Goal: Task Accomplishment & Management: Use online tool/utility

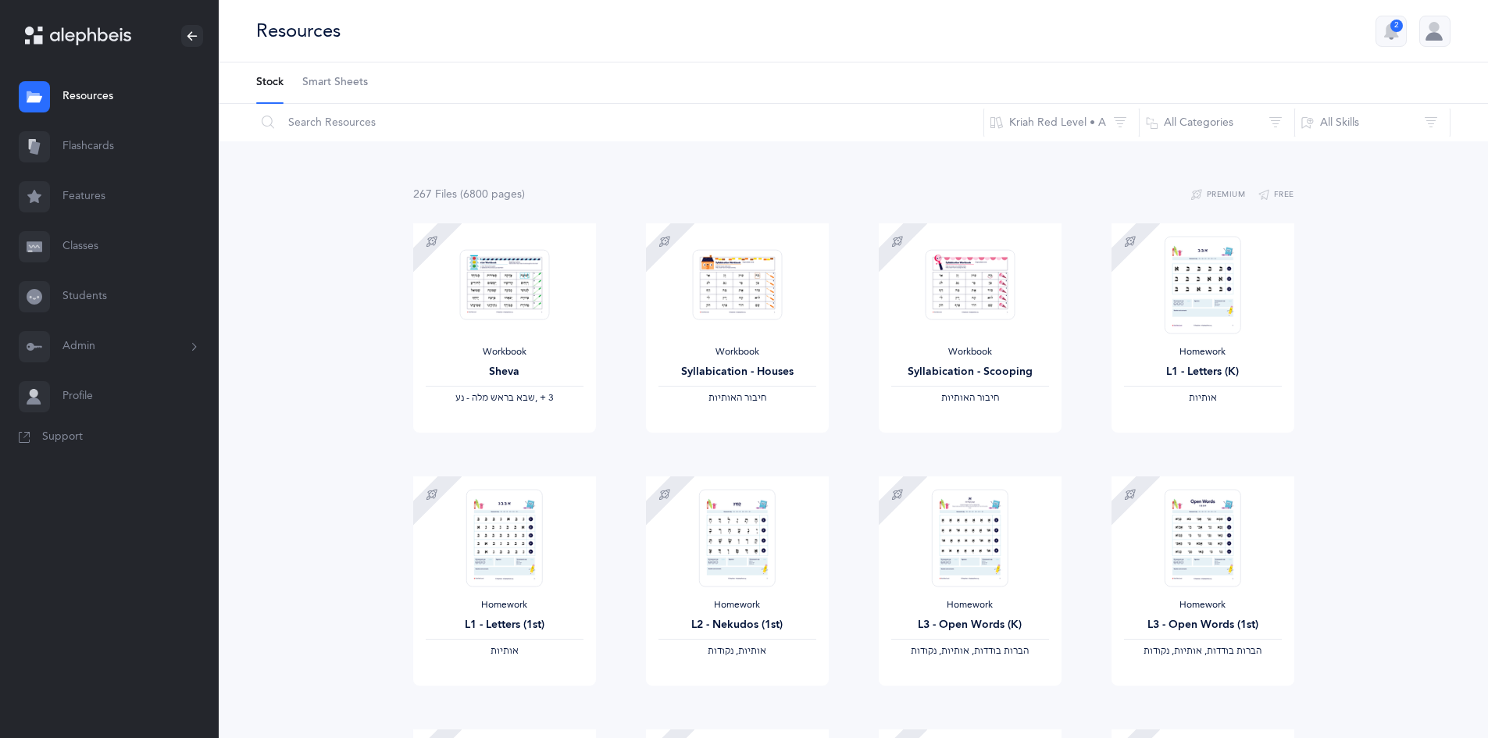
click at [93, 140] on link "Flashcards" at bounding box center [109, 147] width 219 height 50
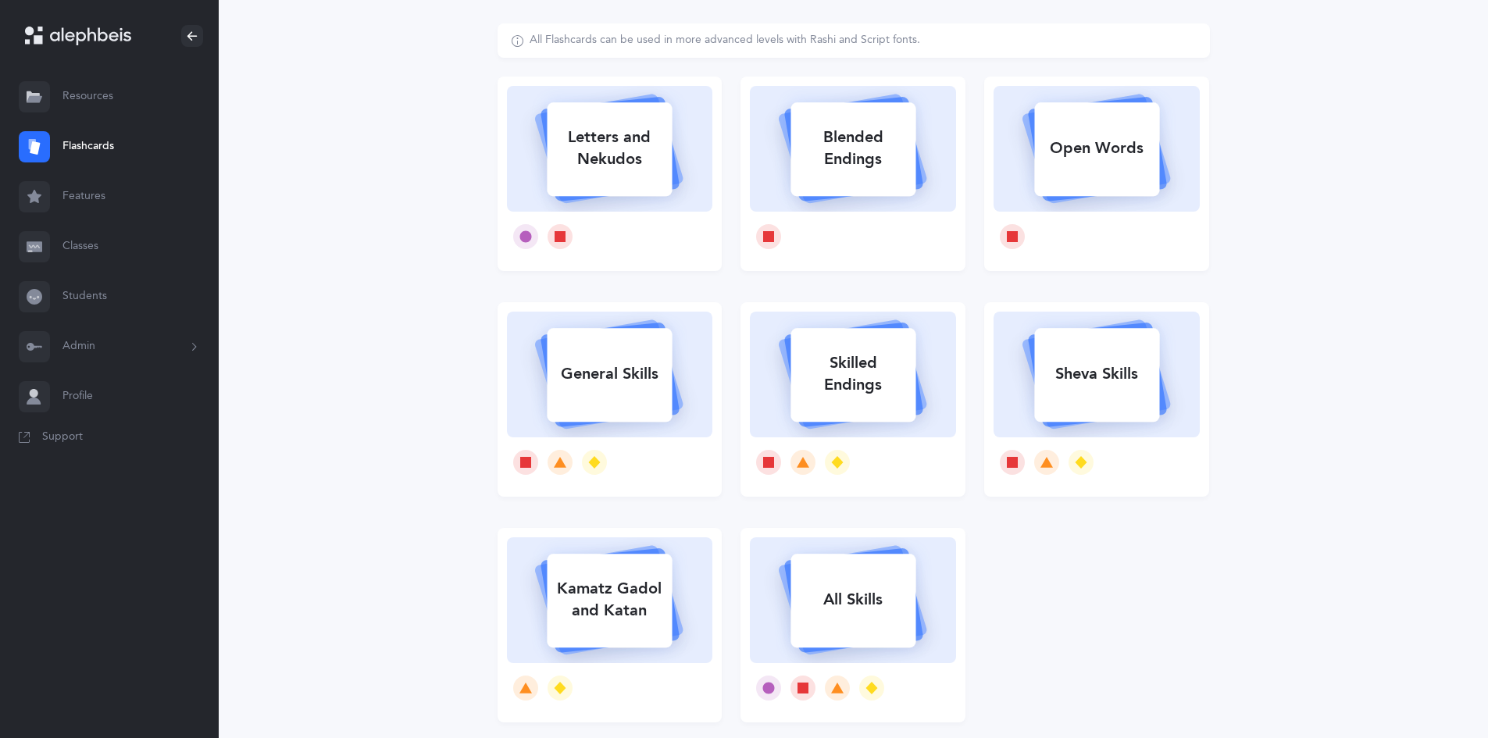
scroll to position [5, 0]
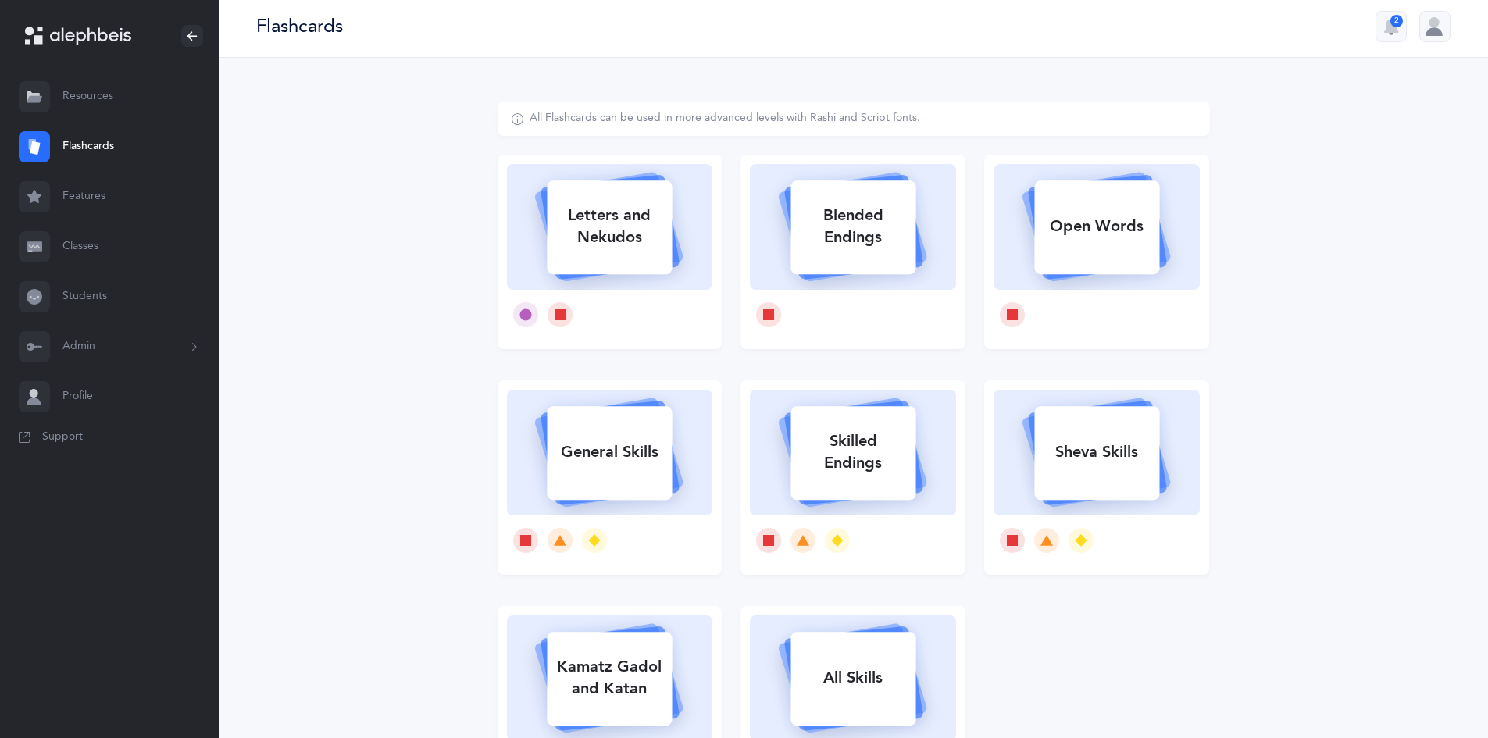
click at [1114, 237] on div "Open Words" at bounding box center [1096, 226] width 125 height 41
select select "2"
select select
select select "single"
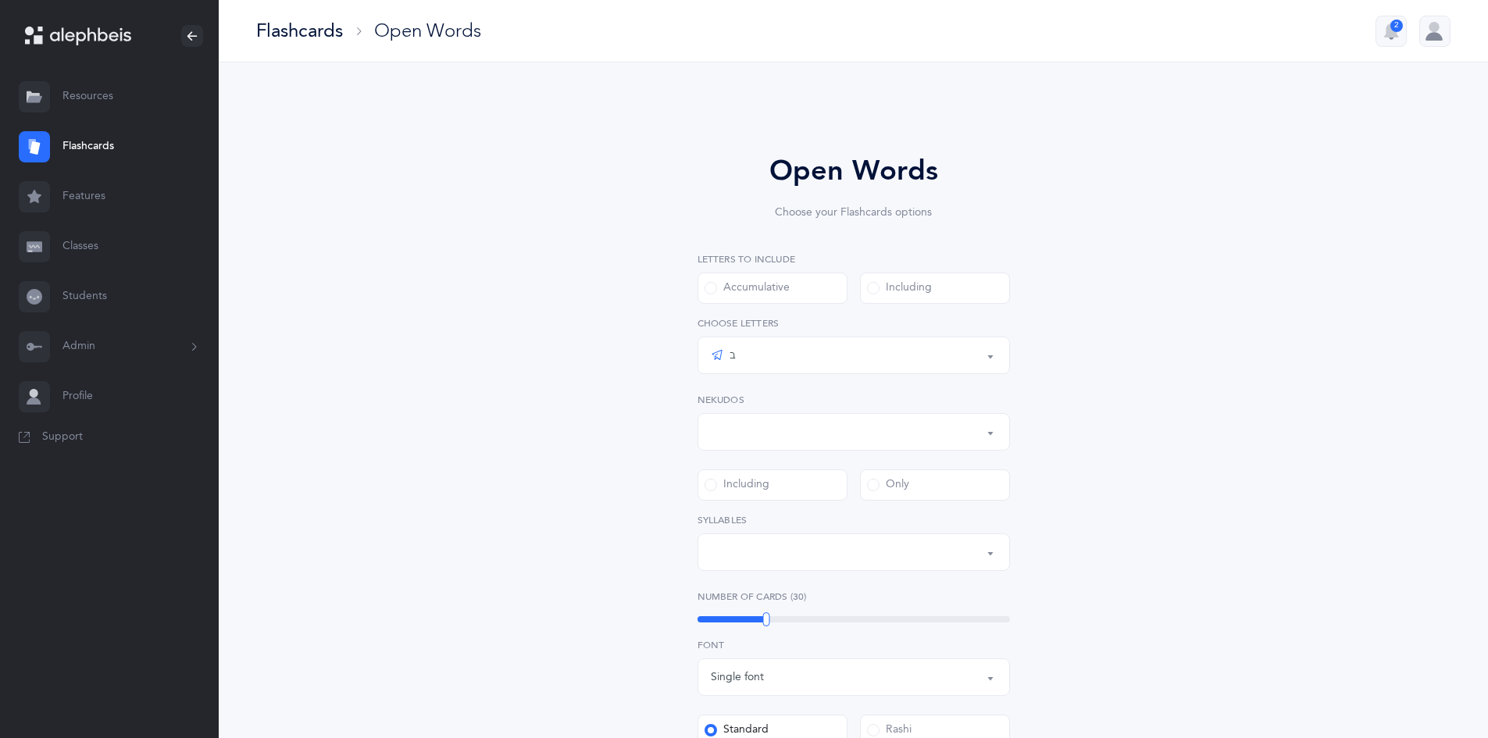
scroll to position [21, 0]
select select "all"
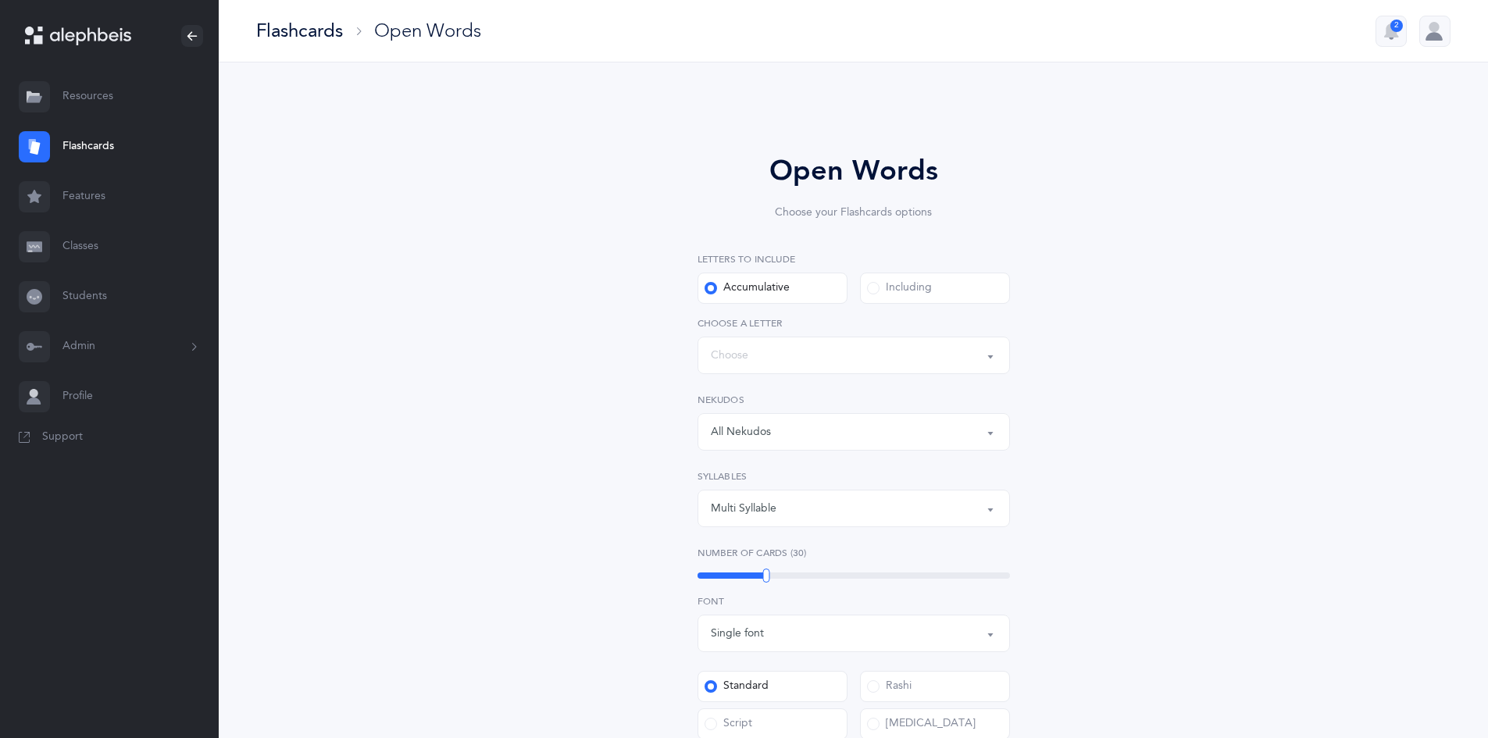
click at [835, 499] on div "Multi Syllable" at bounding box center [854, 508] width 286 height 27
click at [780, 619] on link "2" at bounding box center [854, 617] width 286 height 31
select select "2"
select select
click at [615, 540] on div "Open Words Choose your Flashcards options Letters to include Accumulative [PERS…" at bounding box center [854, 597] width 712 height 982
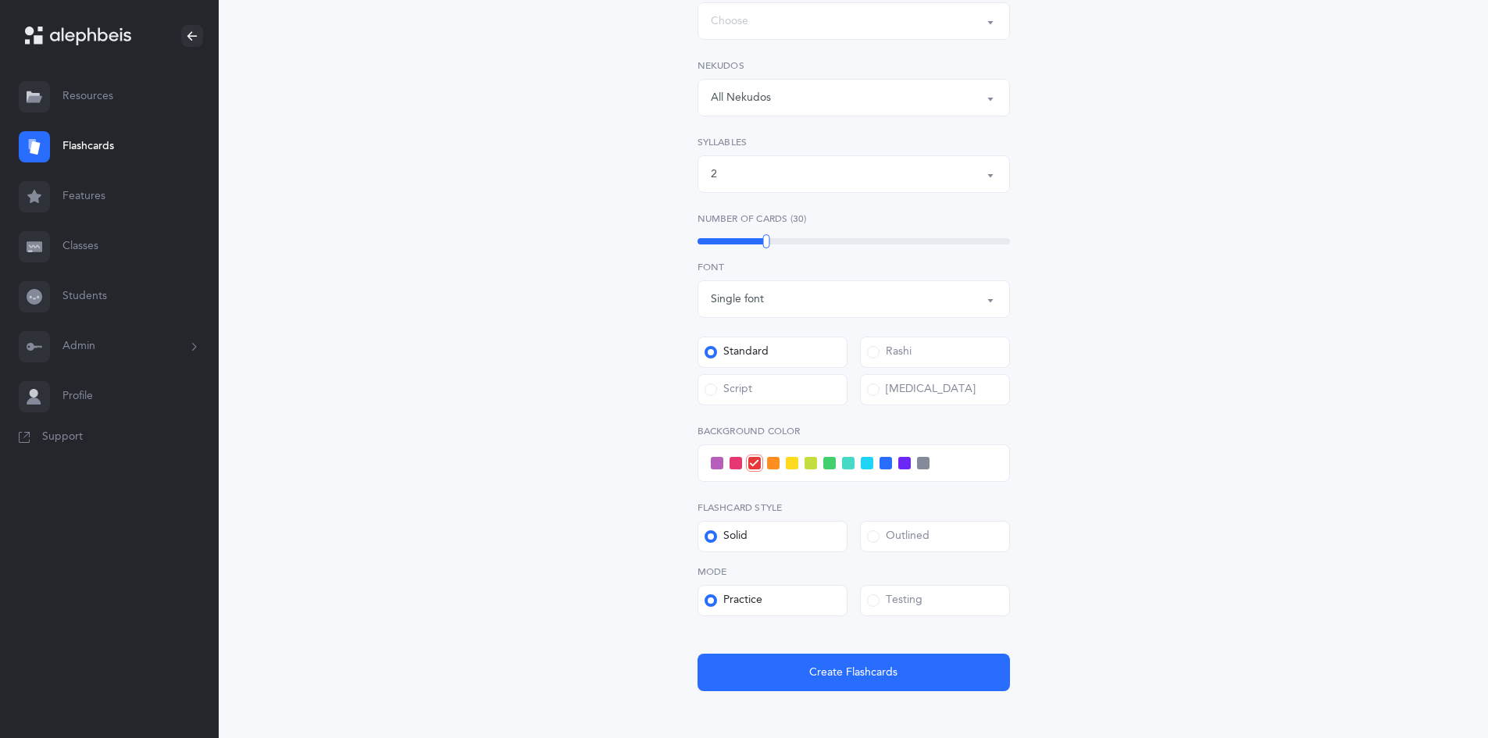
scroll to position [312, 0]
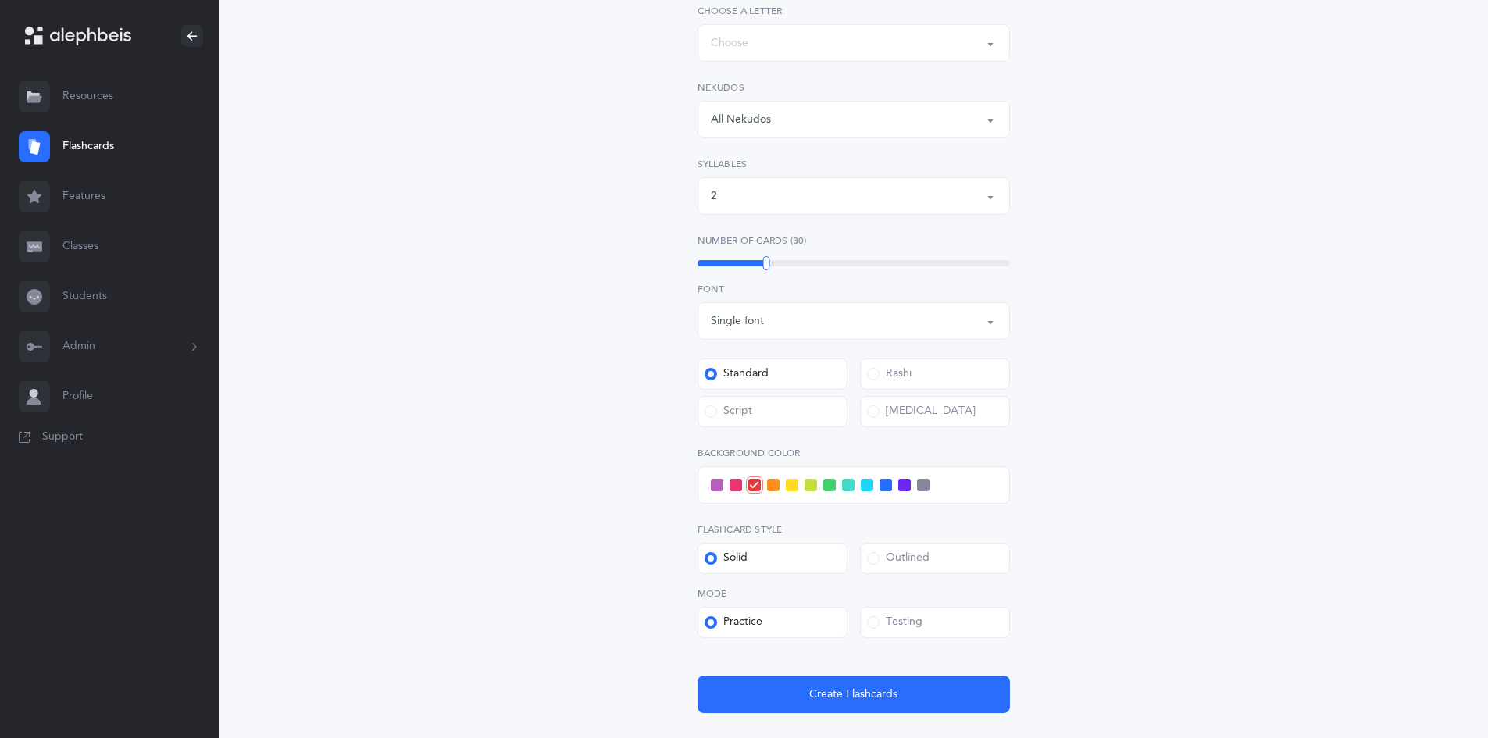
click at [917, 482] on span at bounding box center [923, 485] width 12 height 12
click at [0, 0] on input "checkbox" at bounding box center [0, 0] width 0 height 0
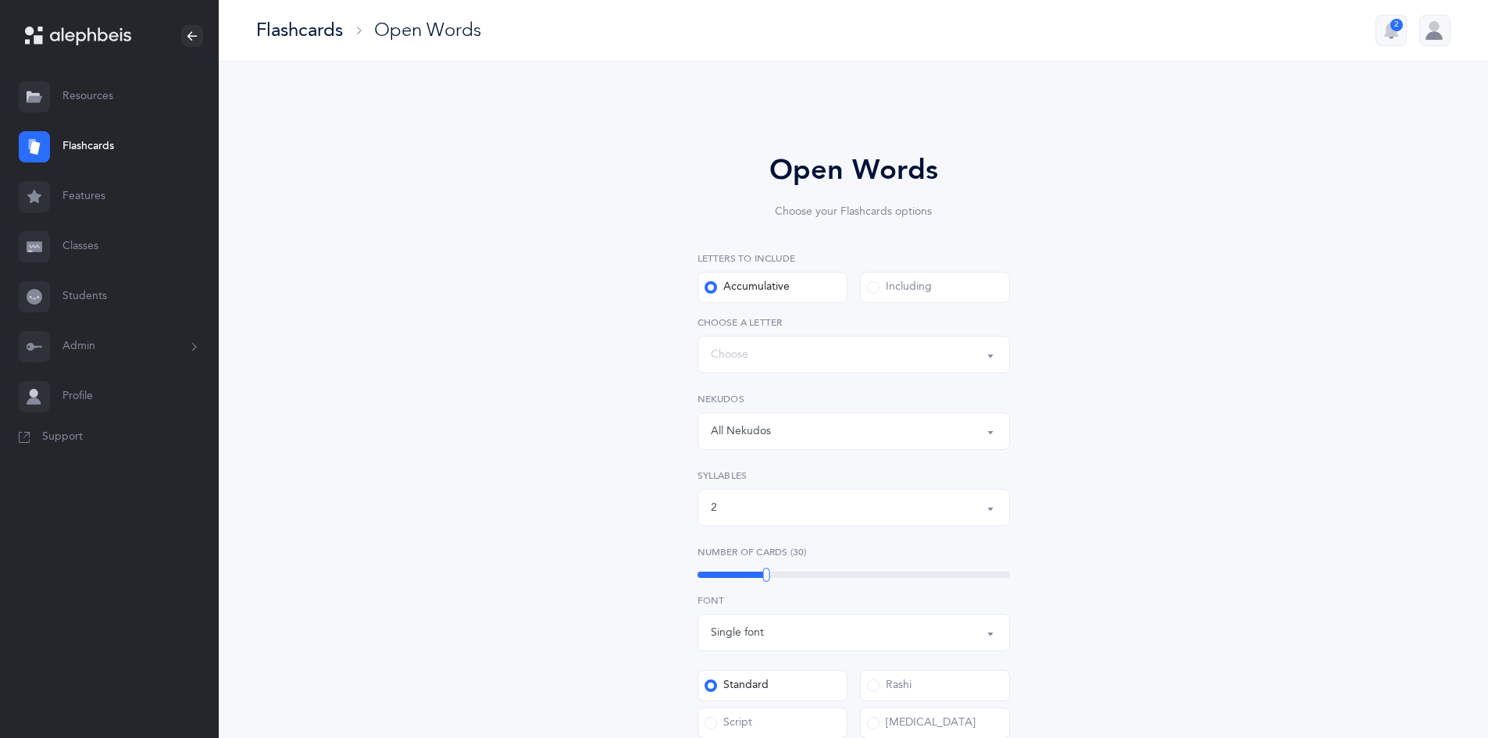
scroll to position [0, 0]
click at [816, 421] on div "All Nekudos" at bounding box center [854, 432] width 286 height 27
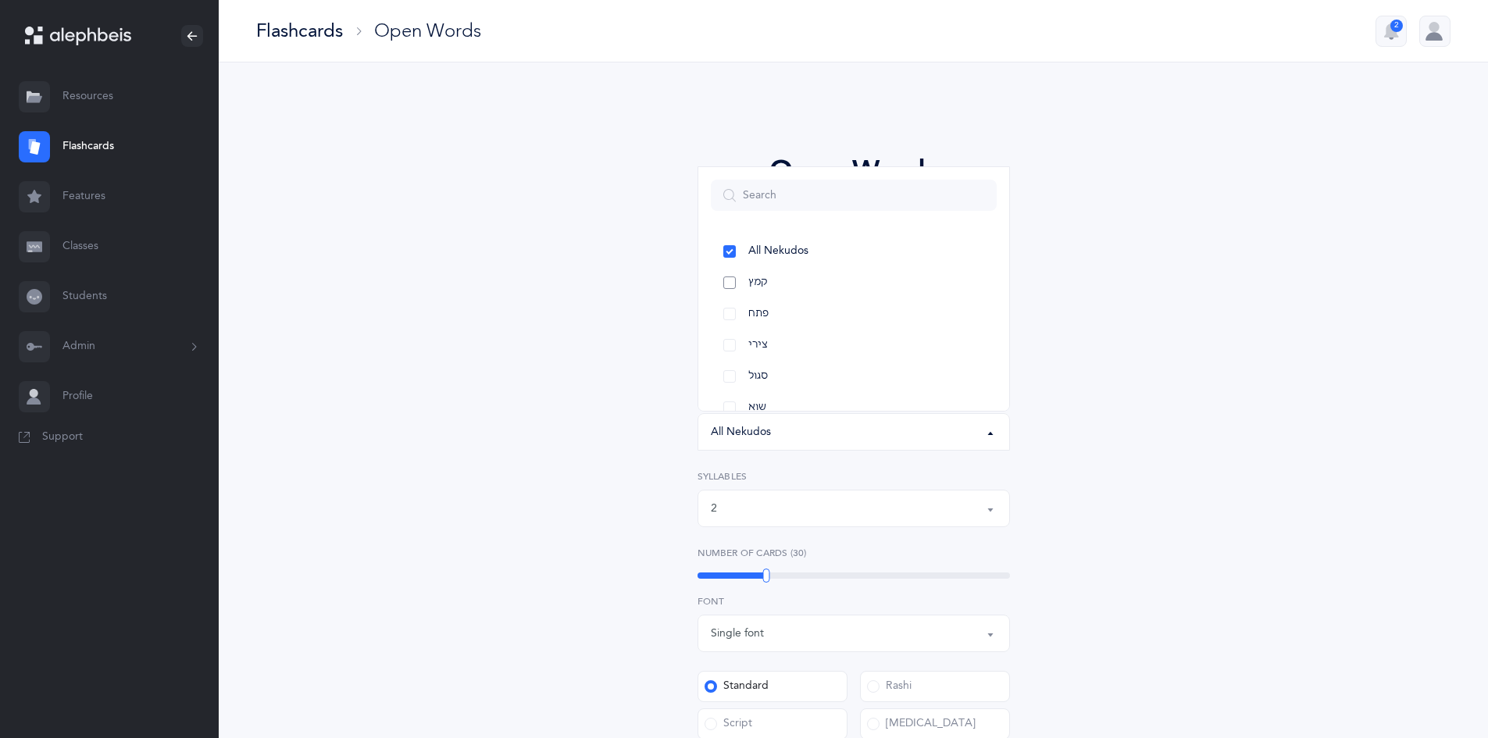
click at [795, 286] on link "קמץ" at bounding box center [854, 282] width 286 height 31
select select "28"
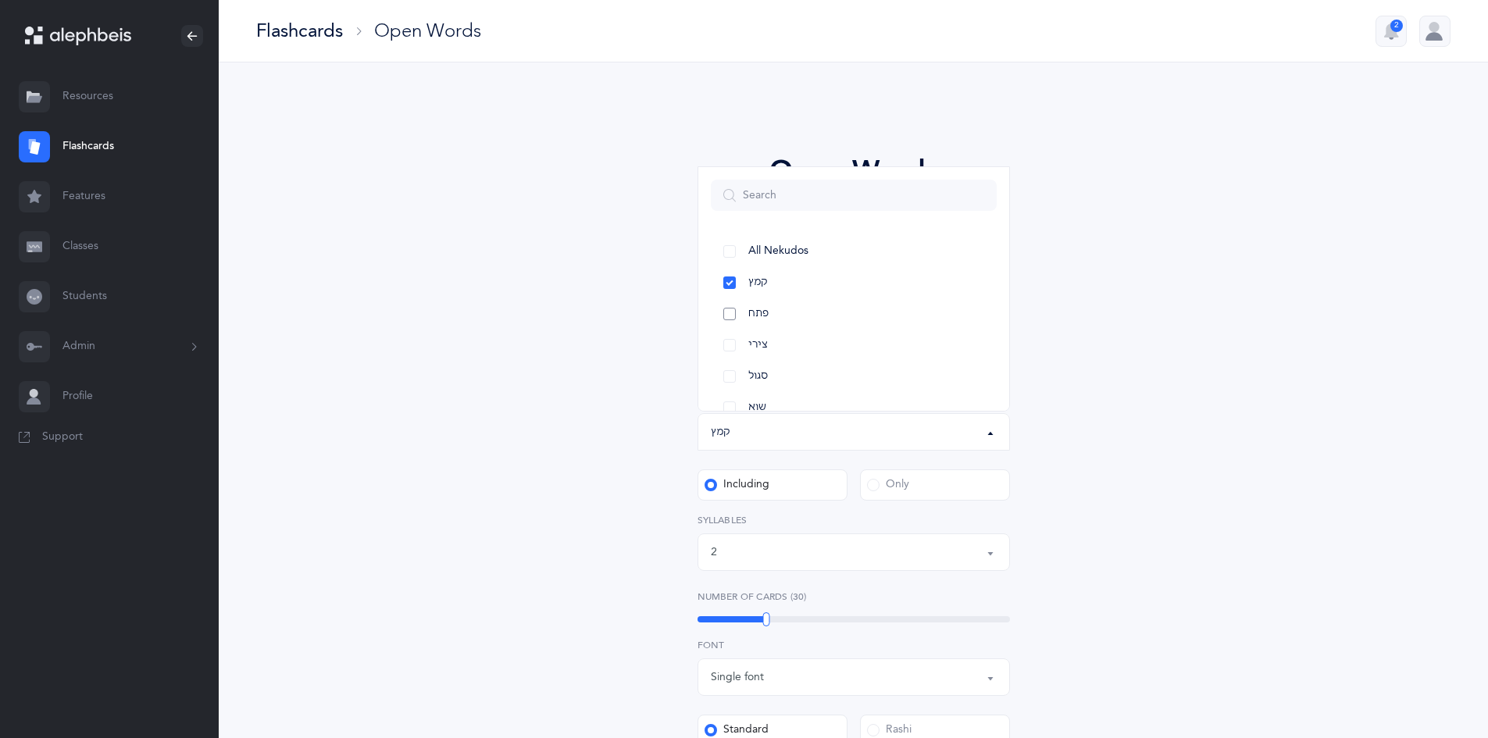
click at [788, 312] on link "פתח" at bounding box center [854, 313] width 286 height 31
select select
click at [1244, 431] on div "Open Words Choose your Flashcards options Letters to include Accumulative [PERS…" at bounding box center [854, 619] width 812 height 1026
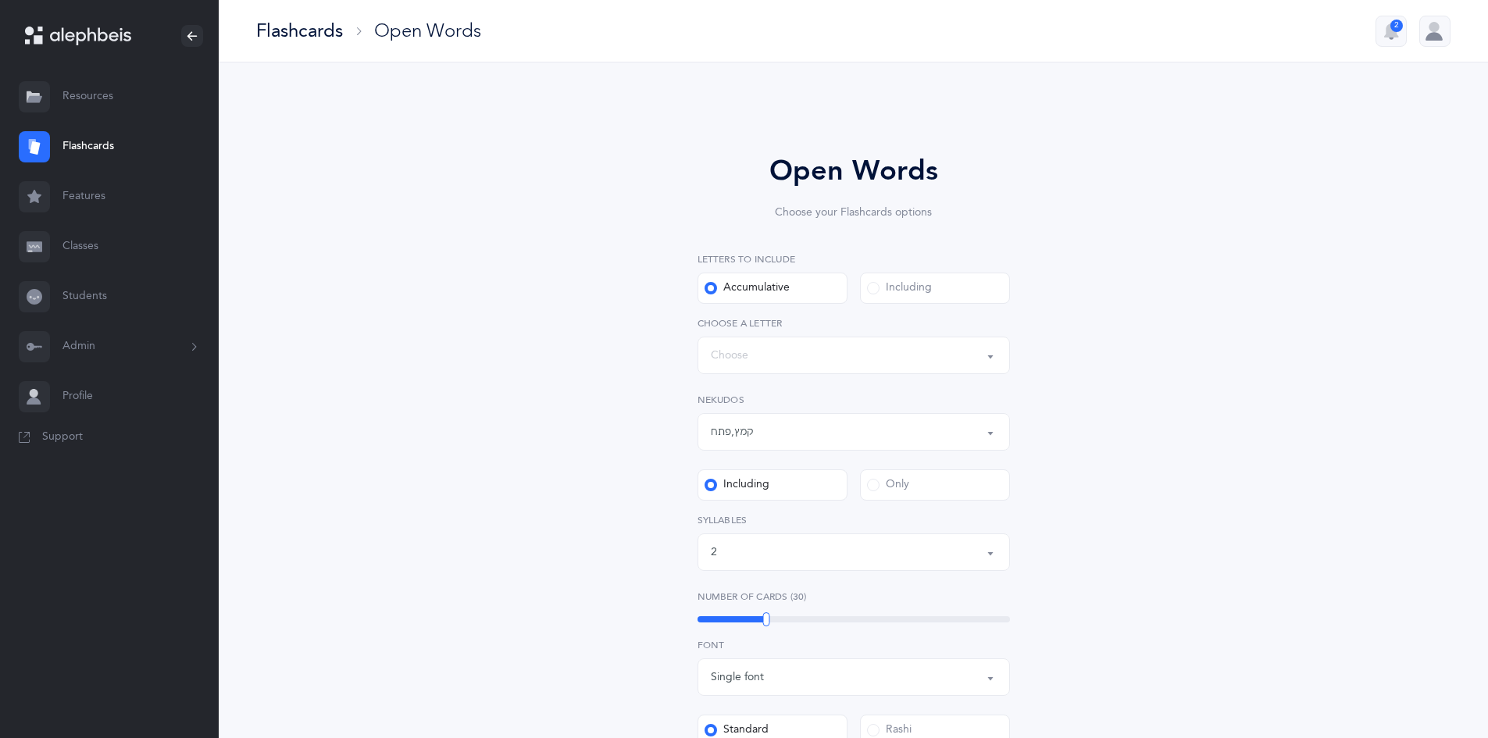
click at [900, 360] on div "Words up until: Choose" at bounding box center [854, 355] width 286 height 27
click at [1079, 391] on div "Open Words Choose your Flashcards options Letters to include Accumulative [PERS…" at bounding box center [854, 619] width 712 height 1026
click at [925, 291] on div "Including" at bounding box center [899, 288] width 65 height 16
click at [0, 0] on input "Including" at bounding box center [0, 0] width 0 height 0
click at [884, 346] on div "Words including: All Letters" at bounding box center [854, 355] width 286 height 27
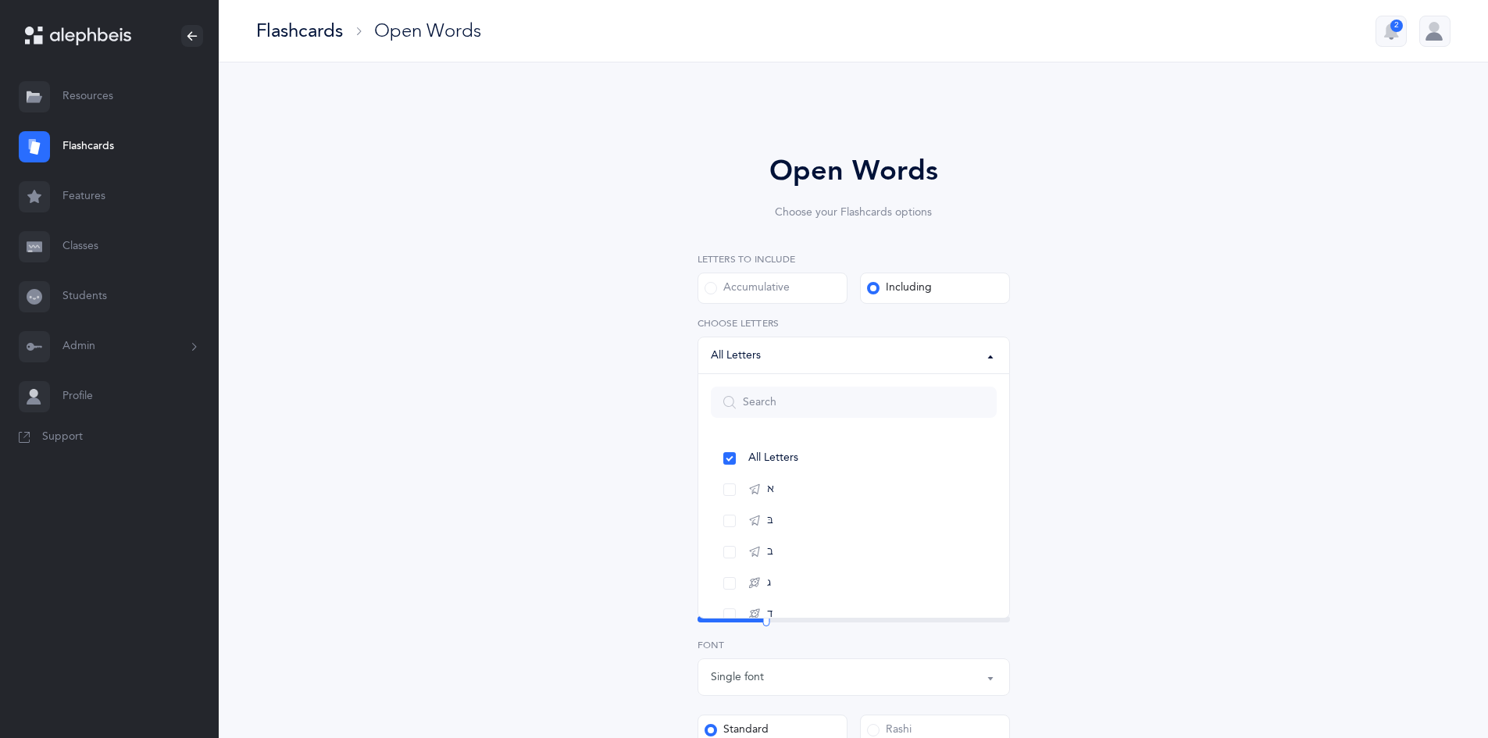
click at [877, 352] on div "Words including: All Letters" at bounding box center [854, 355] width 286 height 27
click at [1072, 369] on div "Open Words Choose your Flashcards options Letters to include Accumulative [PERS…" at bounding box center [854, 619] width 712 height 1026
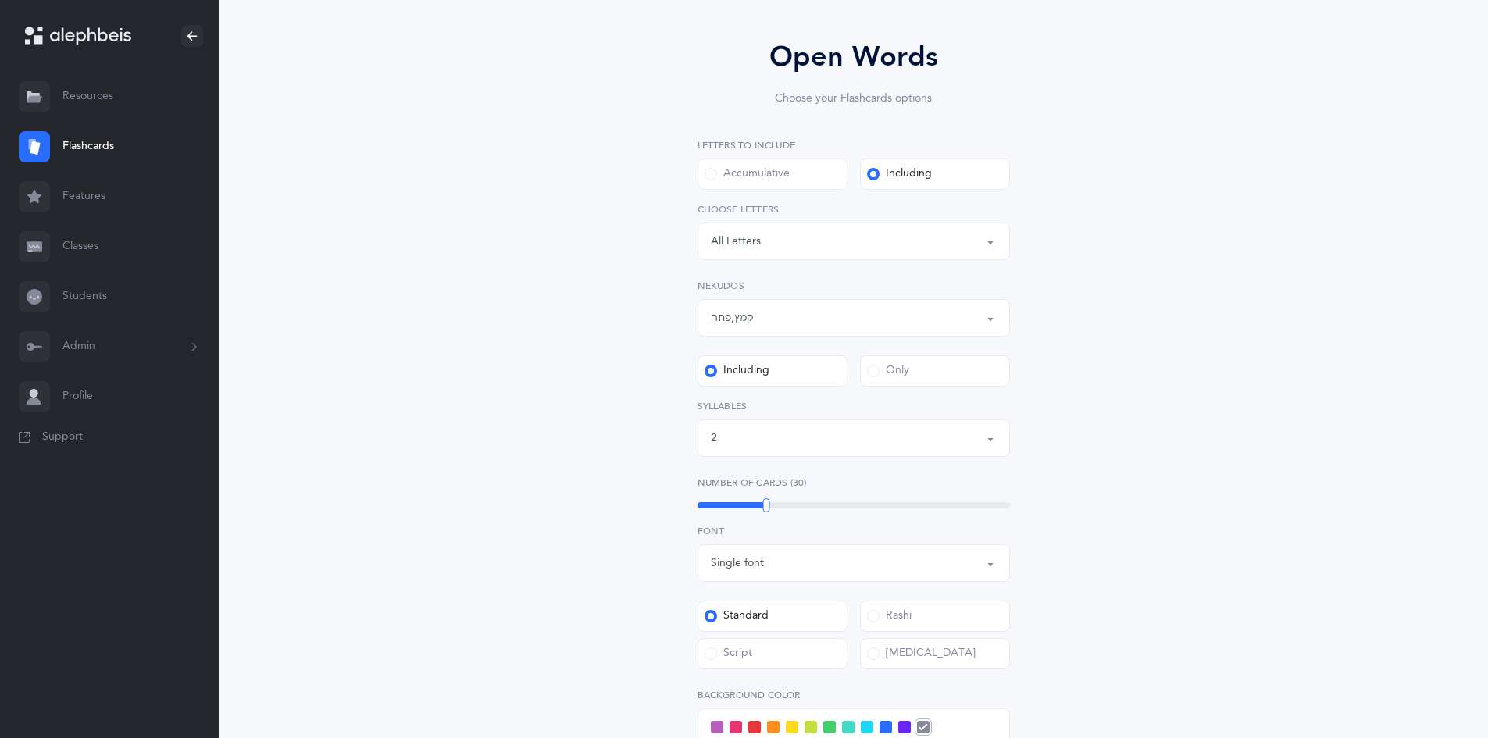
scroll to position [456, 0]
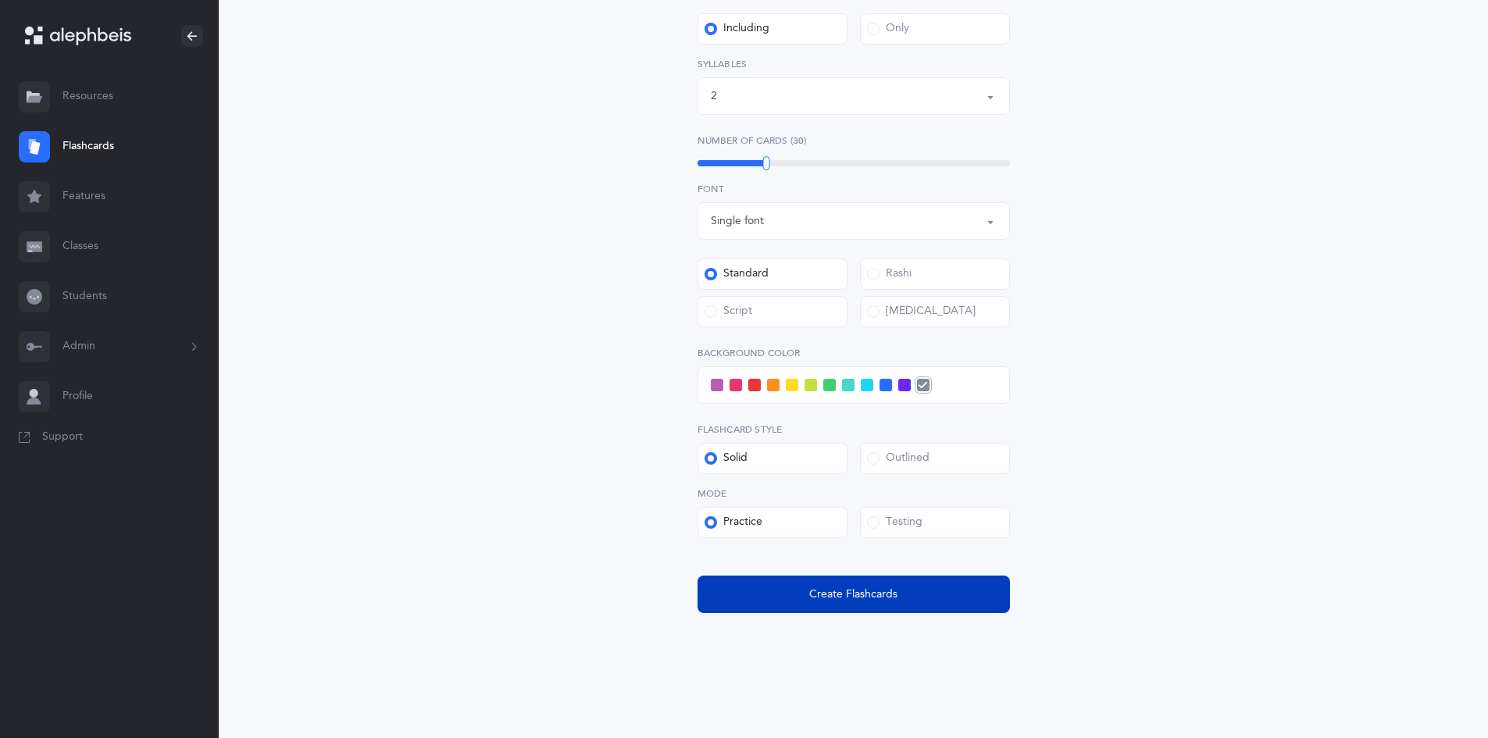
click at [870, 609] on button "Create Flashcards" at bounding box center [854, 594] width 312 height 37
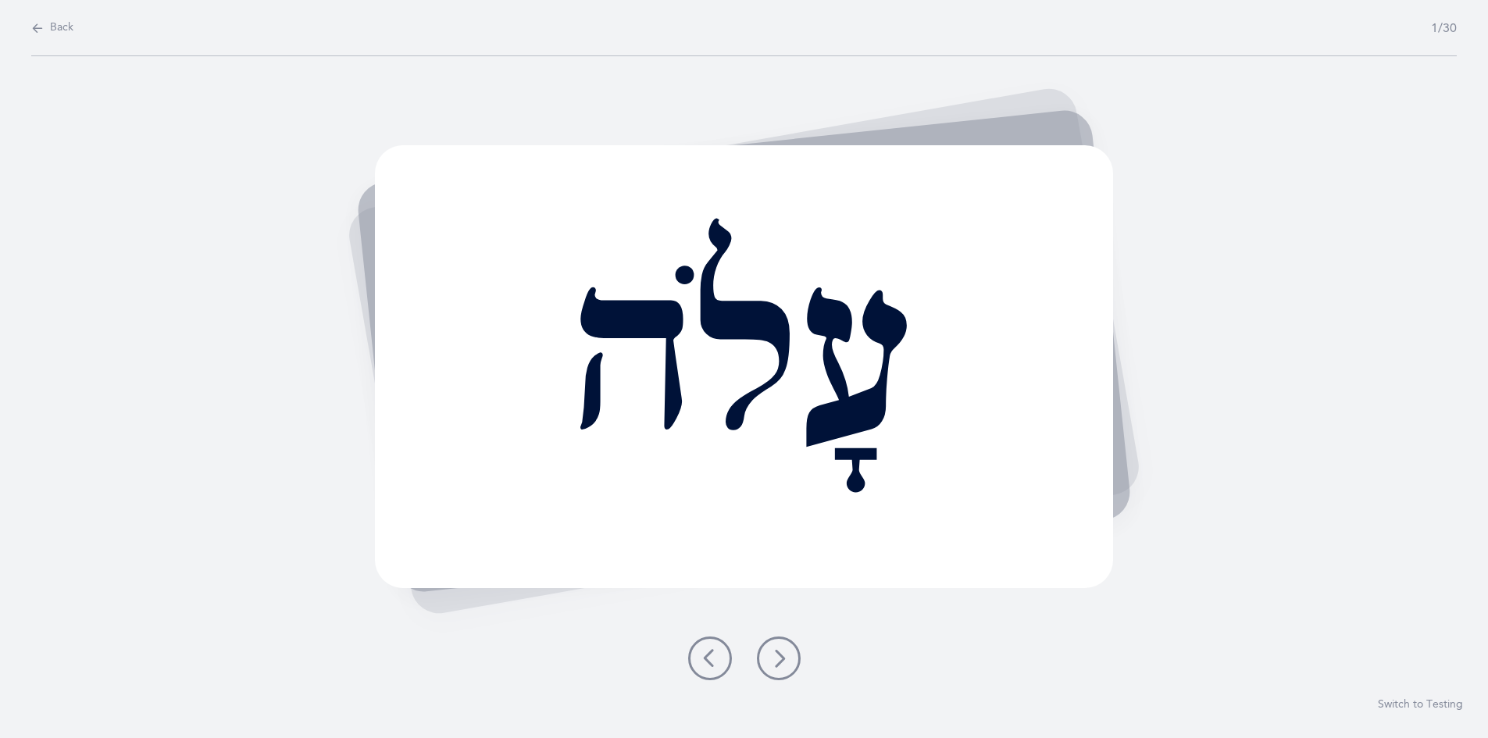
scroll to position [0, 0]
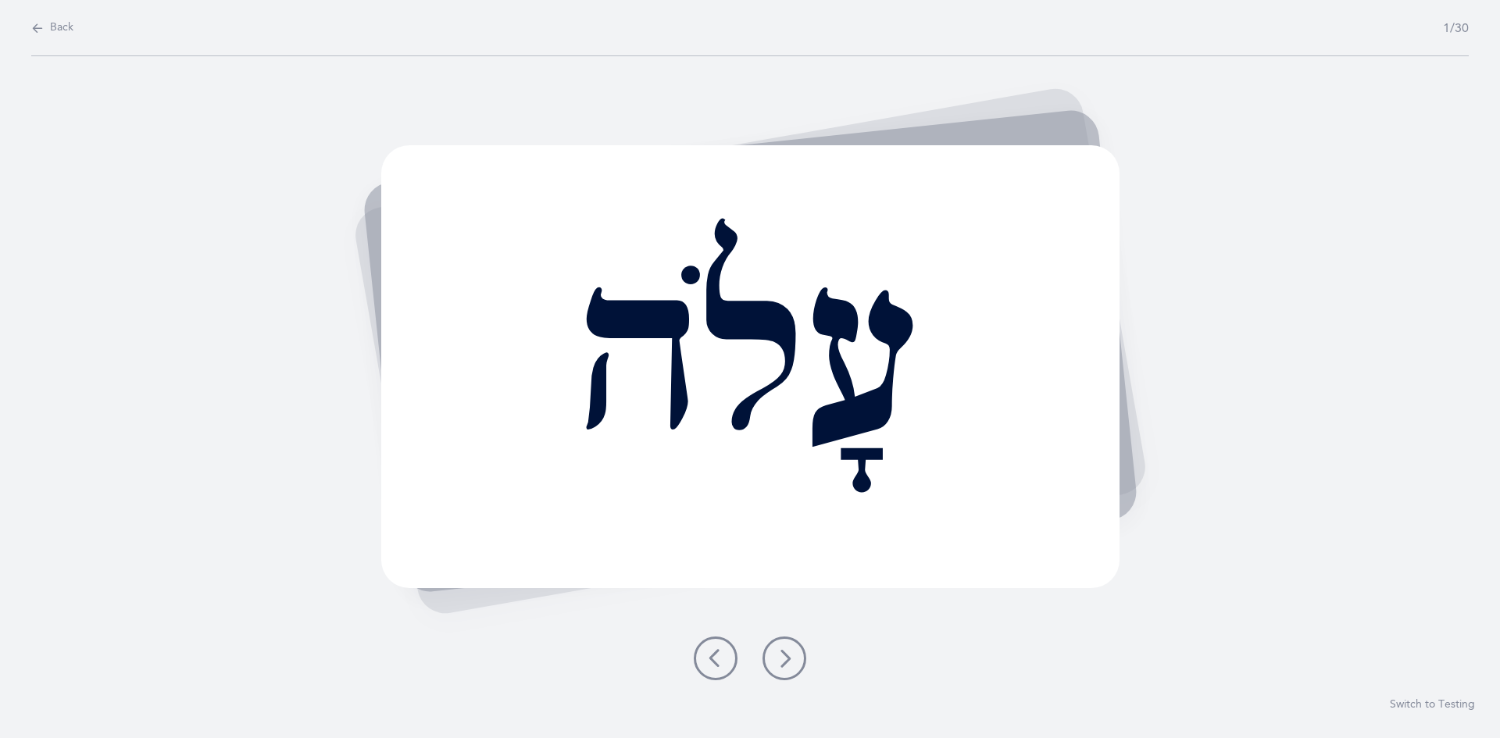
click at [43, 28] on icon at bounding box center [37, 28] width 12 height 17
select select "2"
select select "28"
select select "2"
select select "single"
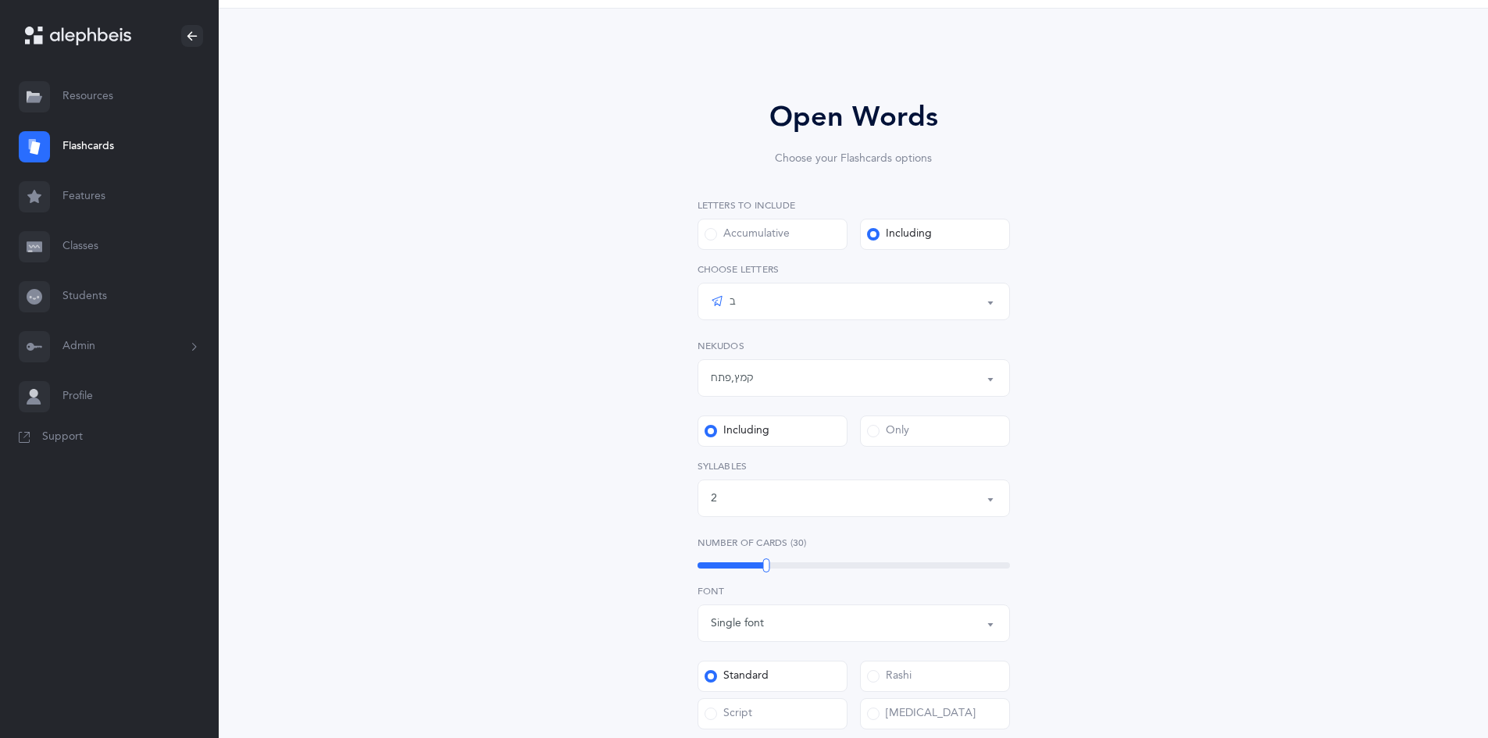
scroll to position [391, 0]
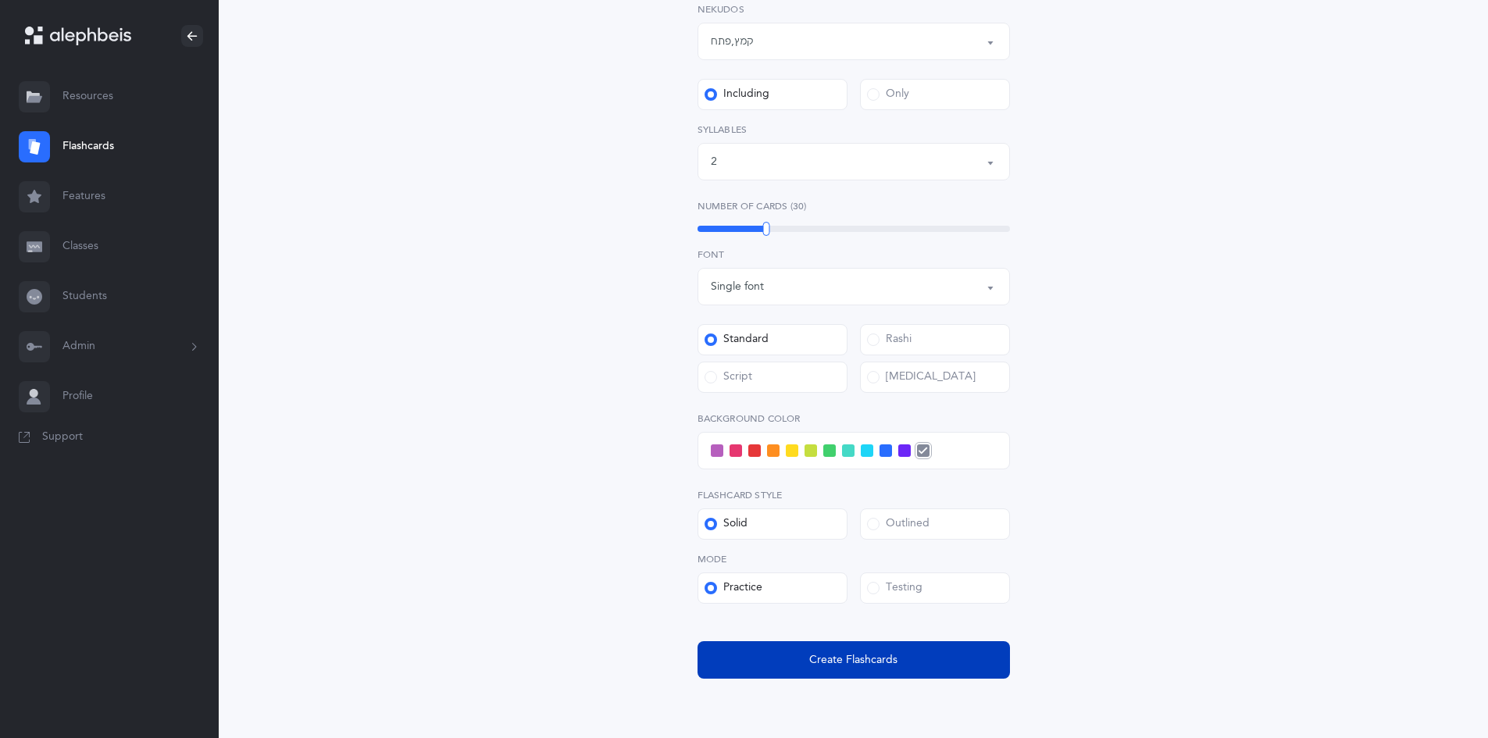
click at [846, 667] on span "Create Flashcards" at bounding box center [853, 660] width 88 height 16
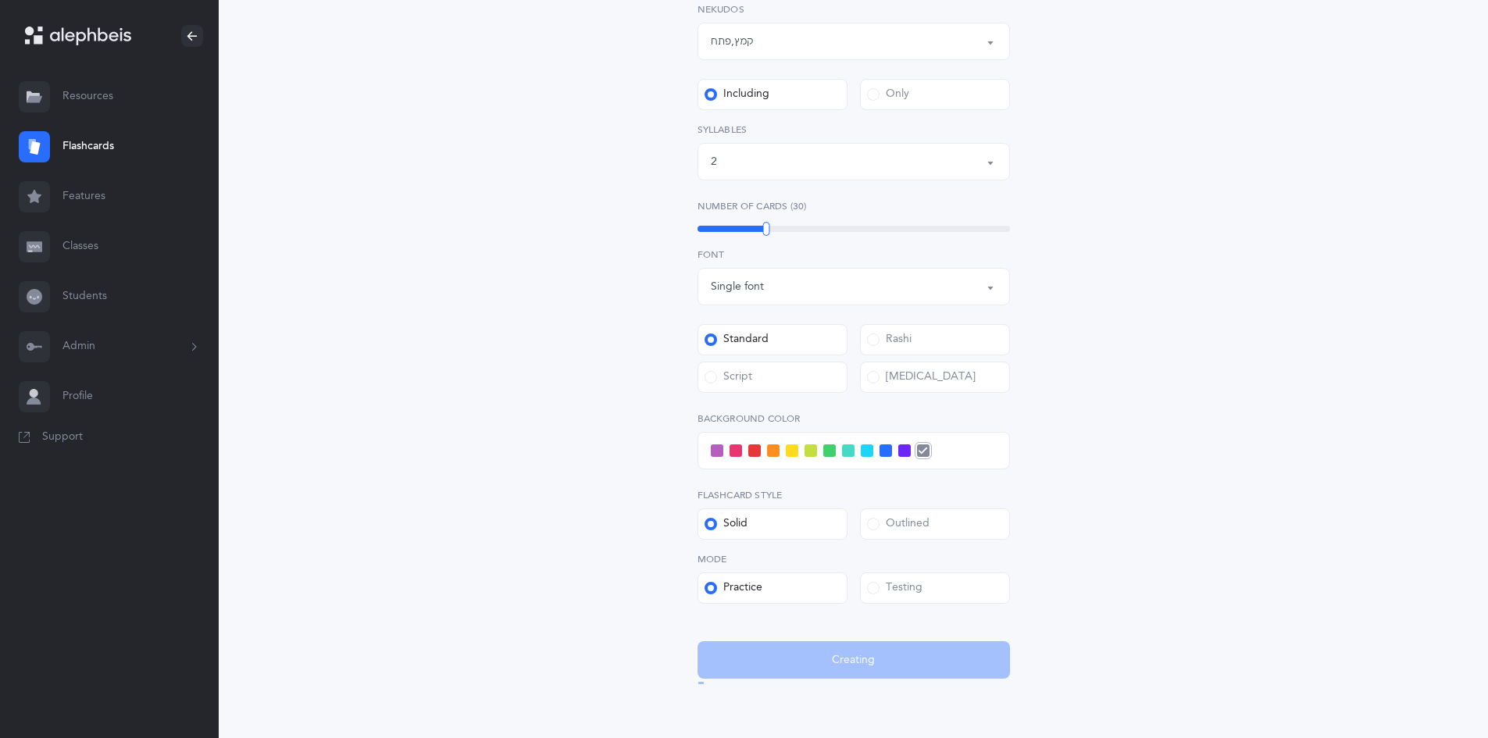
scroll to position [0, 0]
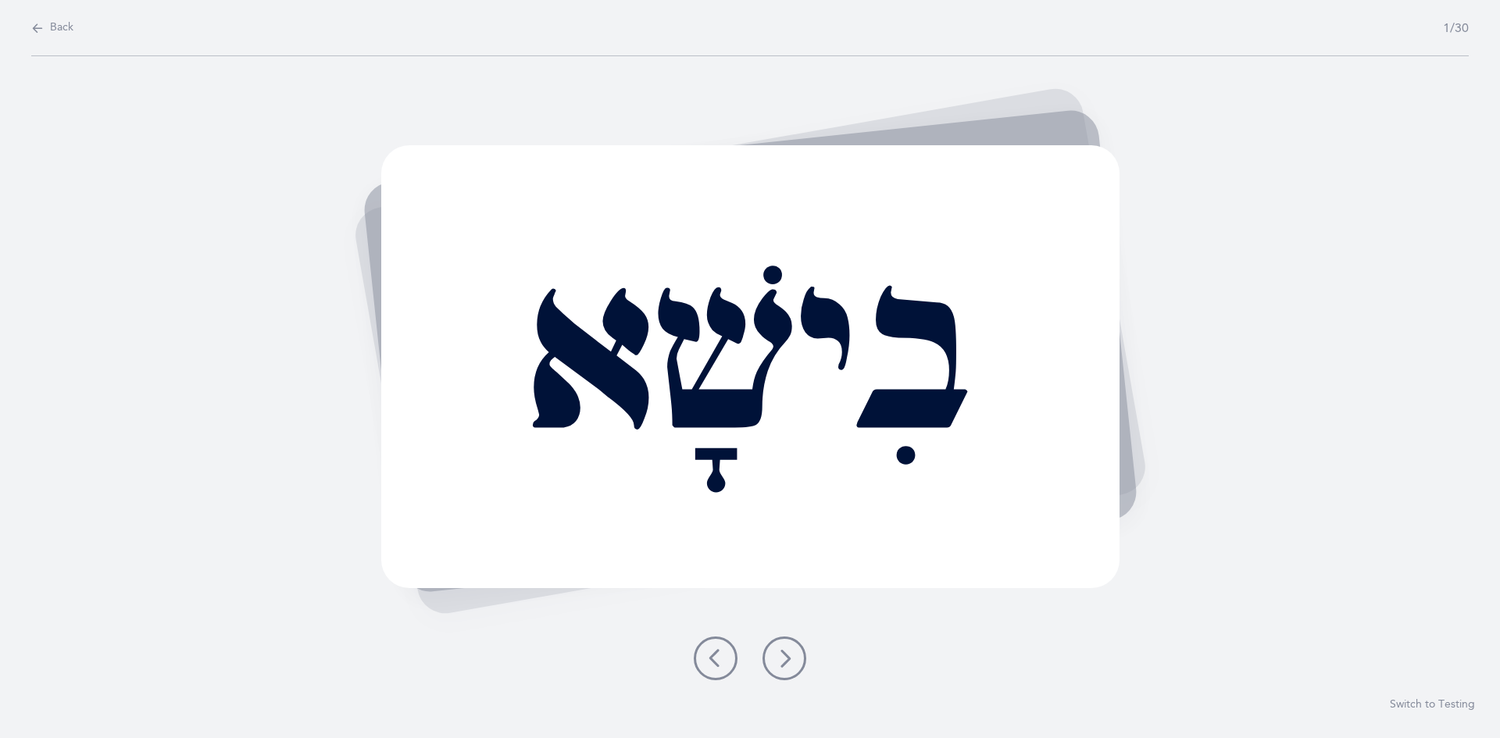
click at [59, 37] on div "Back 1/30" at bounding box center [749, 28] width 1437 height 56
click at [55, 27] on span "Back" at bounding box center [61, 28] width 23 height 16
select select "2"
select select "28"
select select "2"
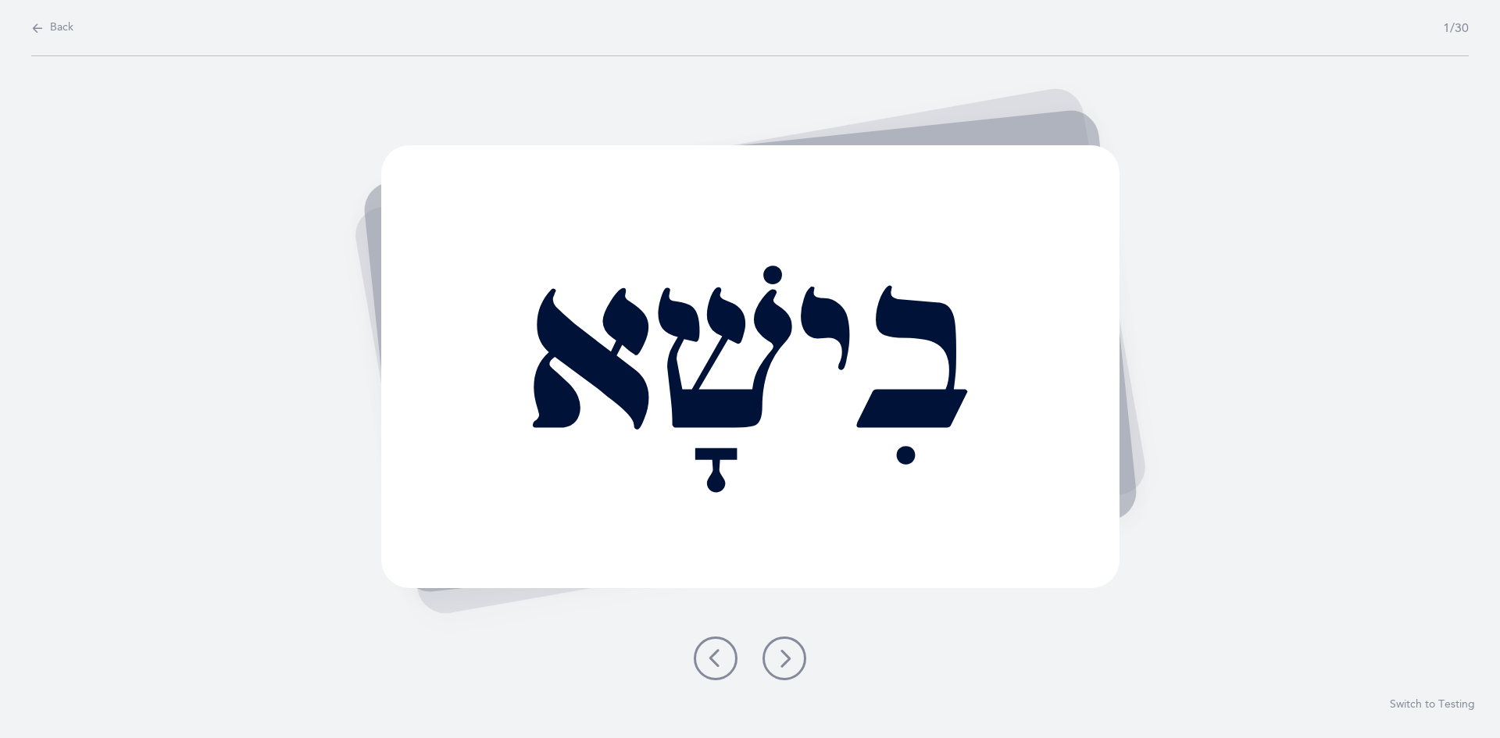
select select "single"
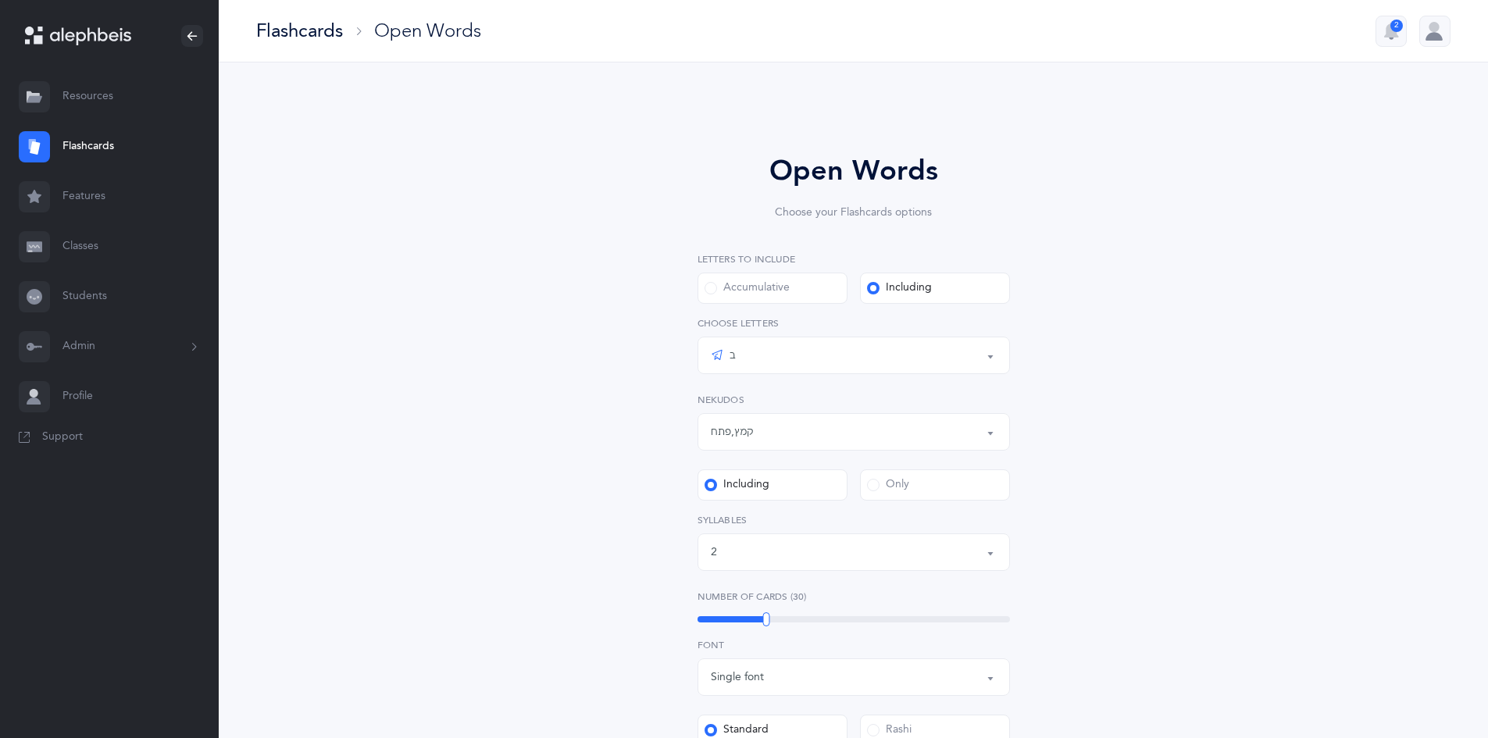
scroll to position [5, 0]
click at [850, 370] on button "Words [PERSON_NAME]: ב" at bounding box center [854, 355] width 312 height 37
click at [793, 466] on link "All Letters" at bounding box center [854, 458] width 286 height 31
select select "all"
drag, startPoint x: 1229, startPoint y: 480, endPoint x: 1196, endPoint y: 474, distance: 33.4
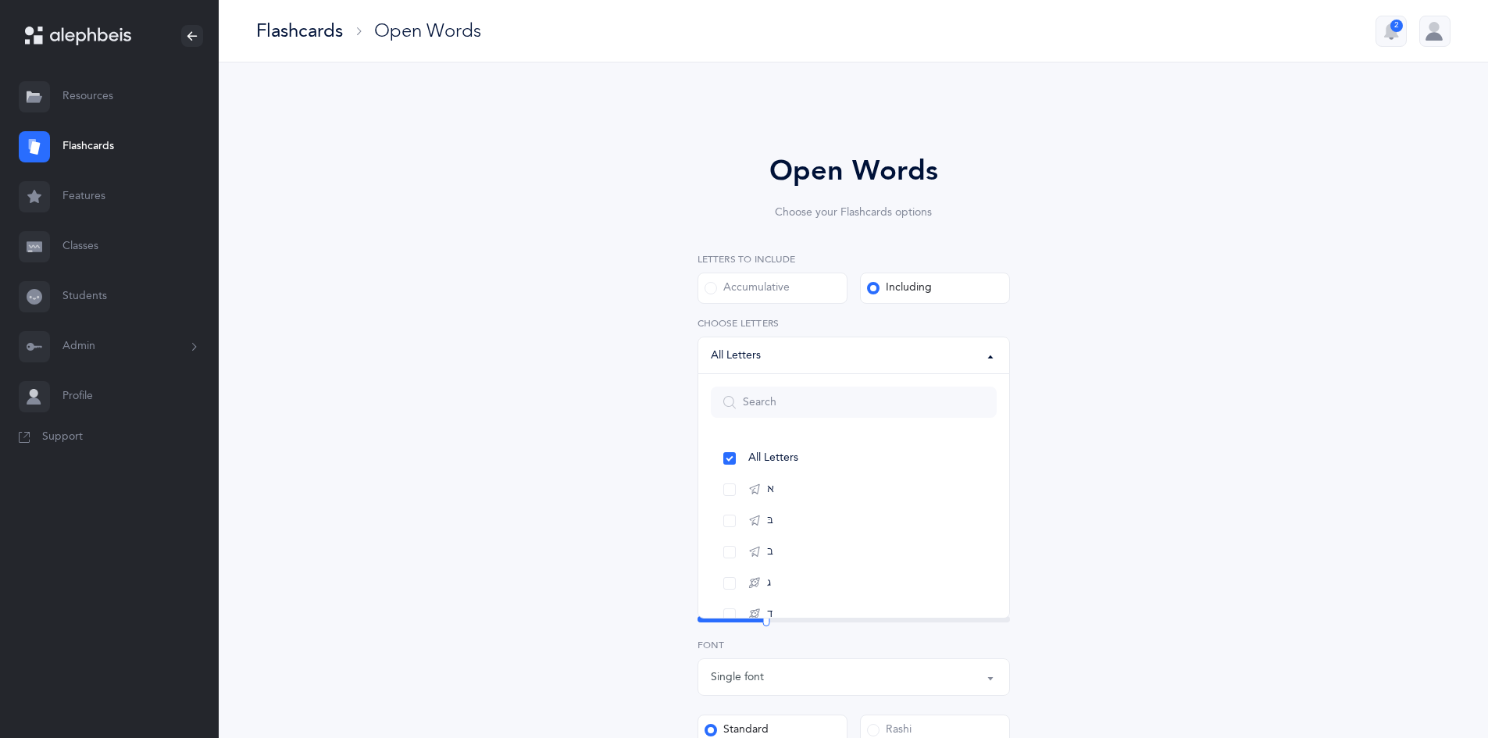
click at [1225, 483] on div "Open Words Choose your Flashcards options Letters to include Accumulative [PERS…" at bounding box center [854, 619] width 812 height 1026
click at [823, 437] on div "קמץ , פתח" at bounding box center [854, 432] width 286 height 27
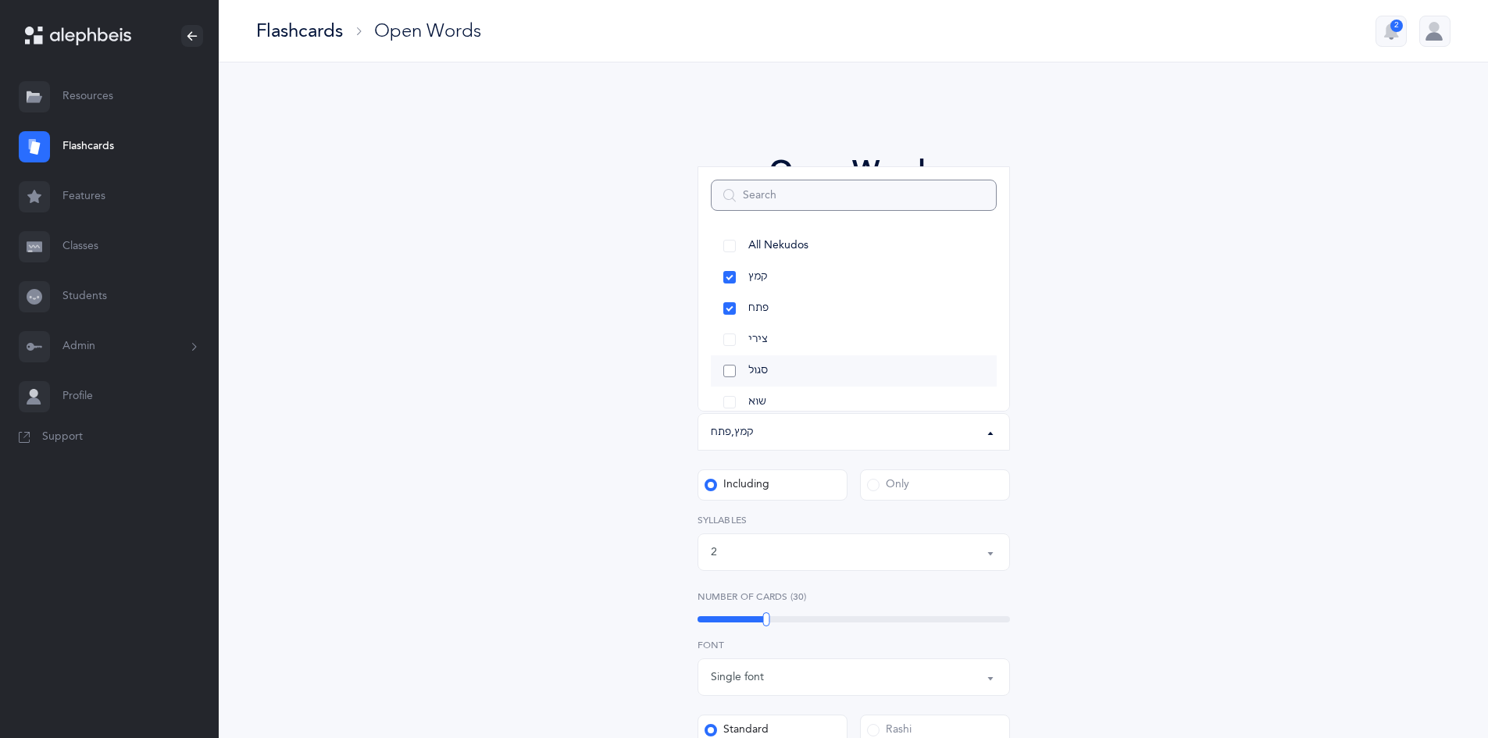
scroll to position [0, 0]
click at [1221, 413] on div "Open Words Choose your Flashcards options Letters to include Accumulative [PERS…" at bounding box center [854, 619] width 812 height 1026
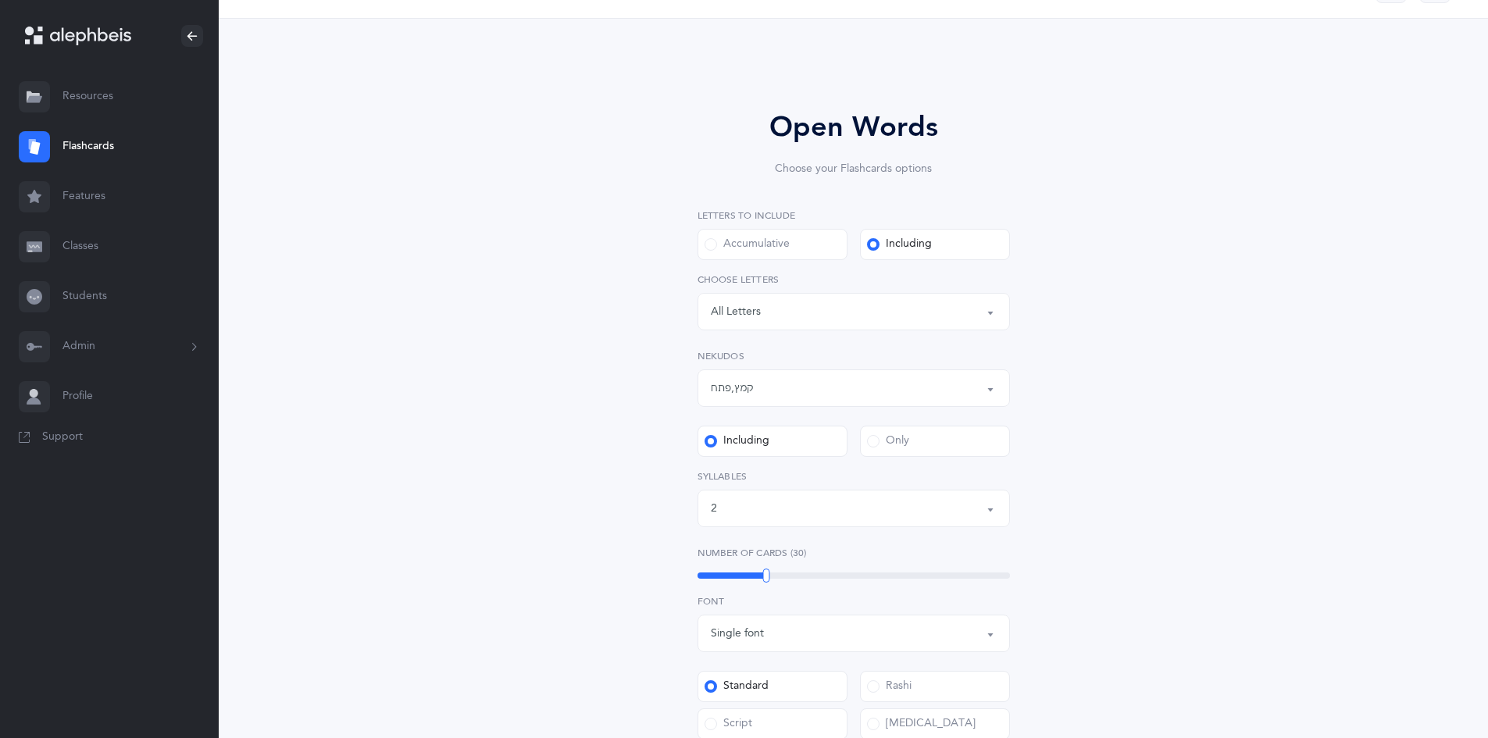
scroll to position [78, 0]
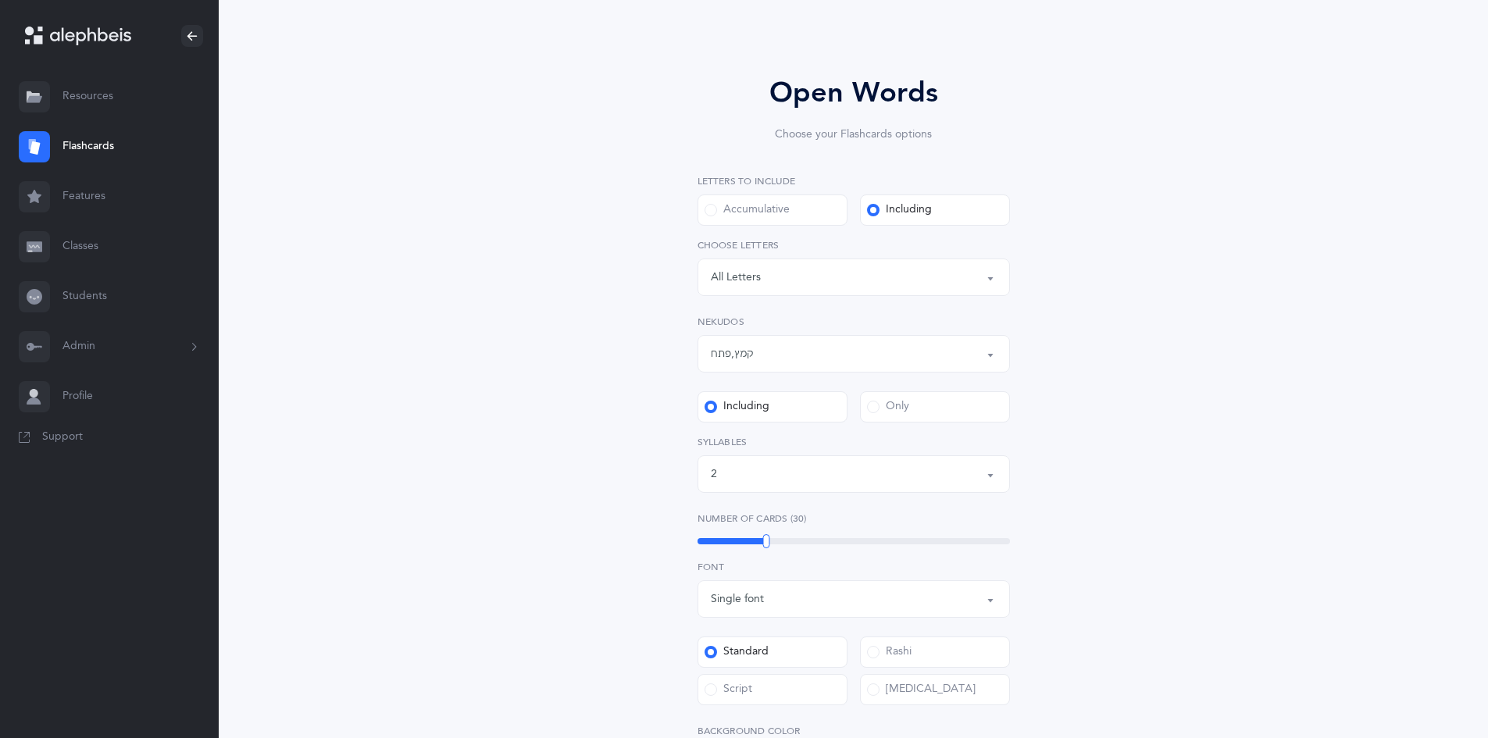
click at [937, 396] on label "Only" at bounding box center [935, 406] width 150 height 31
click at [0, 0] on input "Only" at bounding box center [0, 0] width 0 height 0
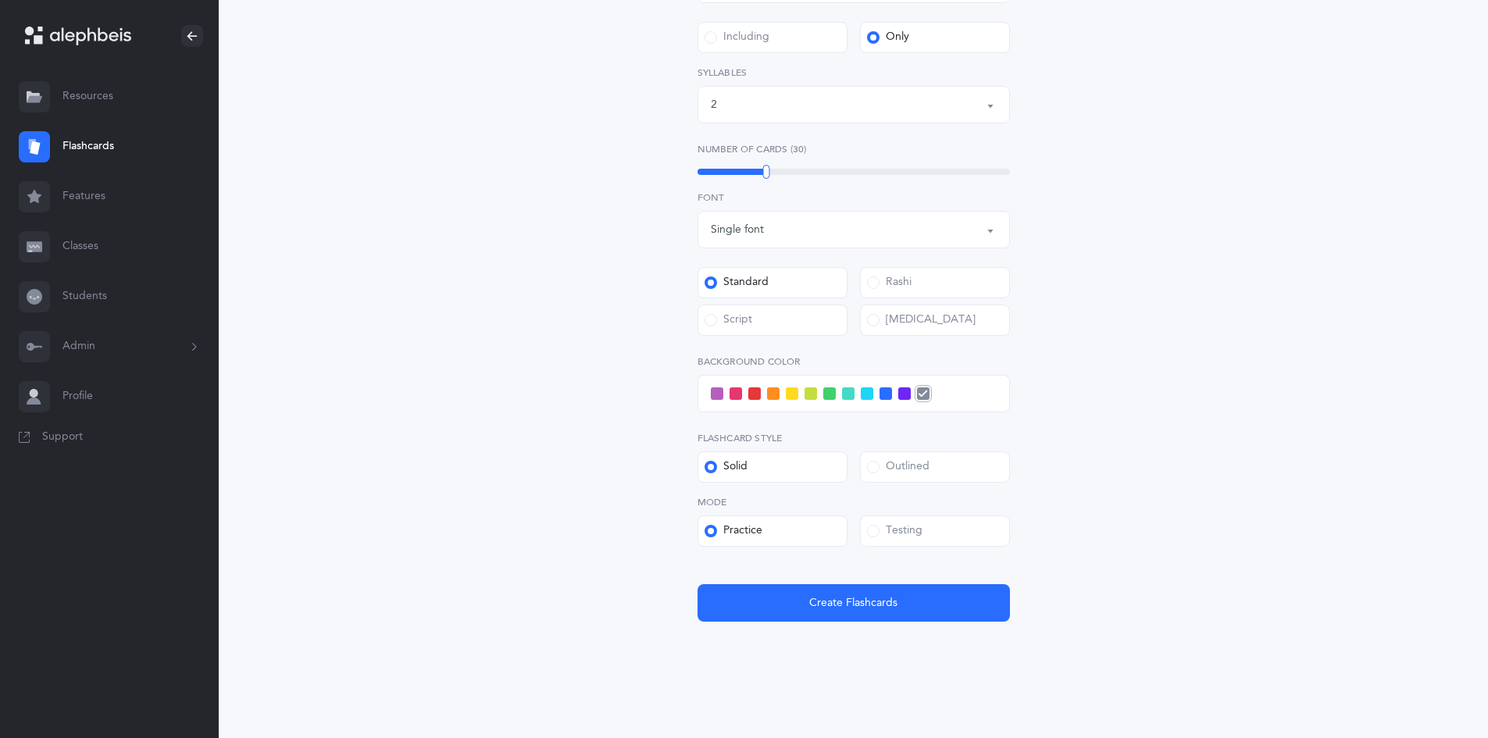
scroll to position [456, 0]
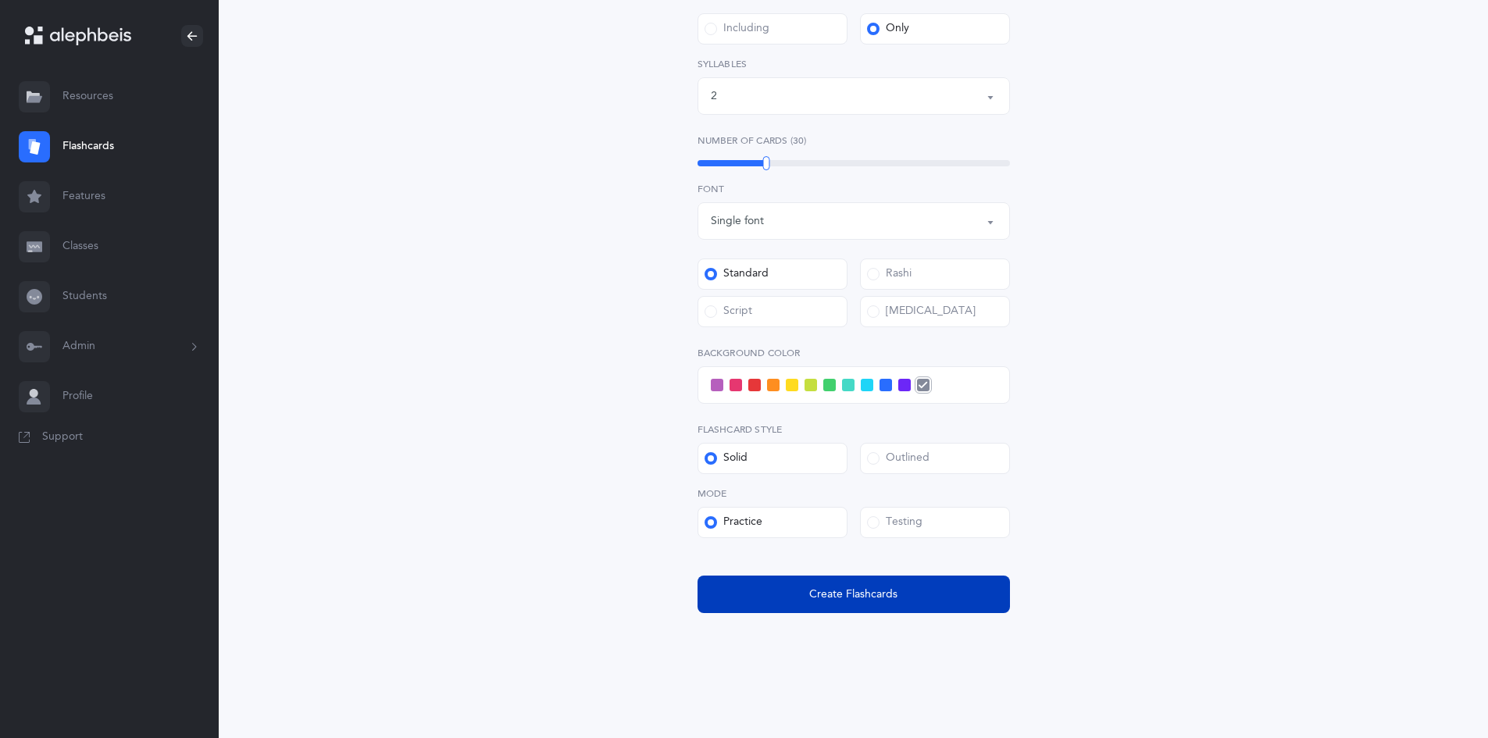
click at [859, 587] on button "Create Flashcards" at bounding box center [854, 594] width 312 height 37
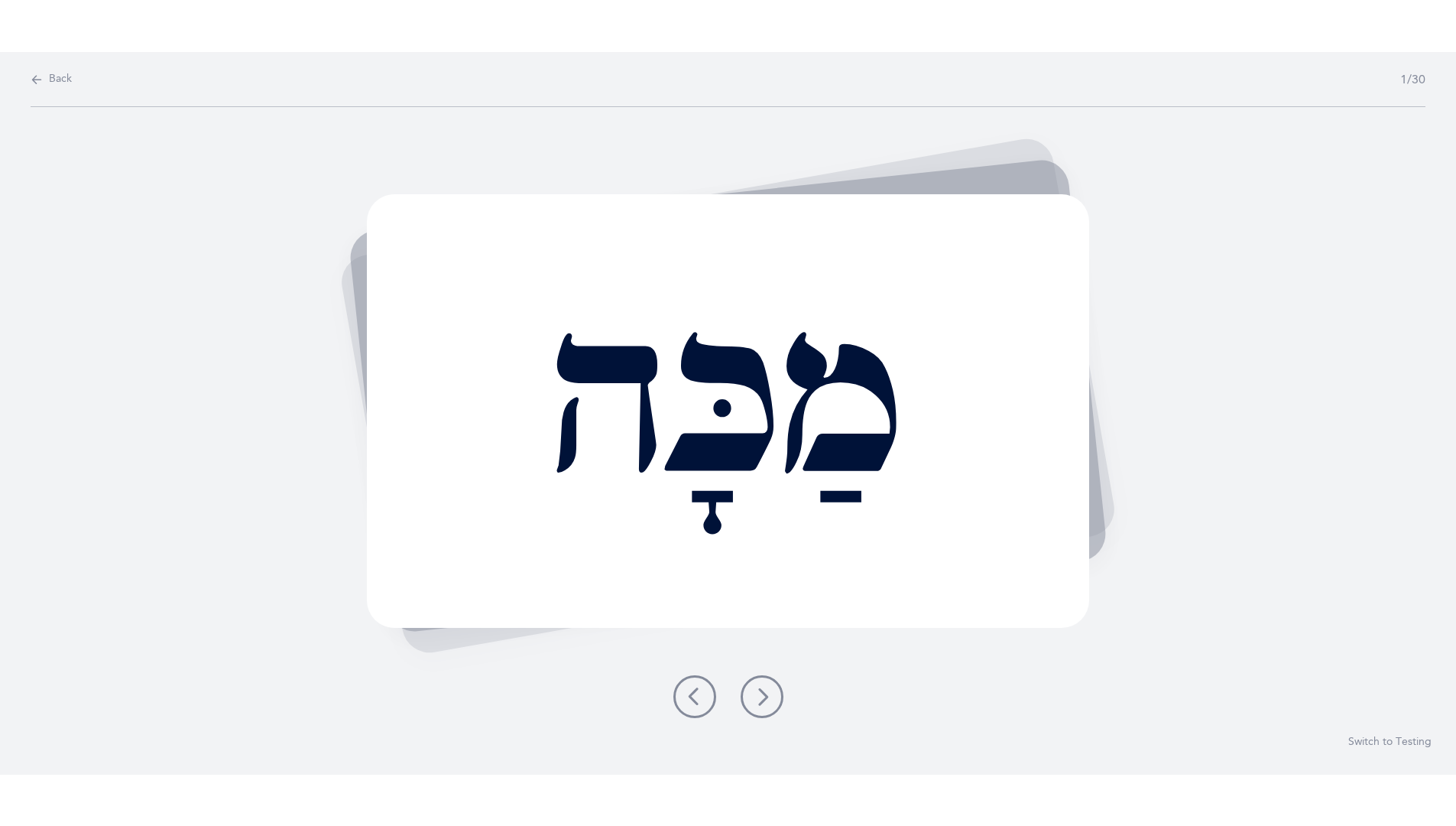
scroll to position [0, 0]
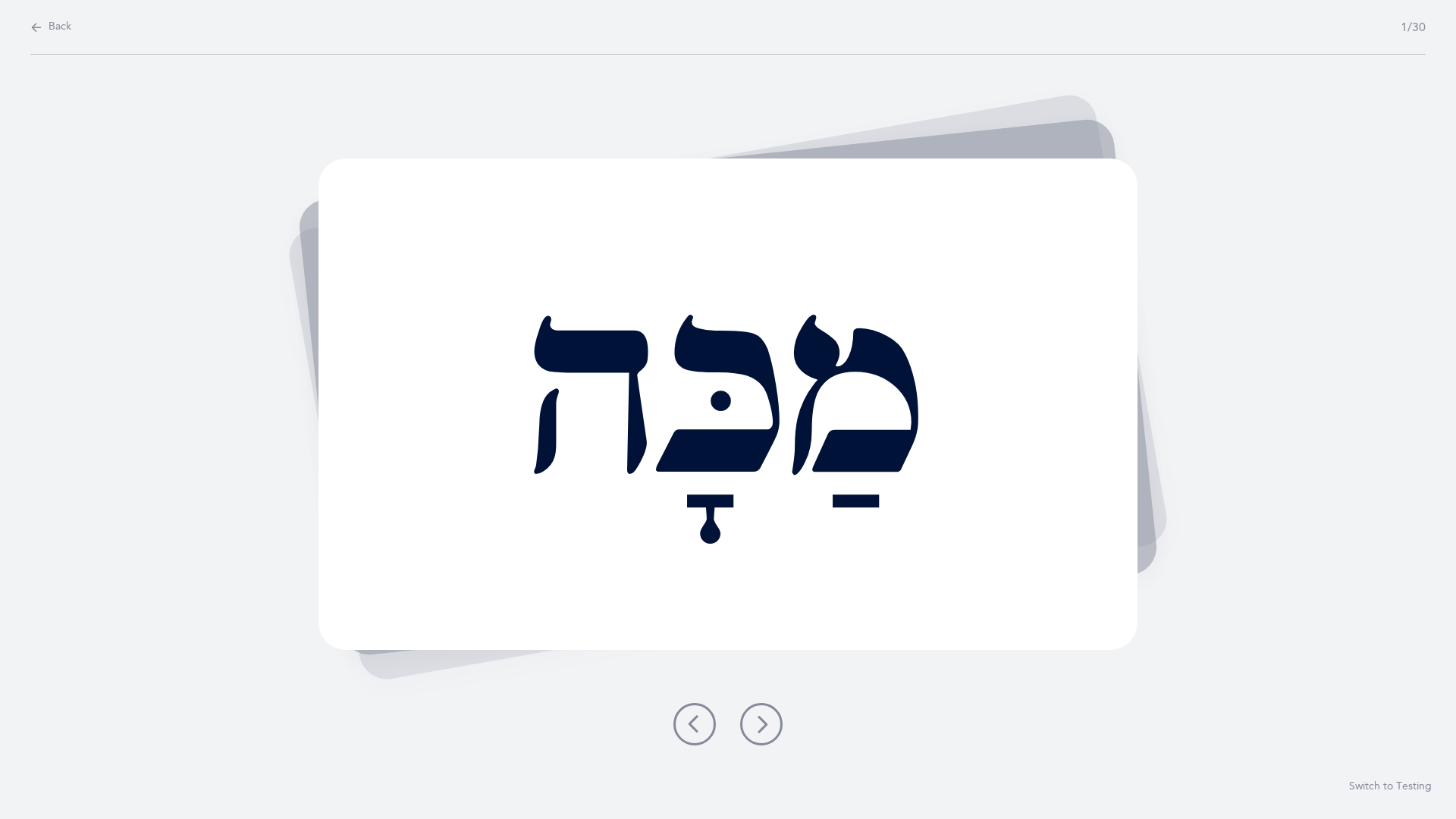
click at [768, 715] on icon at bounding box center [761, 724] width 18 height 18
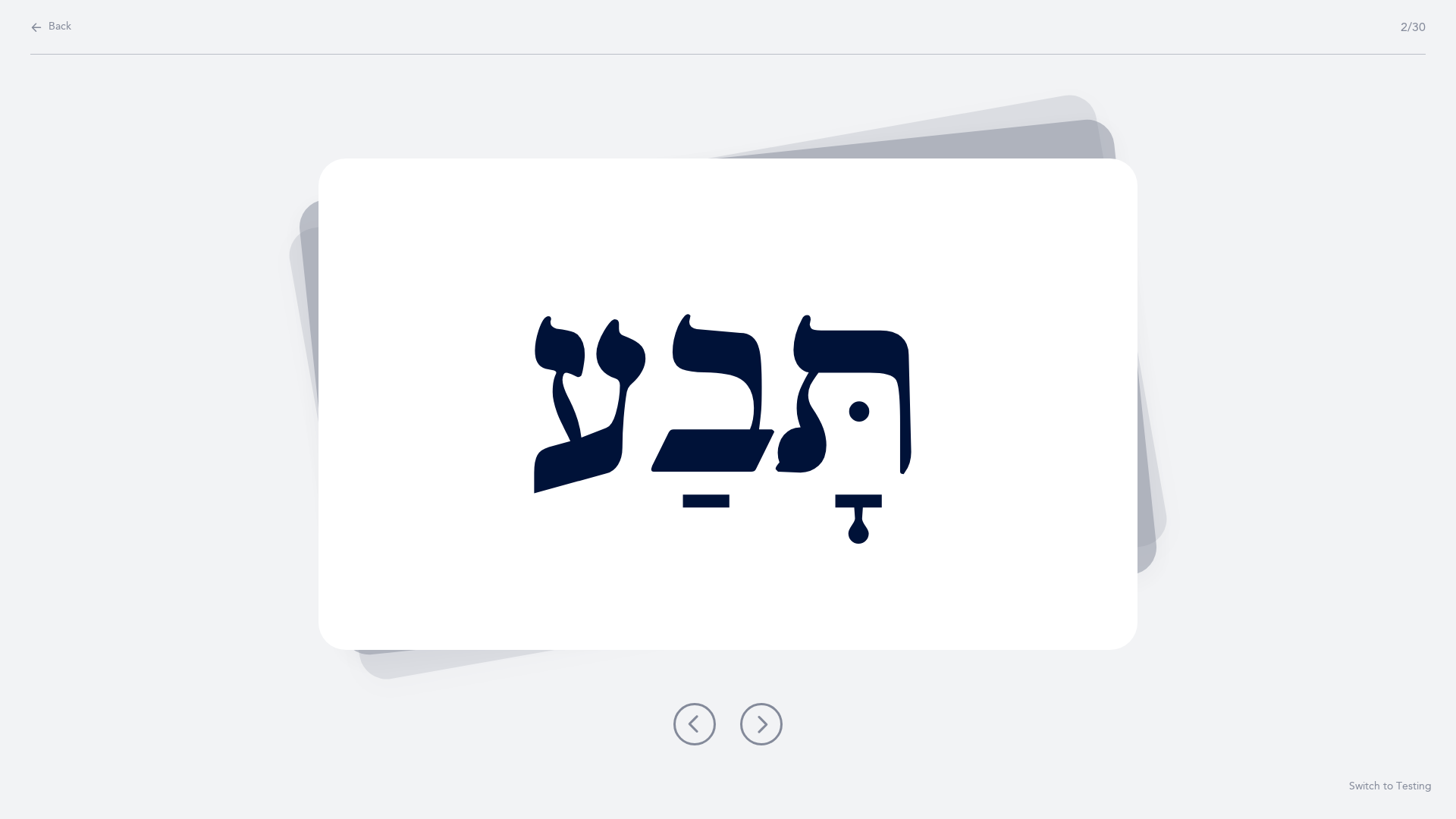
click at [764, 712] on button at bounding box center [761, 724] width 43 height 43
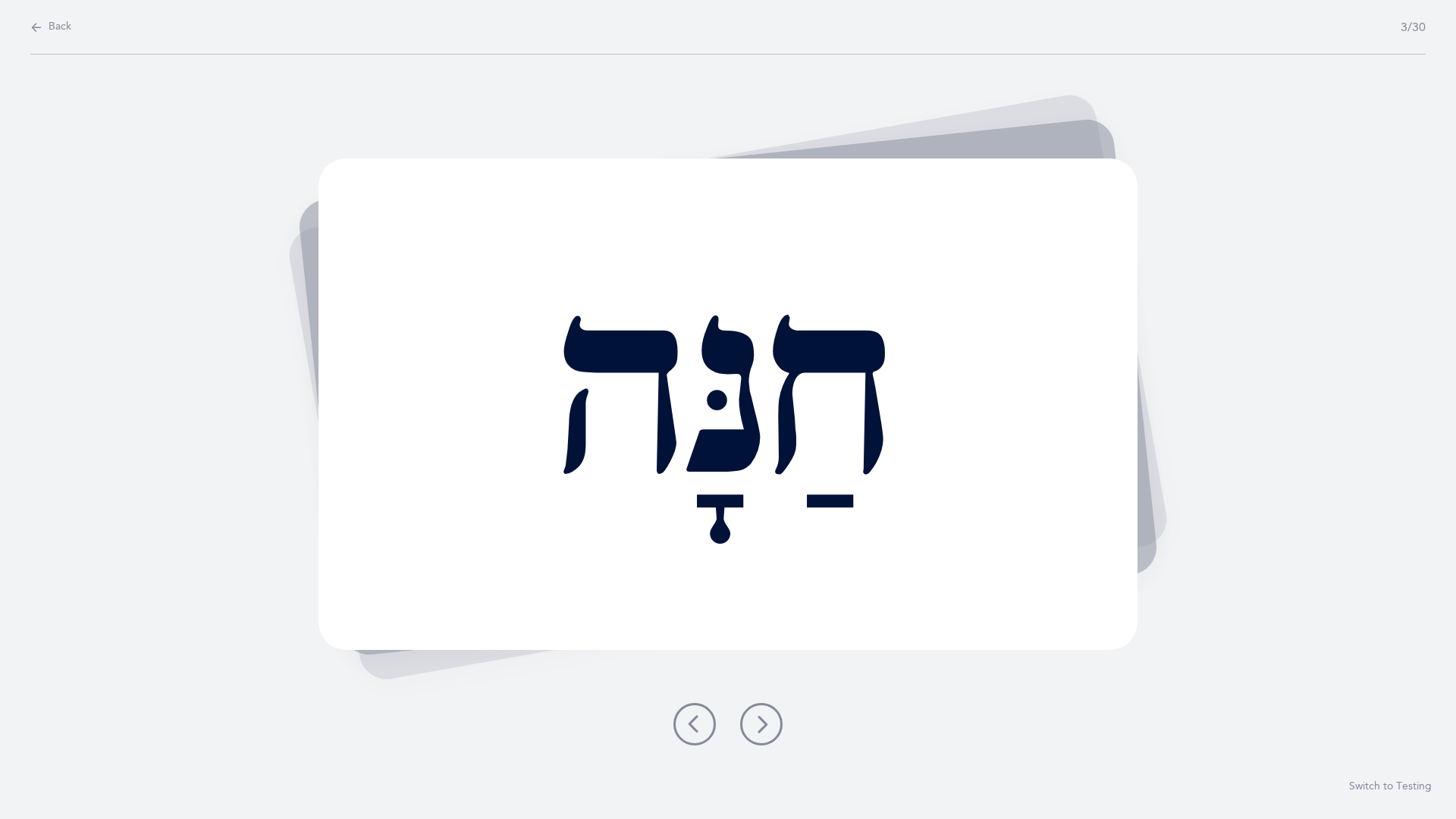
click at [764, 712] on button at bounding box center [761, 724] width 43 height 43
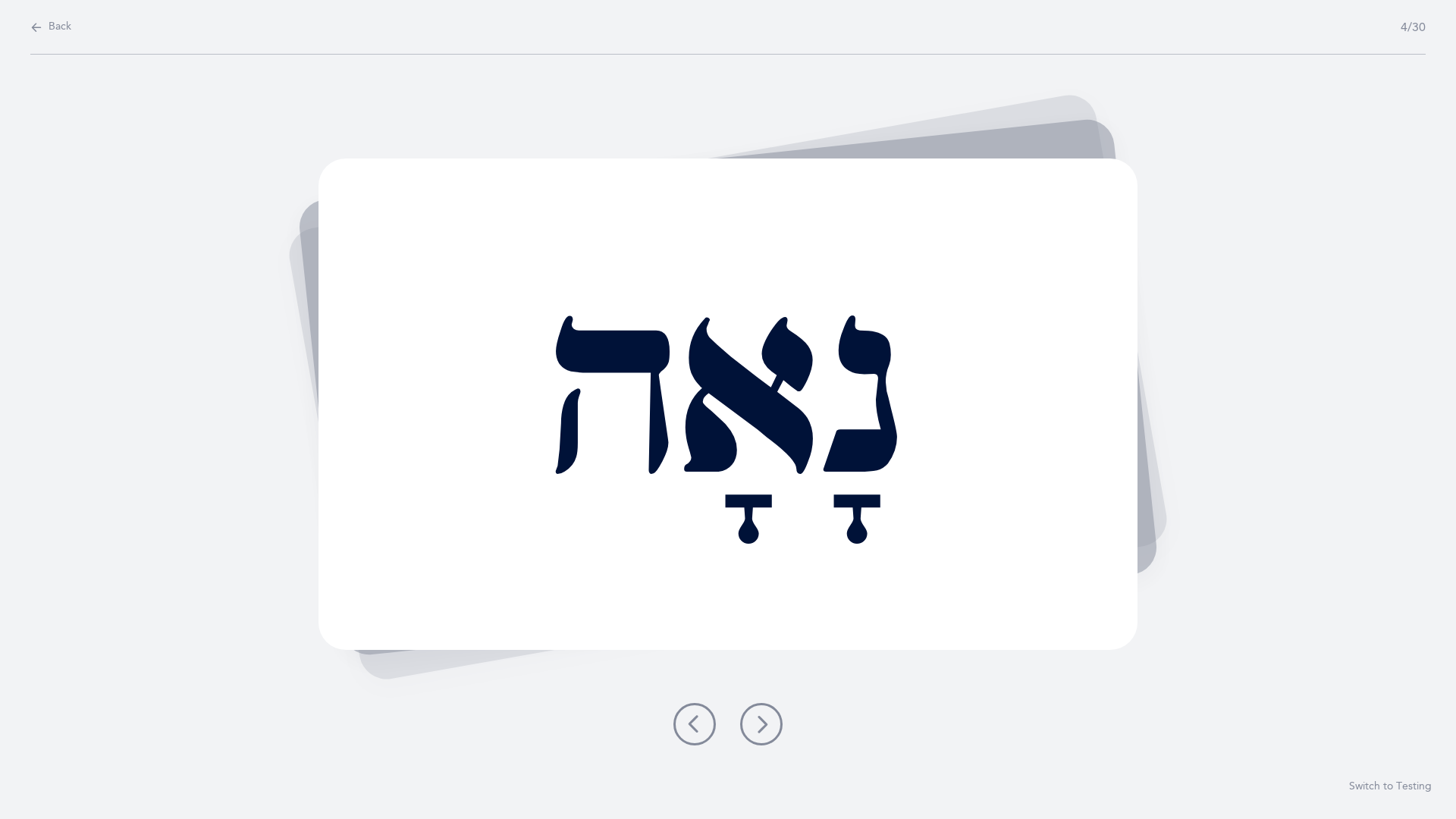
click at [764, 712] on button at bounding box center [761, 724] width 43 height 43
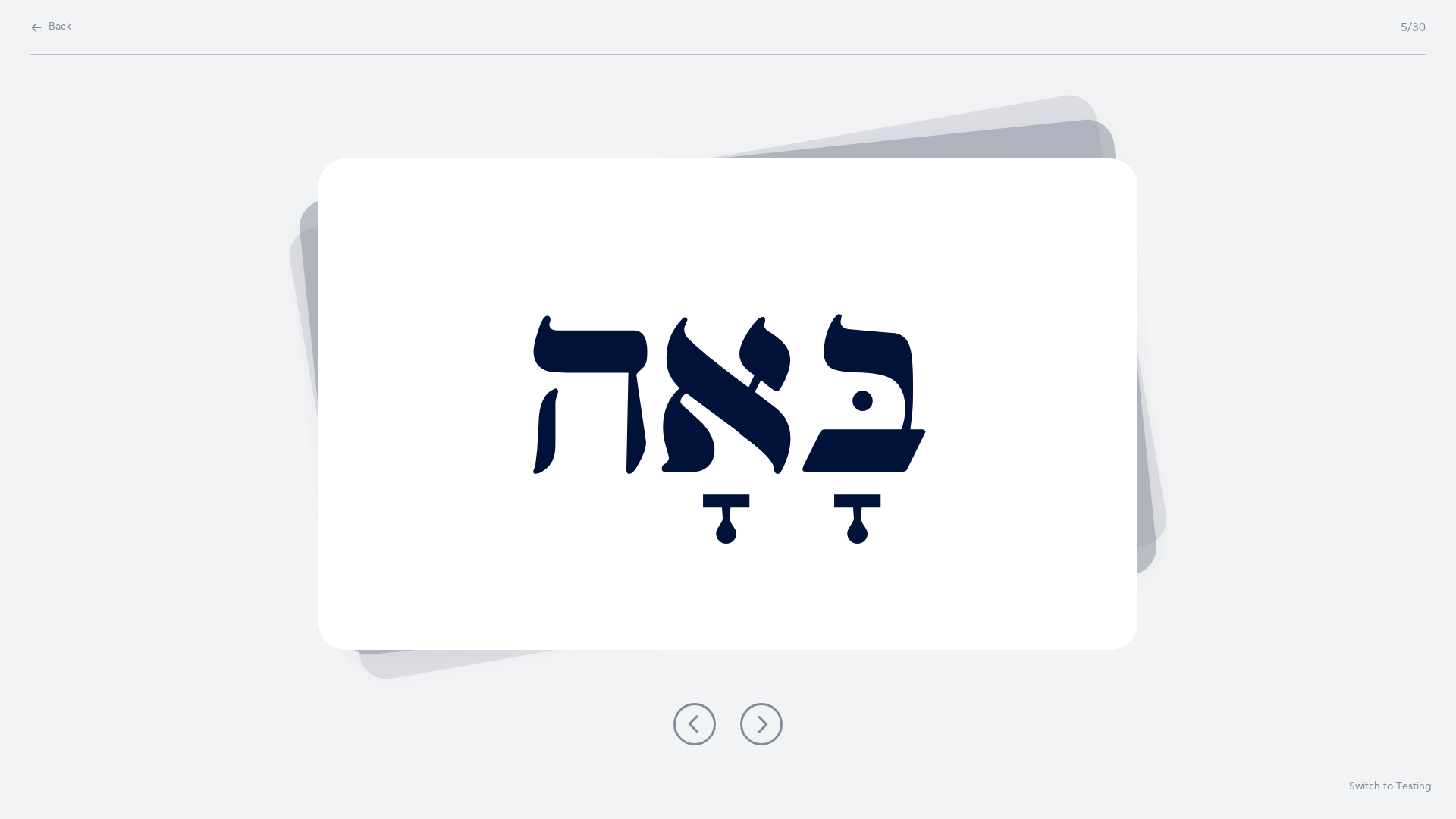
click at [764, 712] on button at bounding box center [761, 724] width 43 height 43
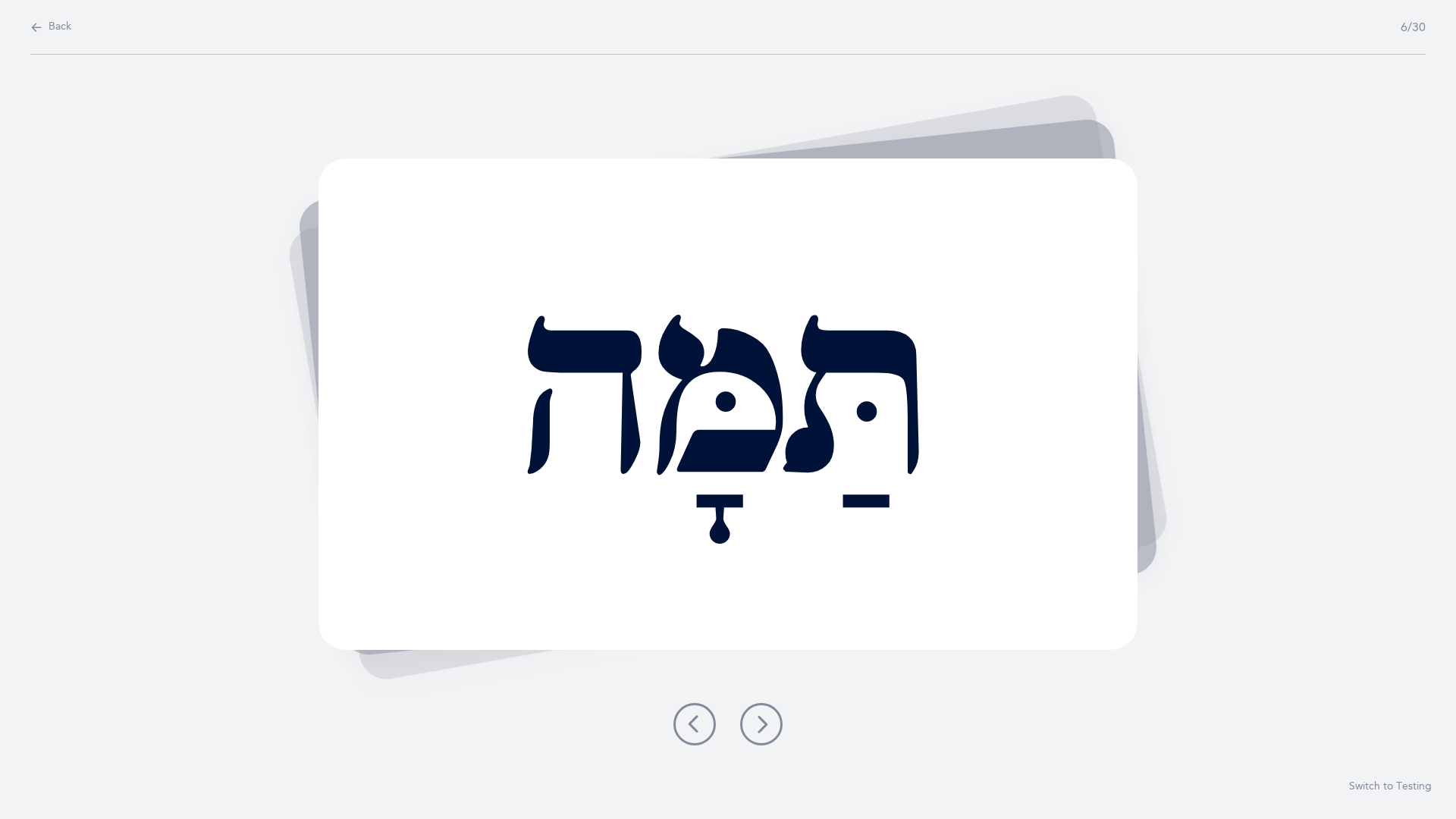
click at [765, 715] on button at bounding box center [761, 724] width 43 height 43
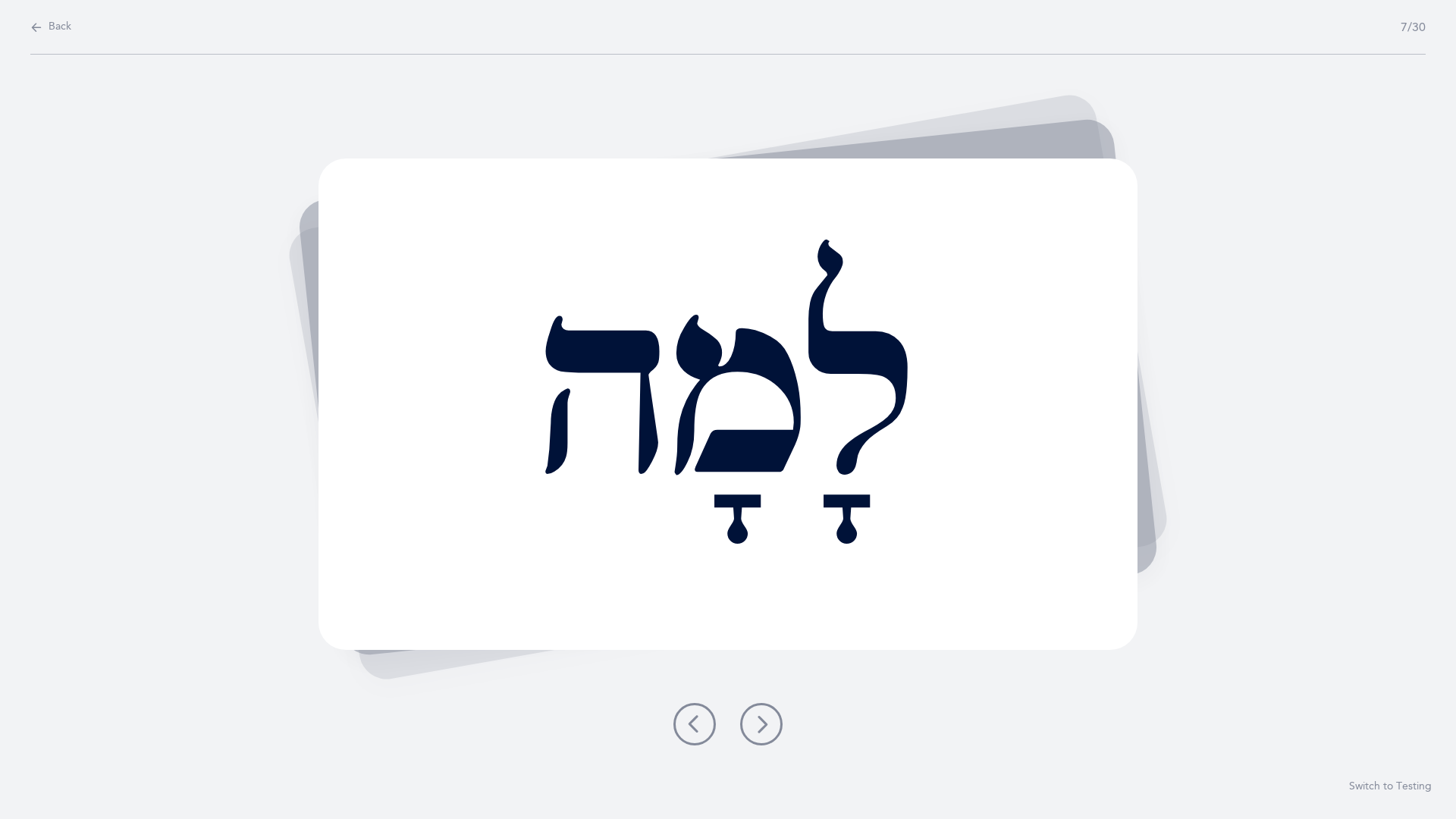
click at [768, 715] on icon at bounding box center [761, 724] width 18 height 18
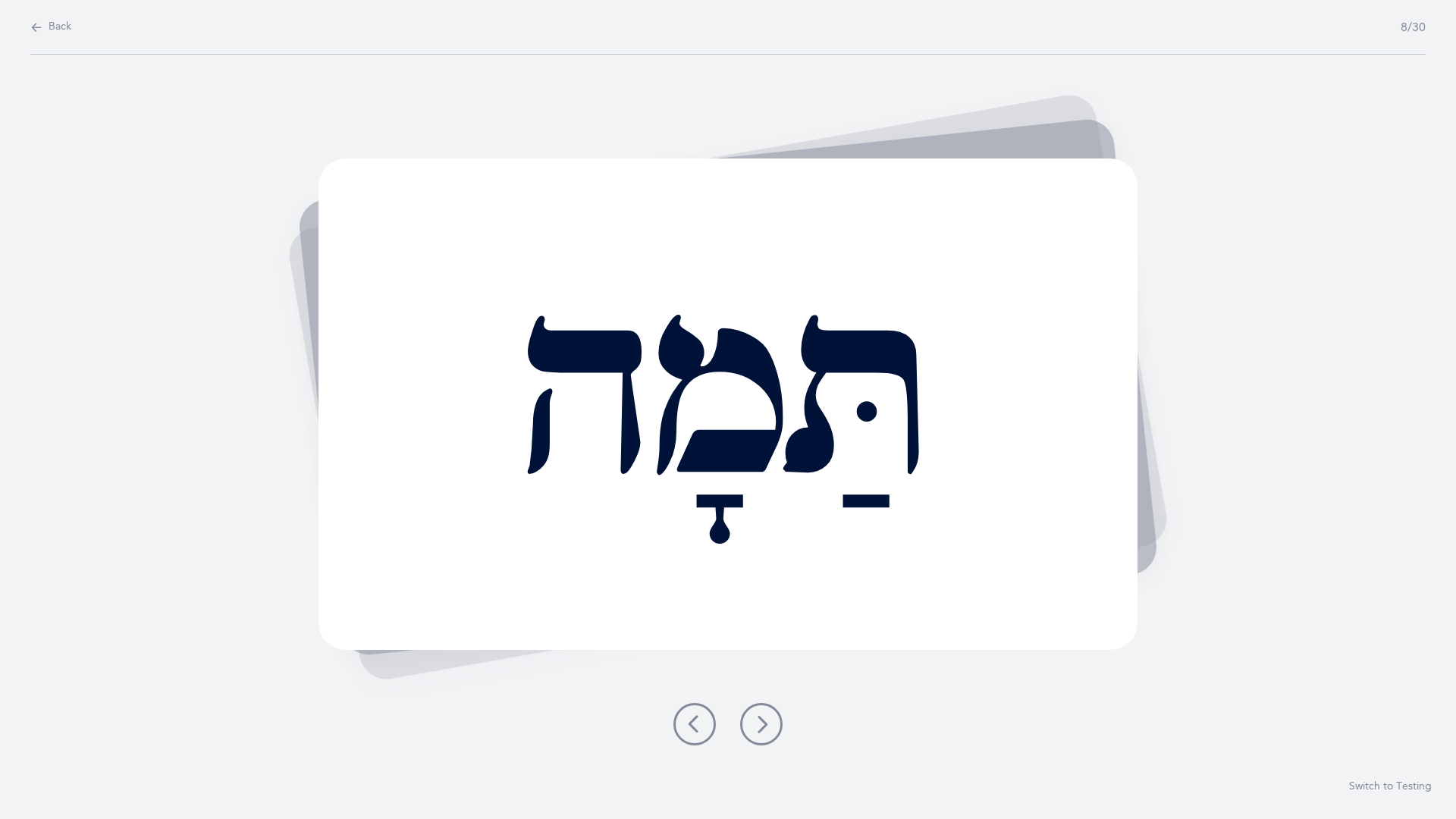
click at [775, 715] on button at bounding box center [761, 724] width 43 height 43
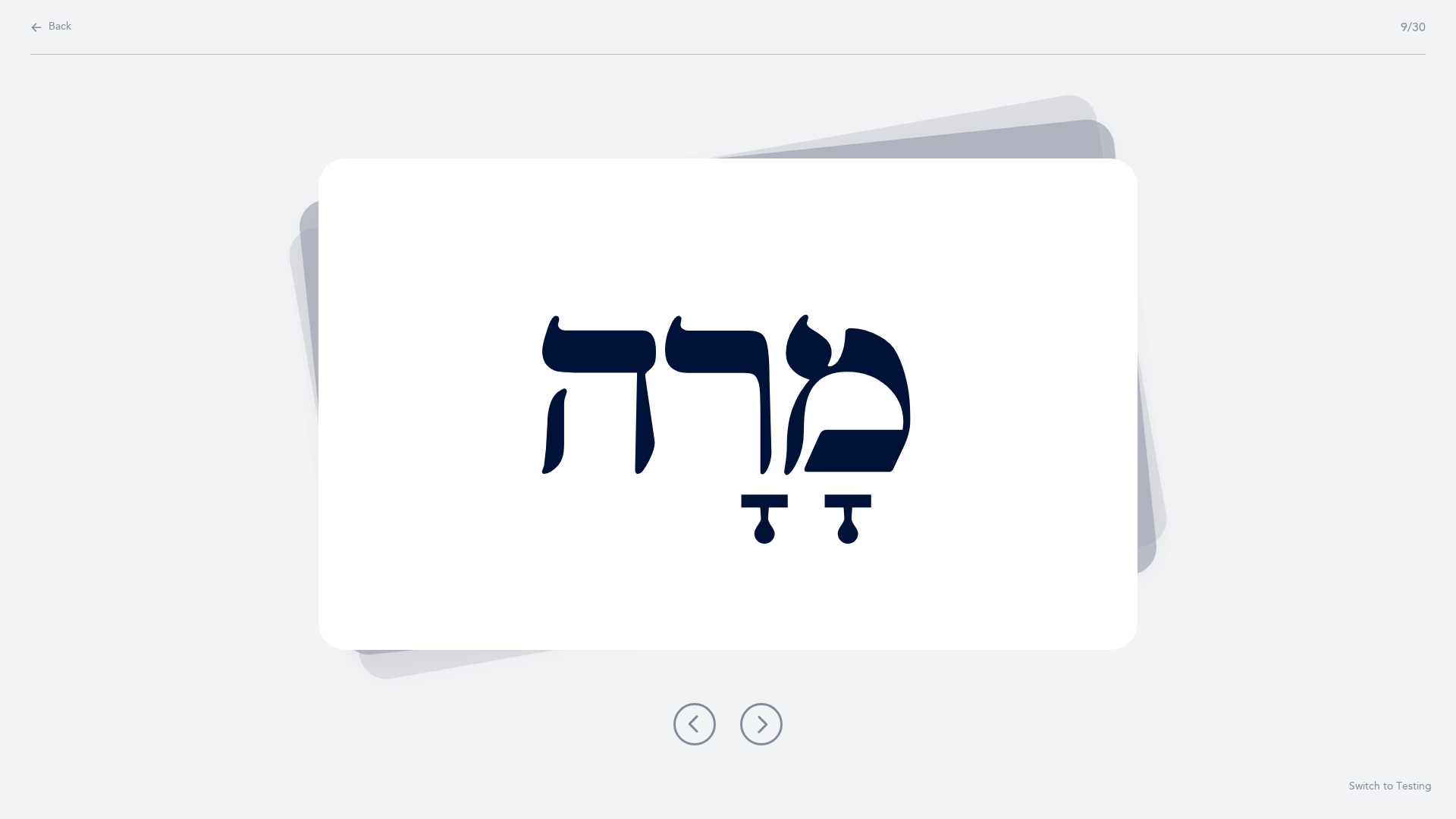
click at [757, 715] on icon at bounding box center [761, 724] width 18 height 18
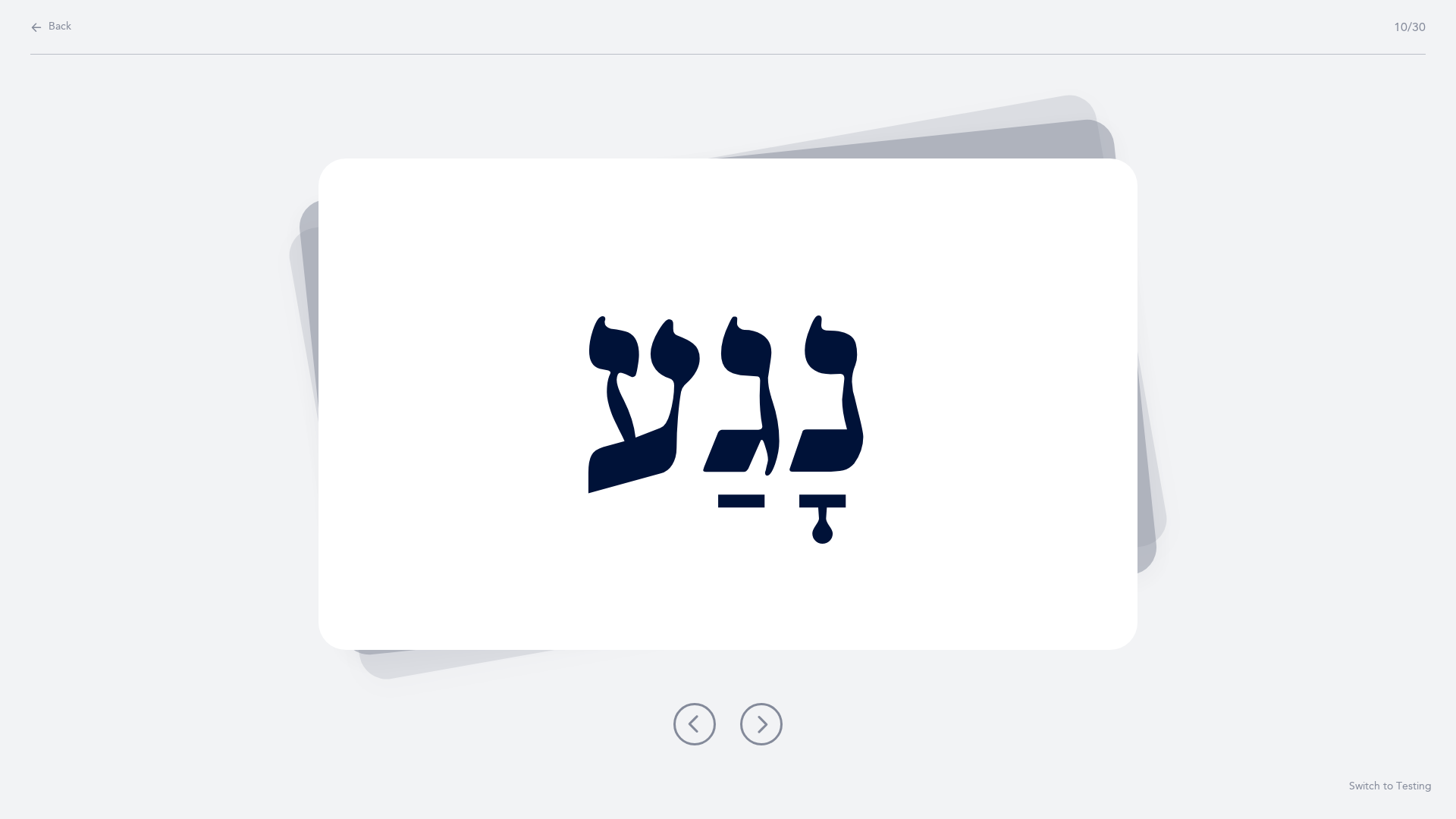
click at [769, 715] on icon at bounding box center [761, 724] width 18 height 18
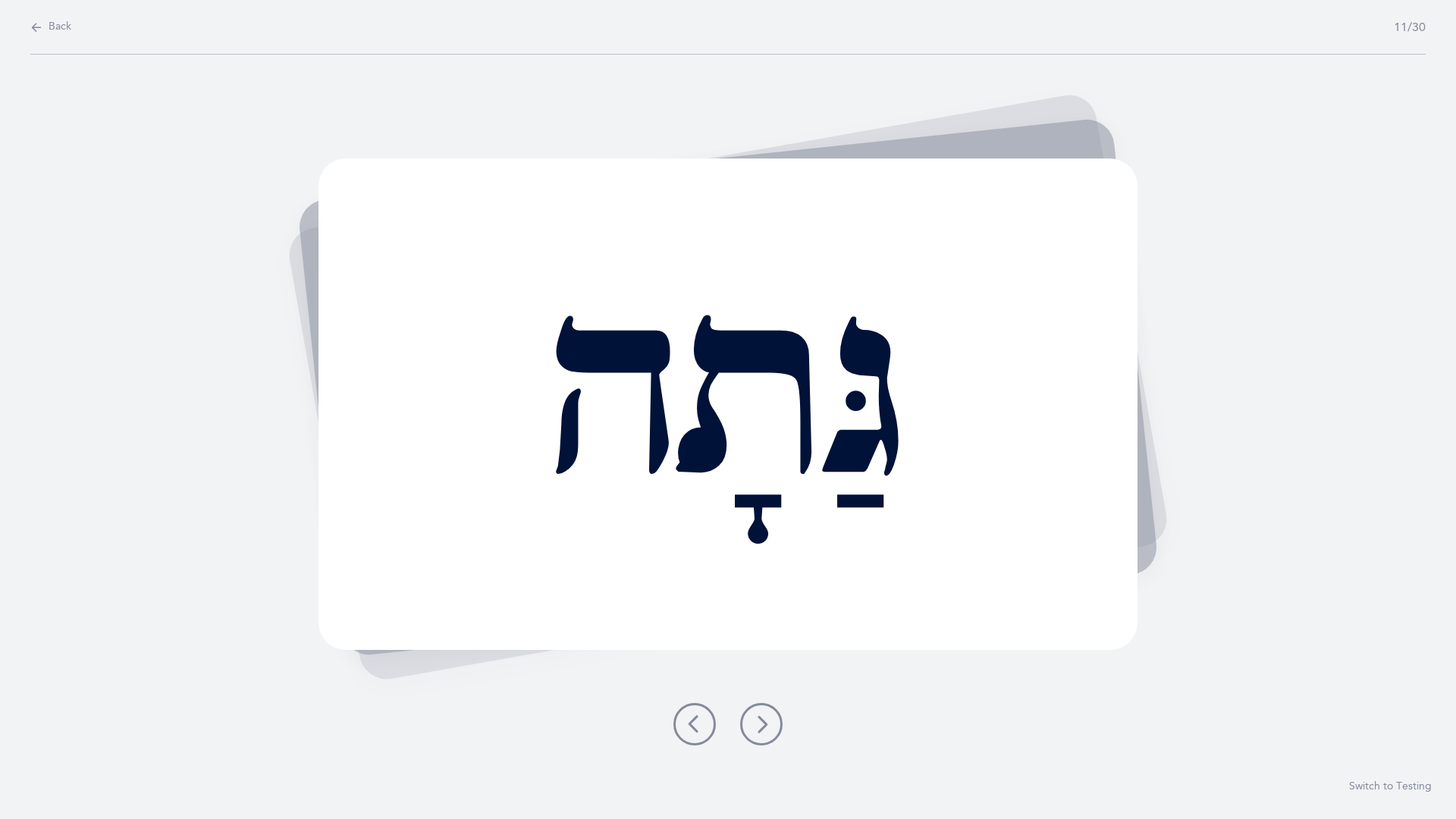
click at [767, 715] on icon at bounding box center [761, 724] width 18 height 18
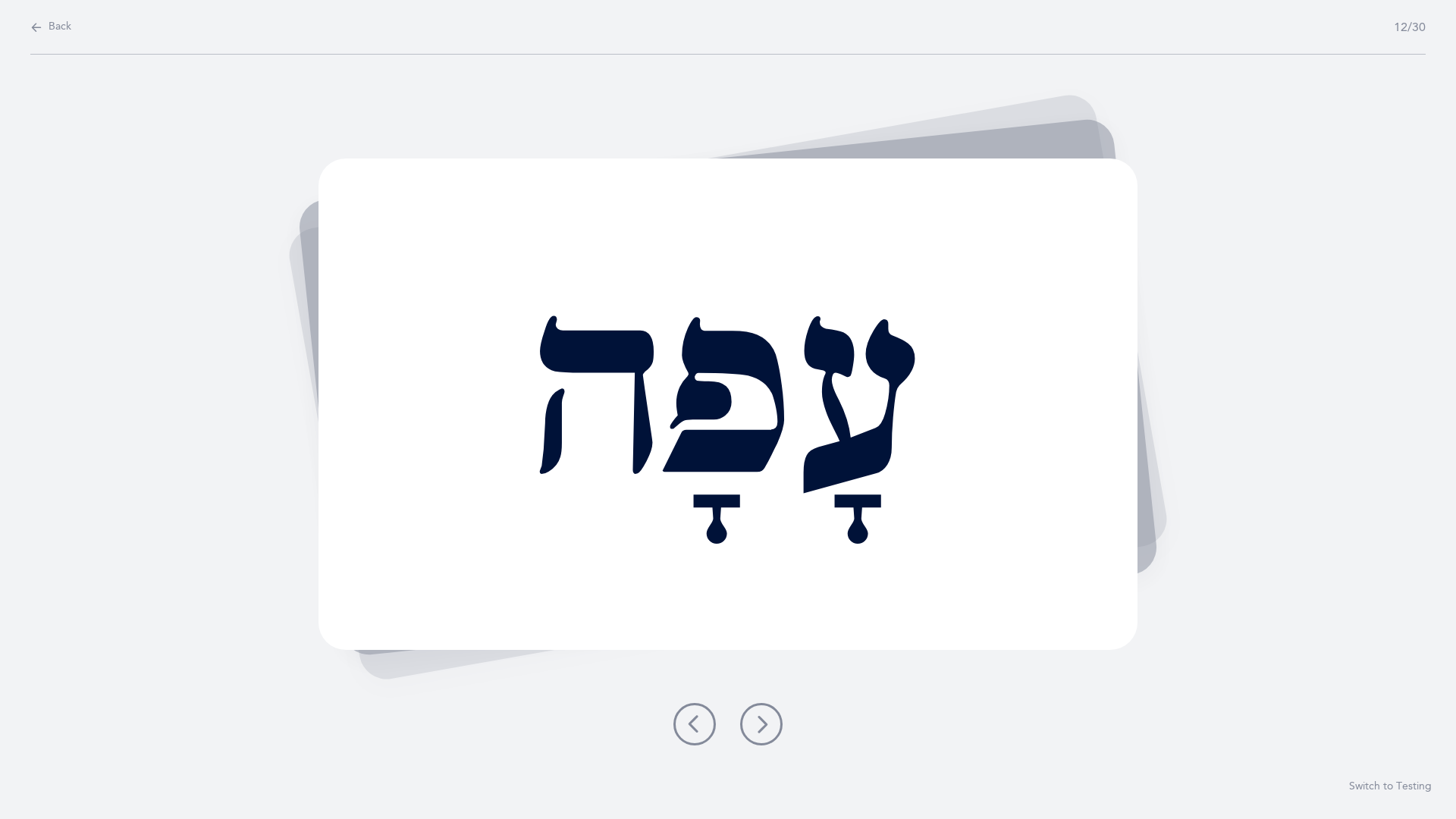
click at [762, 715] on button at bounding box center [761, 724] width 43 height 43
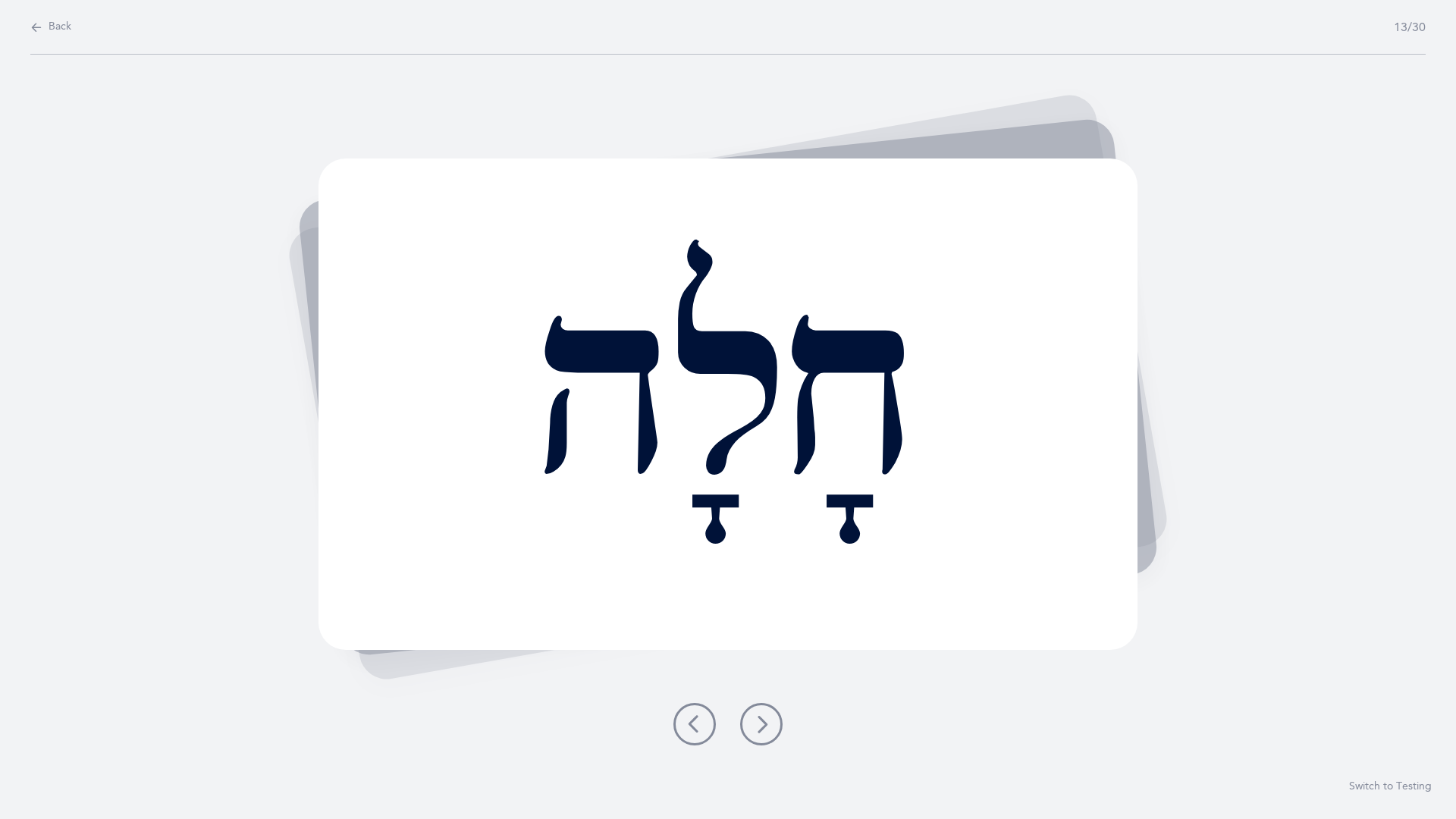
click at [762, 715] on button at bounding box center [761, 724] width 43 height 43
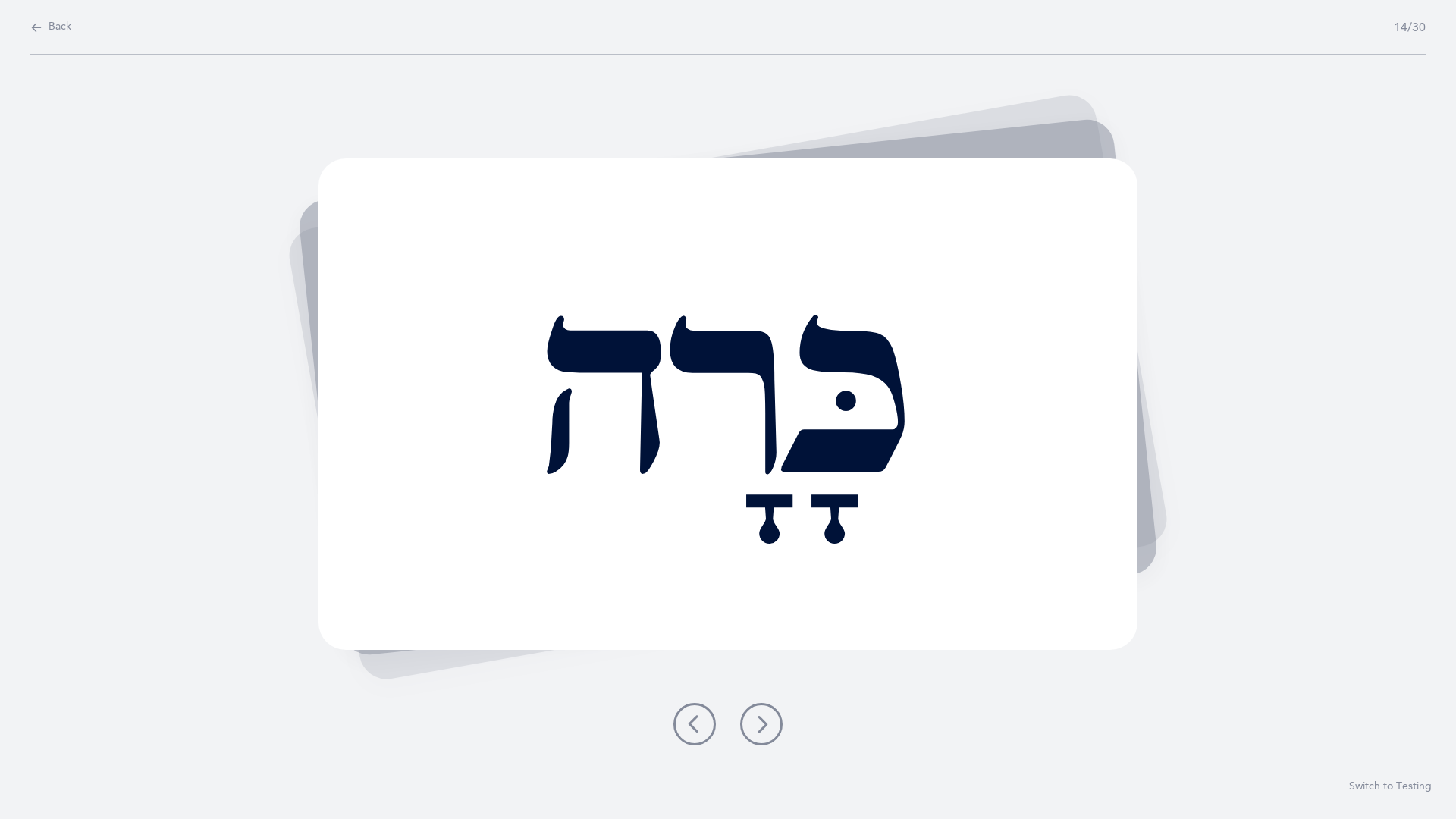
click at [678, 715] on button at bounding box center [695, 724] width 43 height 43
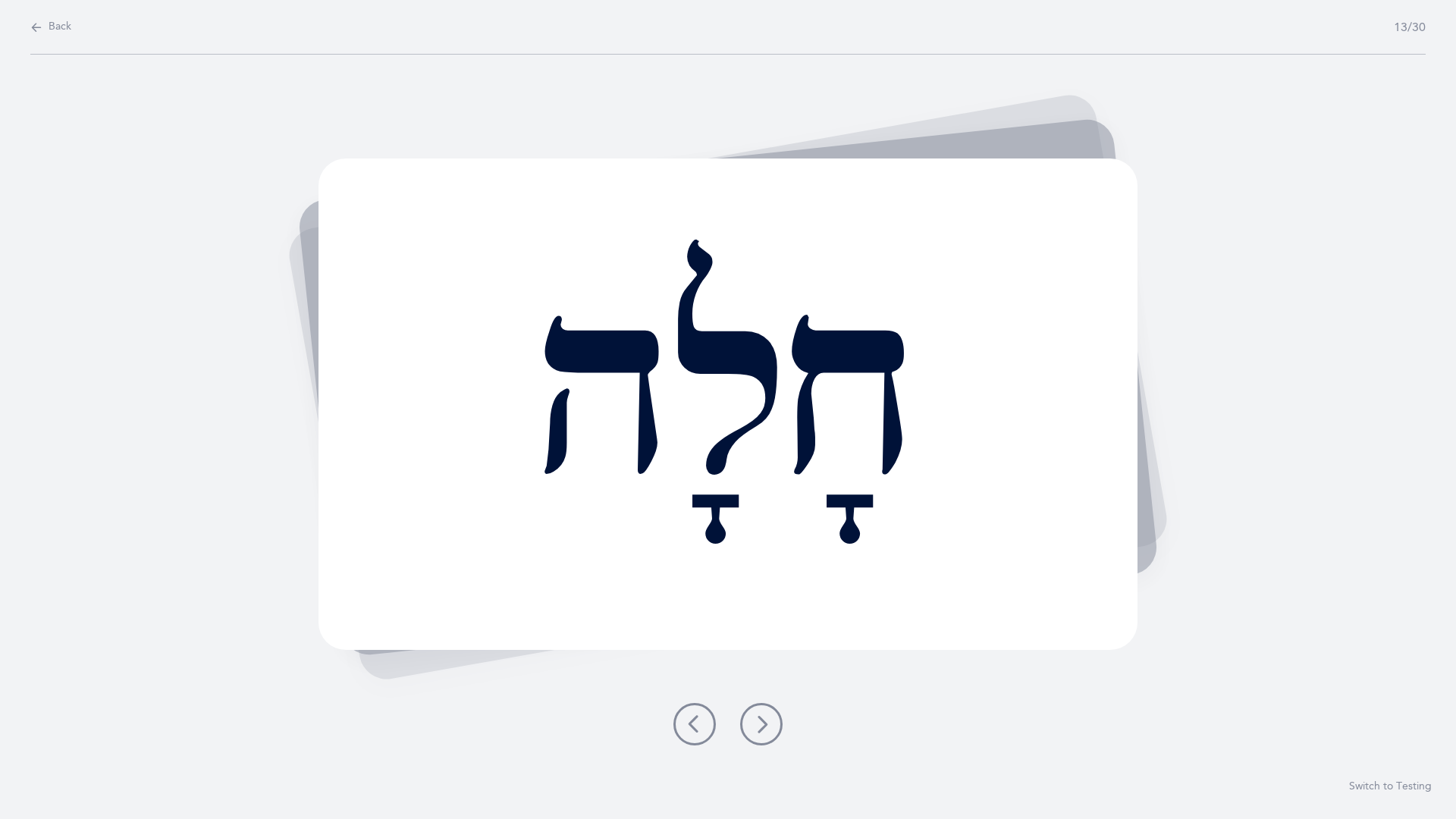
click at [761, 715] on icon at bounding box center [761, 724] width 18 height 18
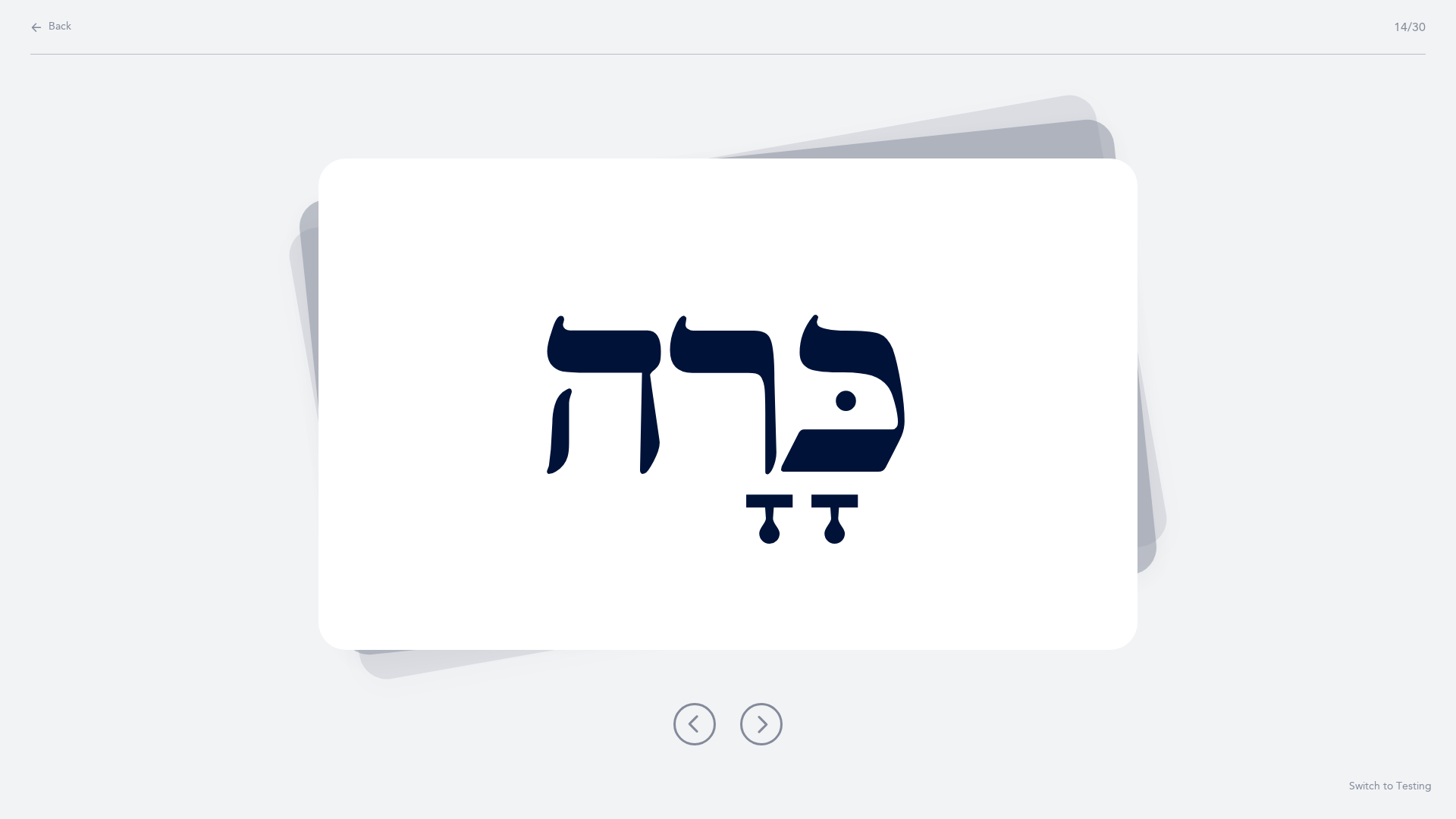
click at [754, 715] on icon at bounding box center [761, 724] width 18 height 18
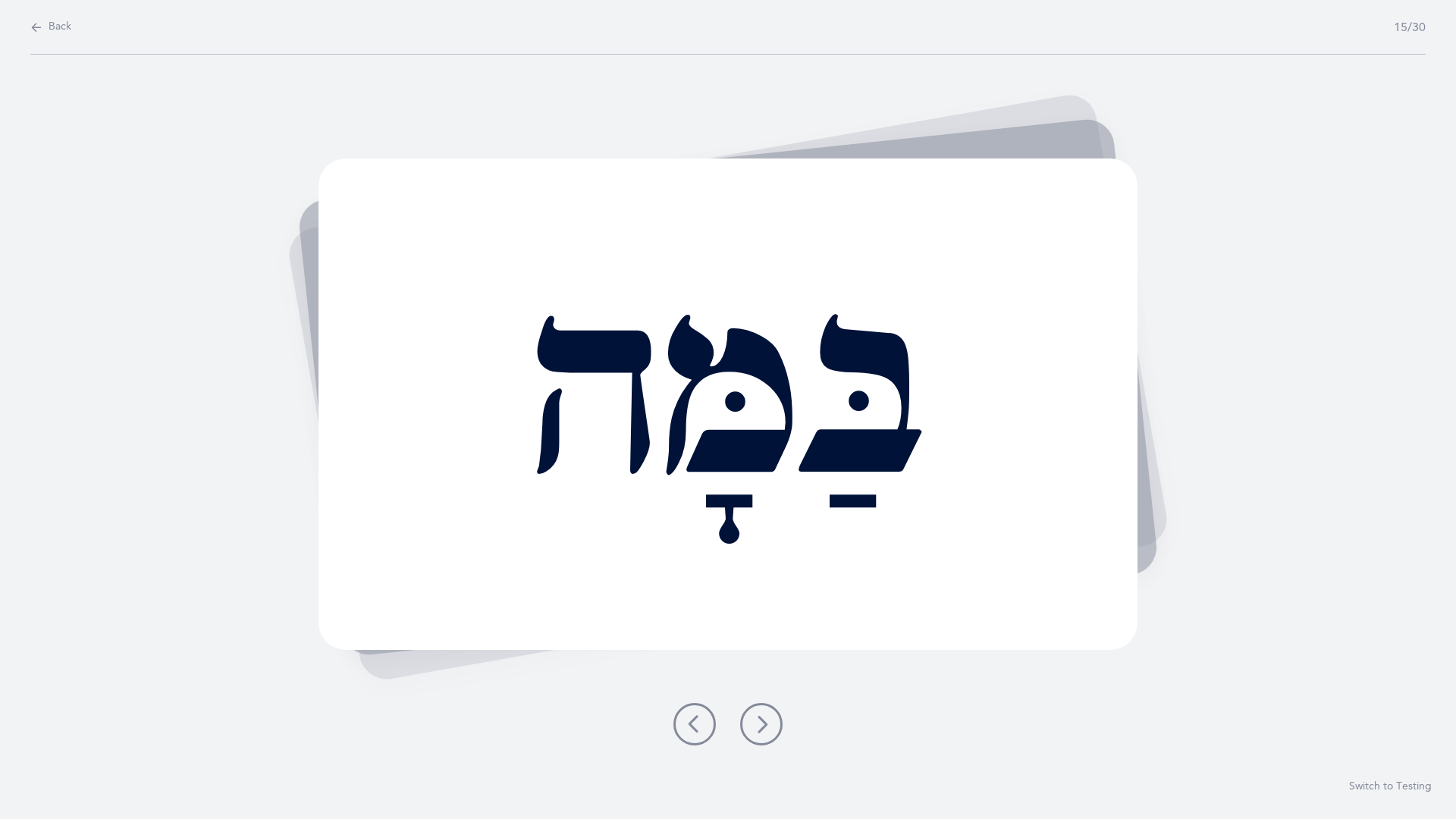
click at [769, 715] on icon at bounding box center [761, 724] width 18 height 18
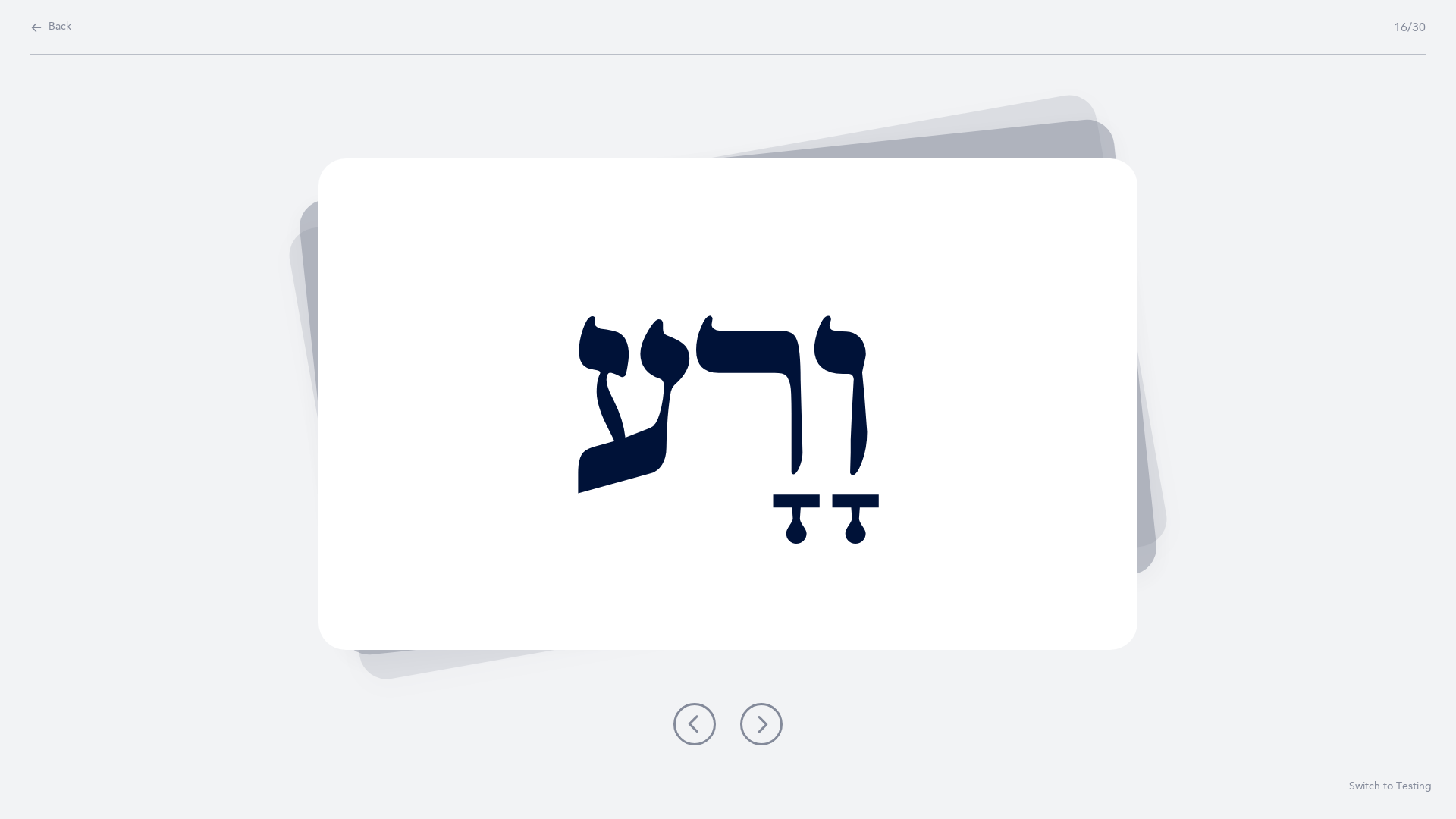
click at [769, 715] on icon at bounding box center [761, 724] width 18 height 18
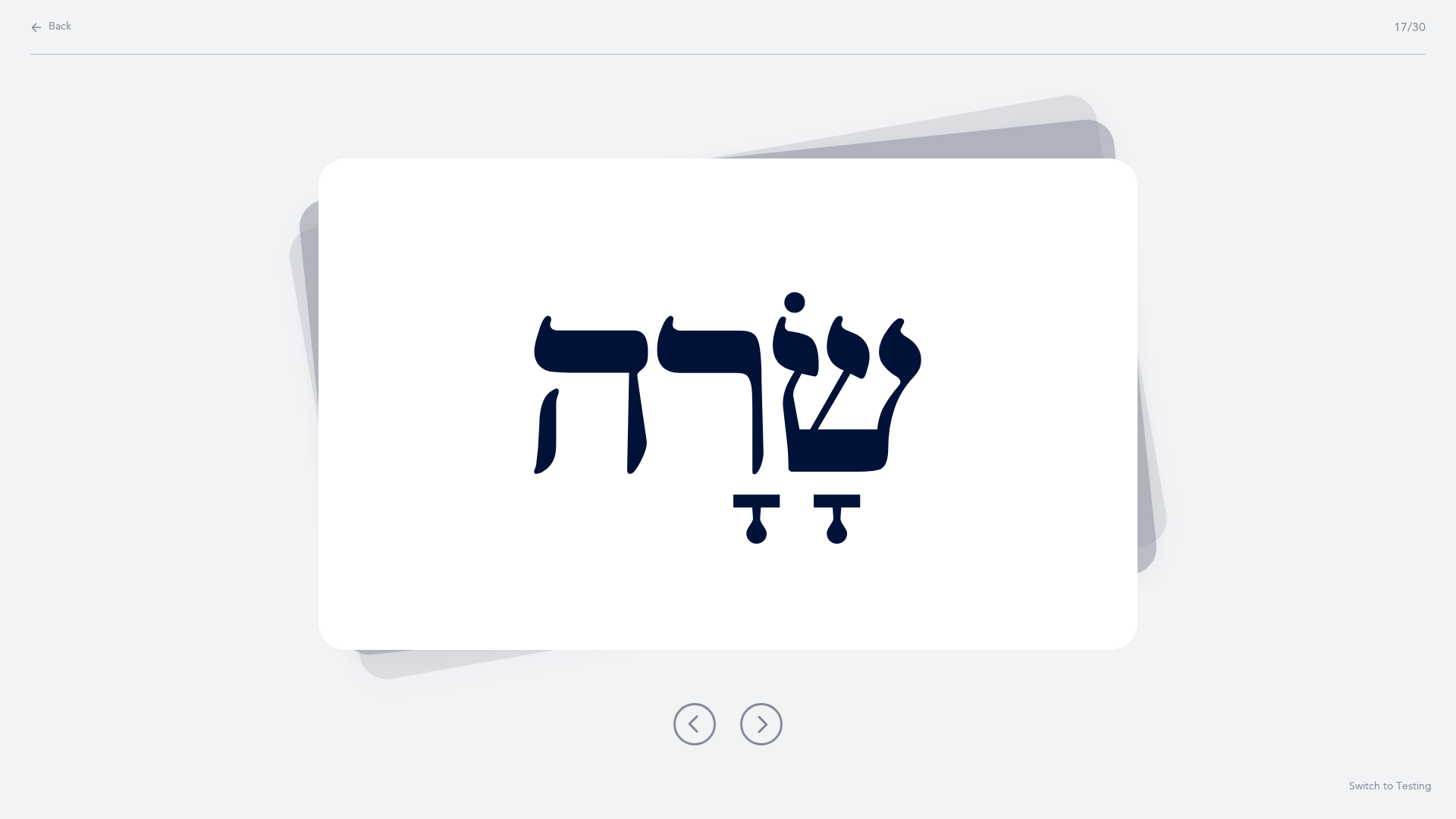
click at [769, 715] on icon at bounding box center [761, 724] width 18 height 18
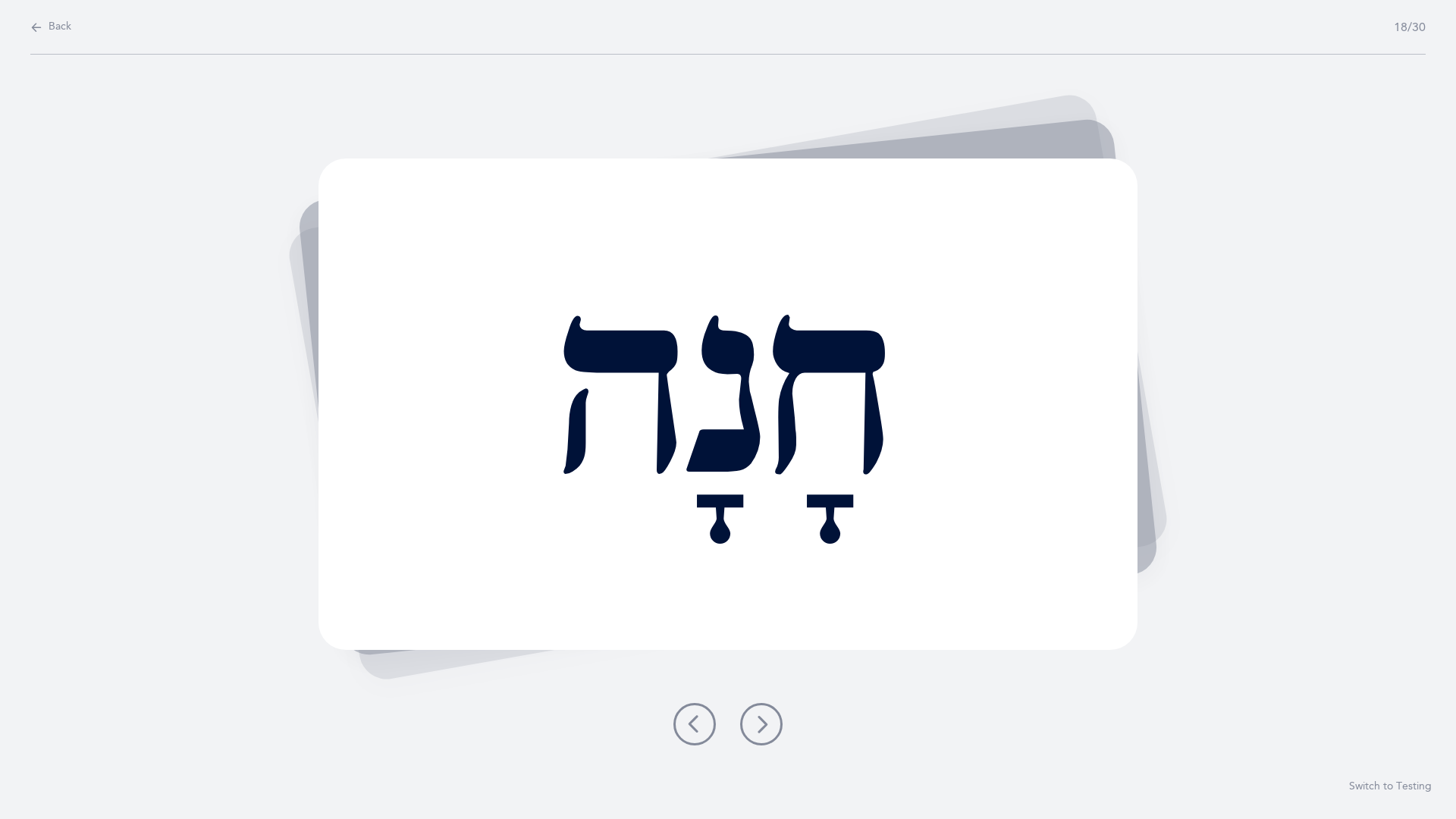
click at [769, 715] on icon at bounding box center [761, 724] width 18 height 18
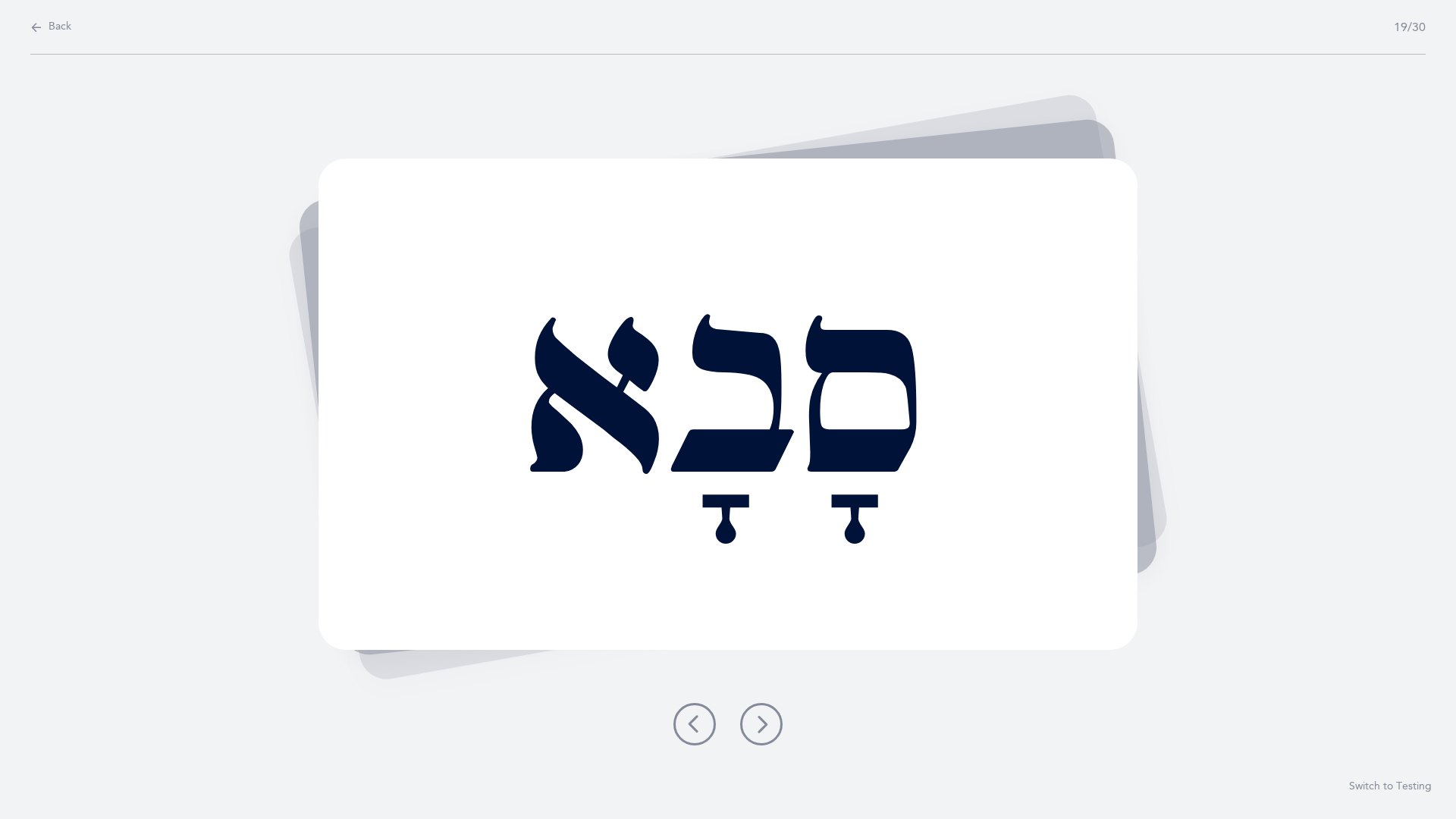
click at [769, 715] on icon at bounding box center [761, 724] width 18 height 18
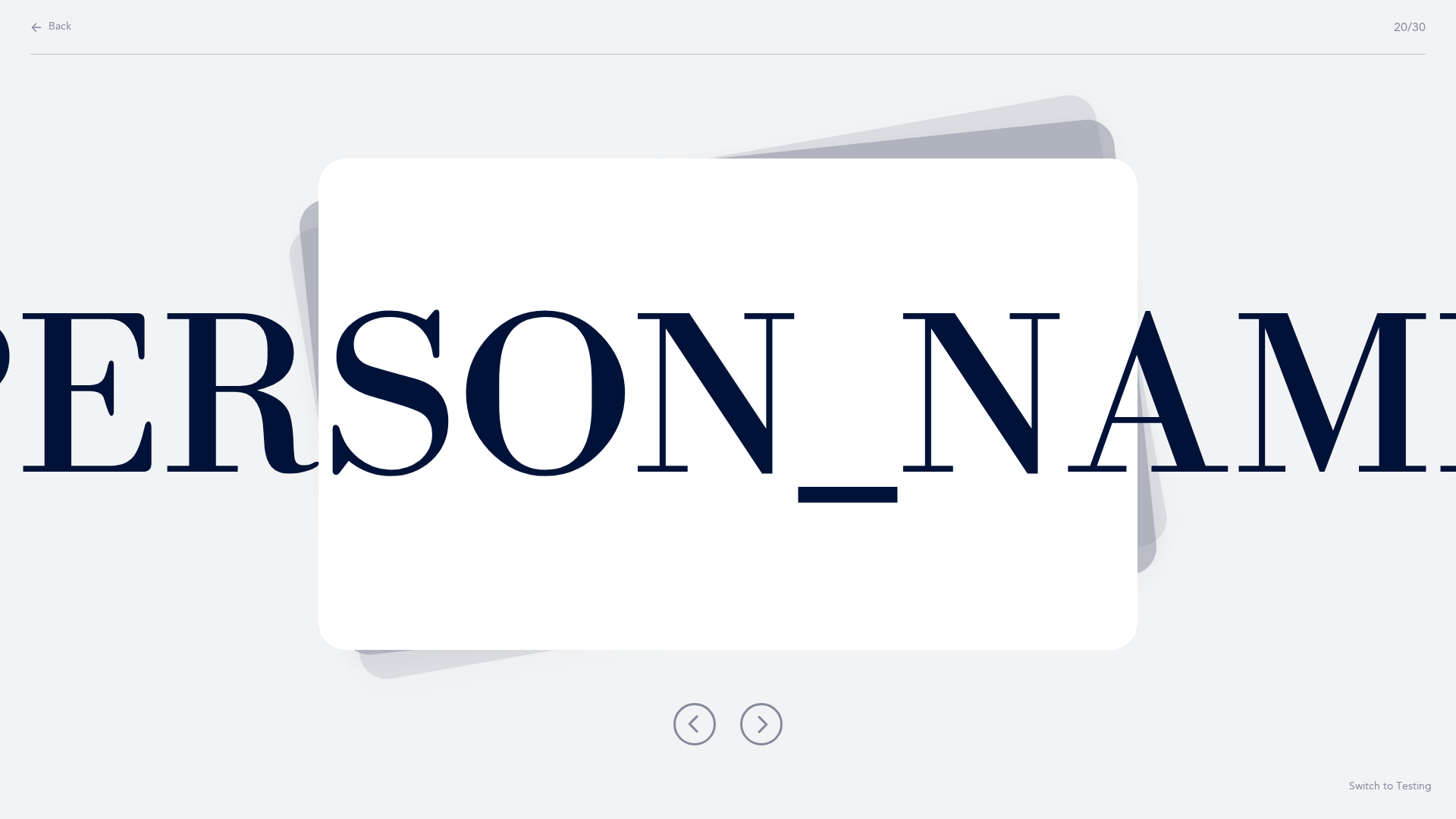
click at [769, 715] on icon at bounding box center [761, 724] width 18 height 18
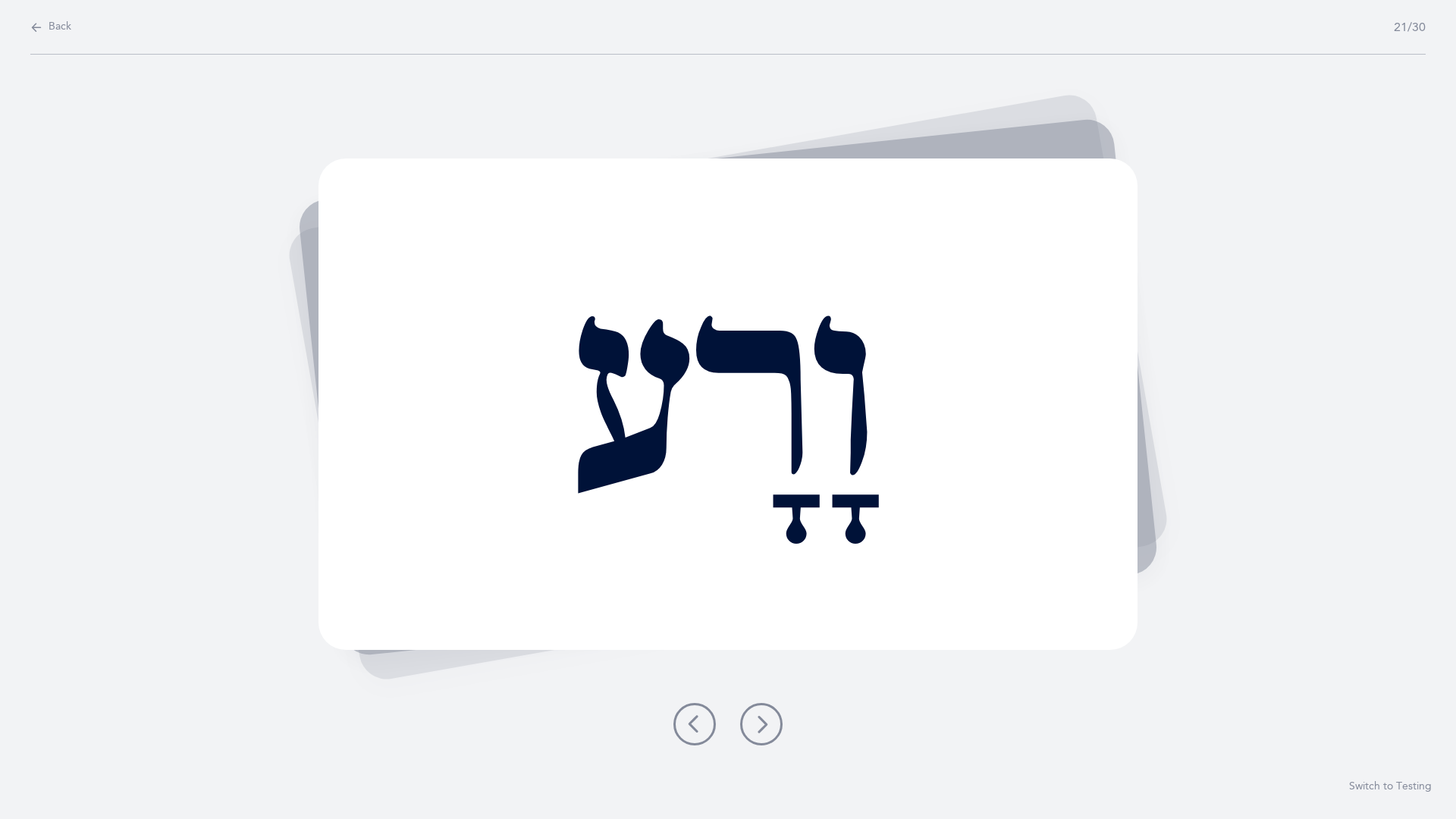
click at [769, 715] on icon at bounding box center [761, 724] width 18 height 18
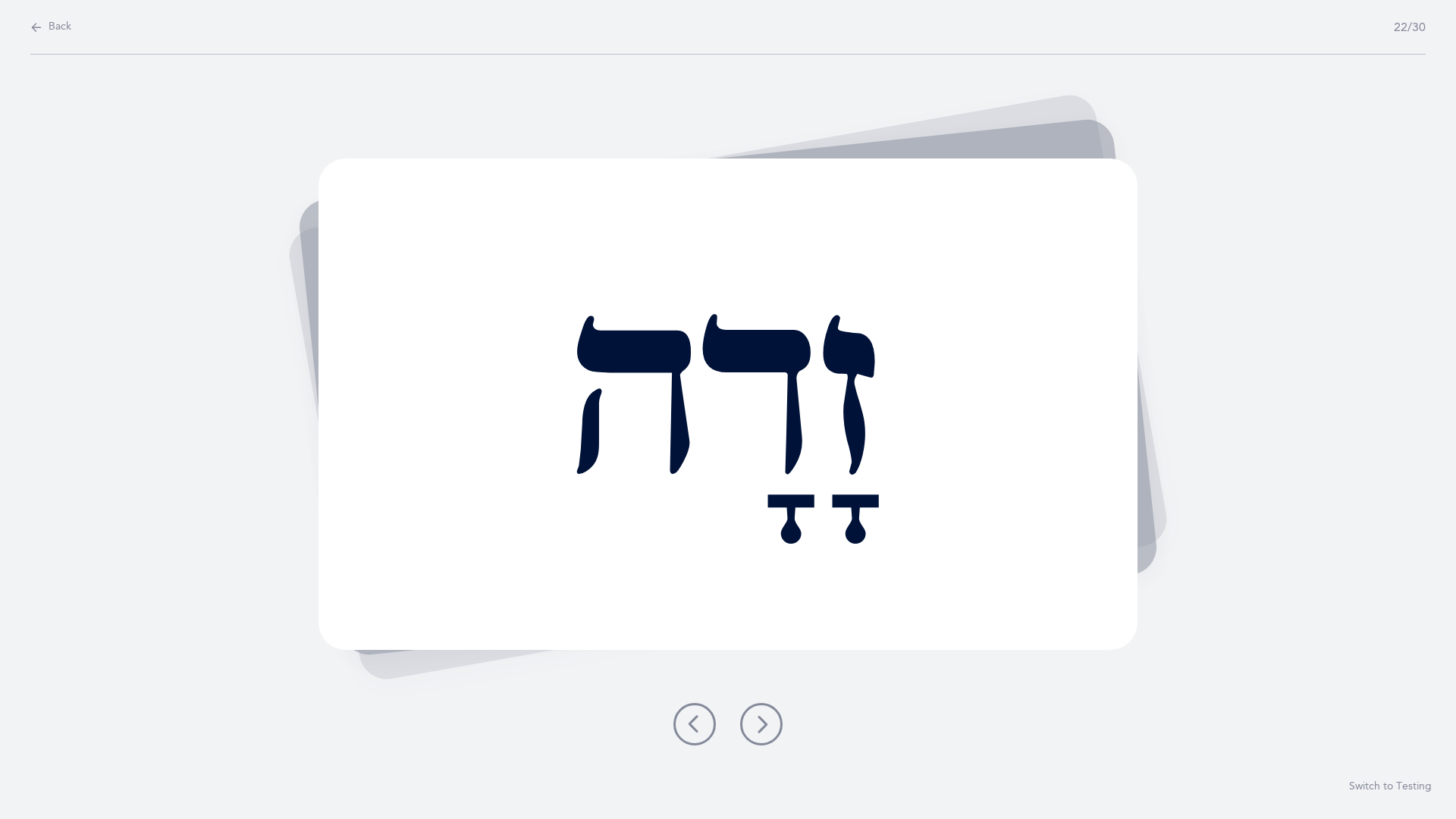
click at [769, 715] on icon at bounding box center [761, 724] width 18 height 18
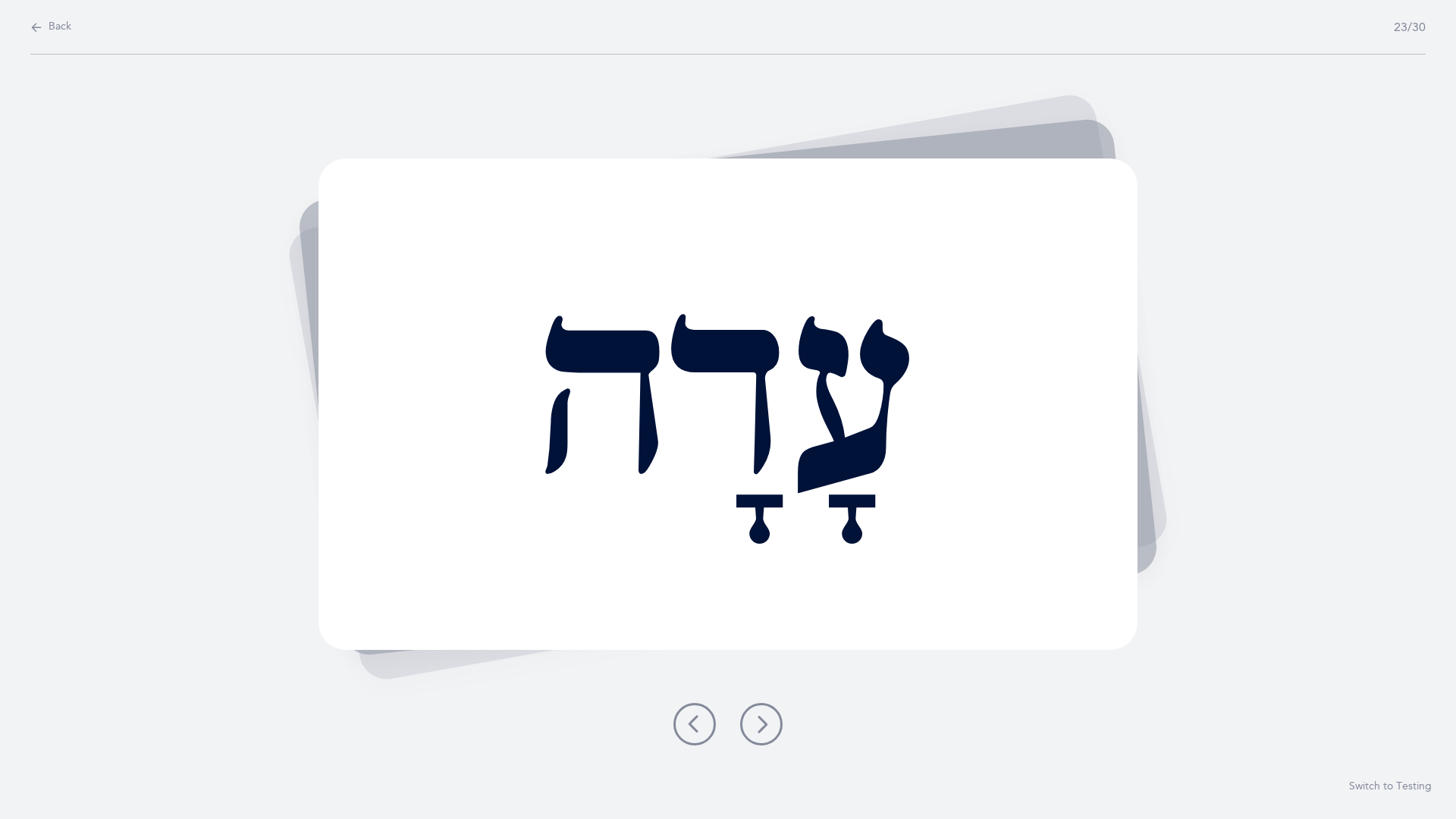
click at [769, 715] on icon at bounding box center [761, 724] width 18 height 18
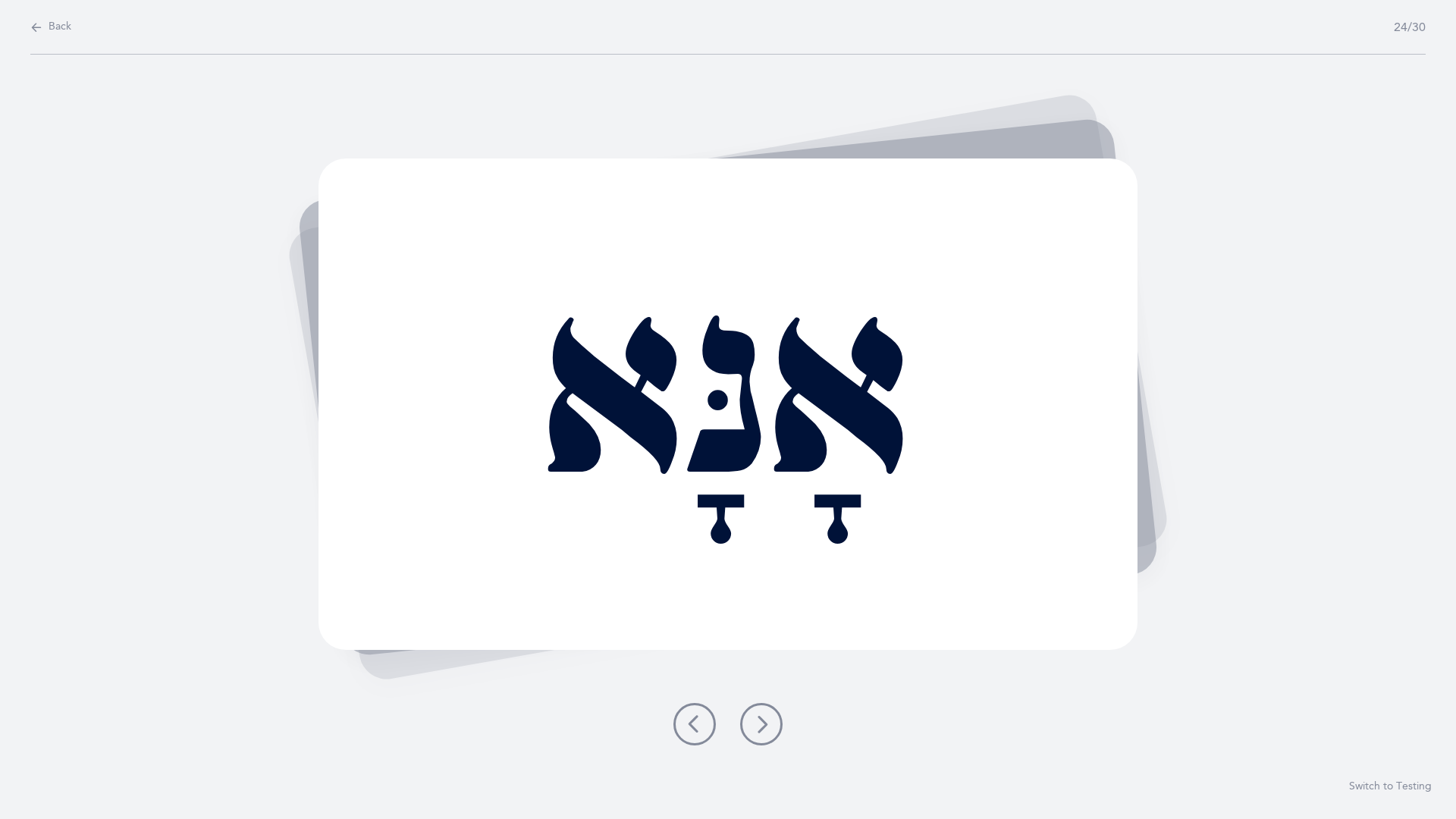
click at [769, 715] on icon at bounding box center [761, 724] width 18 height 18
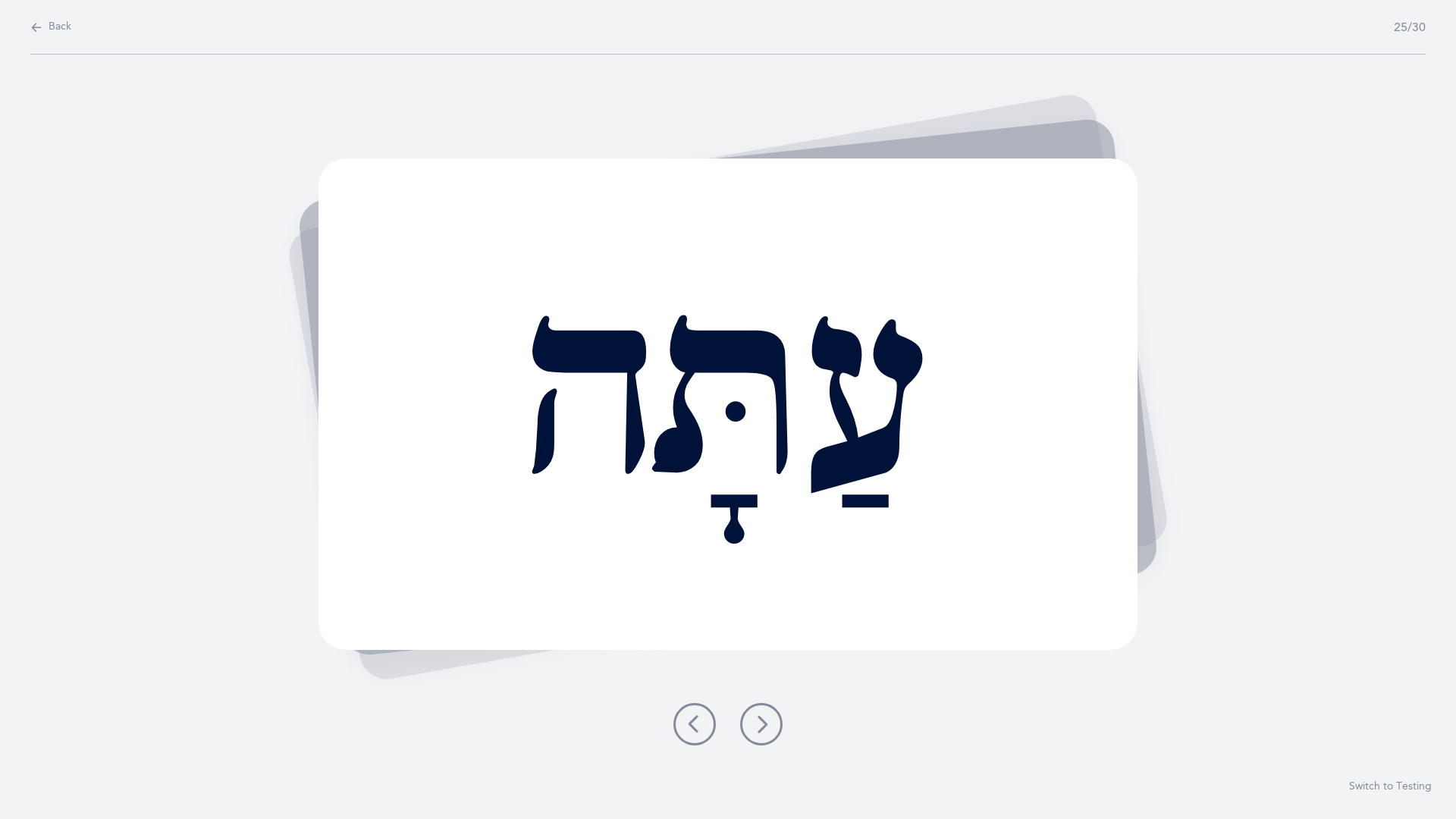
click at [769, 715] on icon at bounding box center [761, 724] width 18 height 18
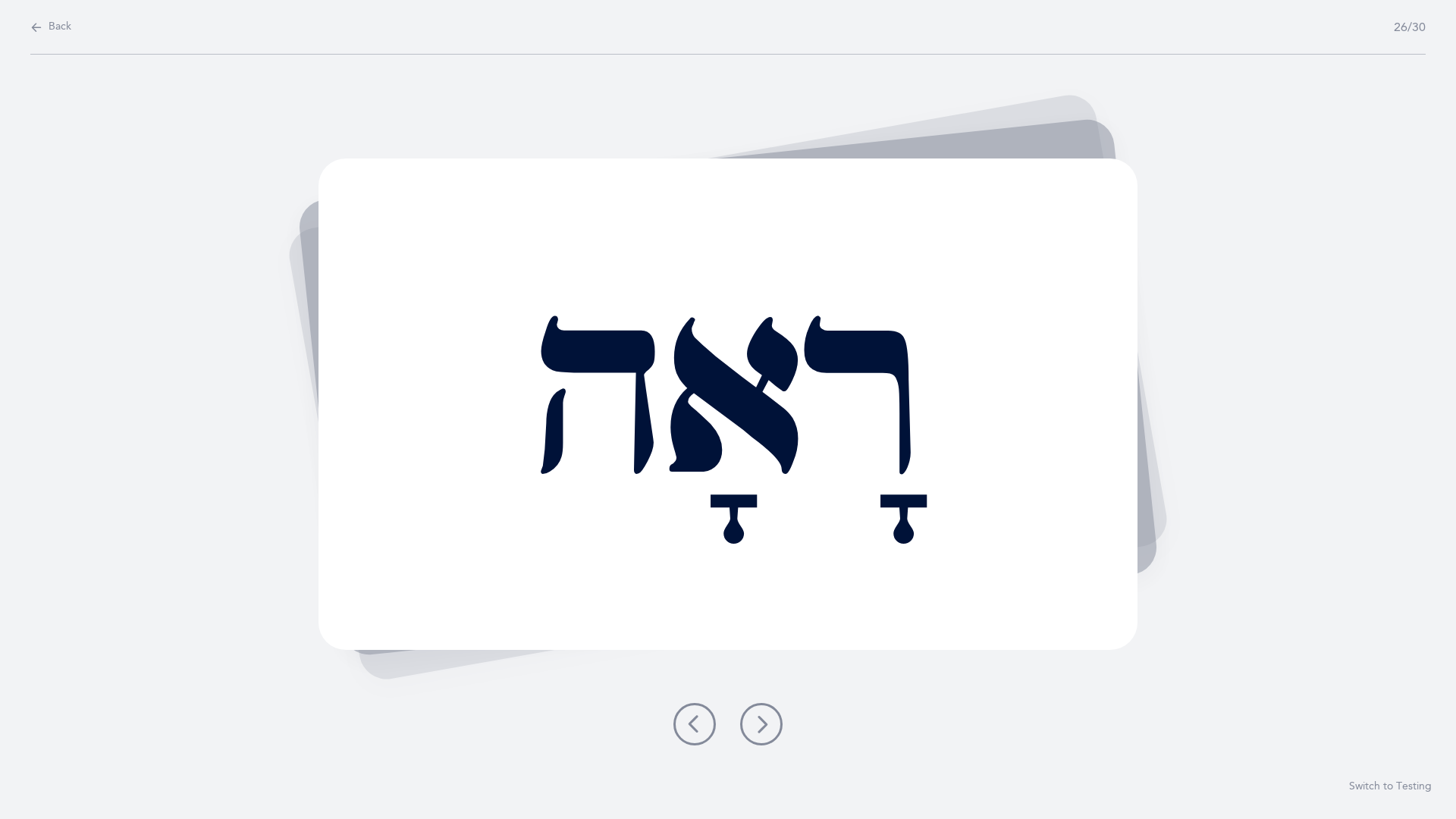
click at [768, 715] on icon at bounding box center [761, 724] width 18 height 18
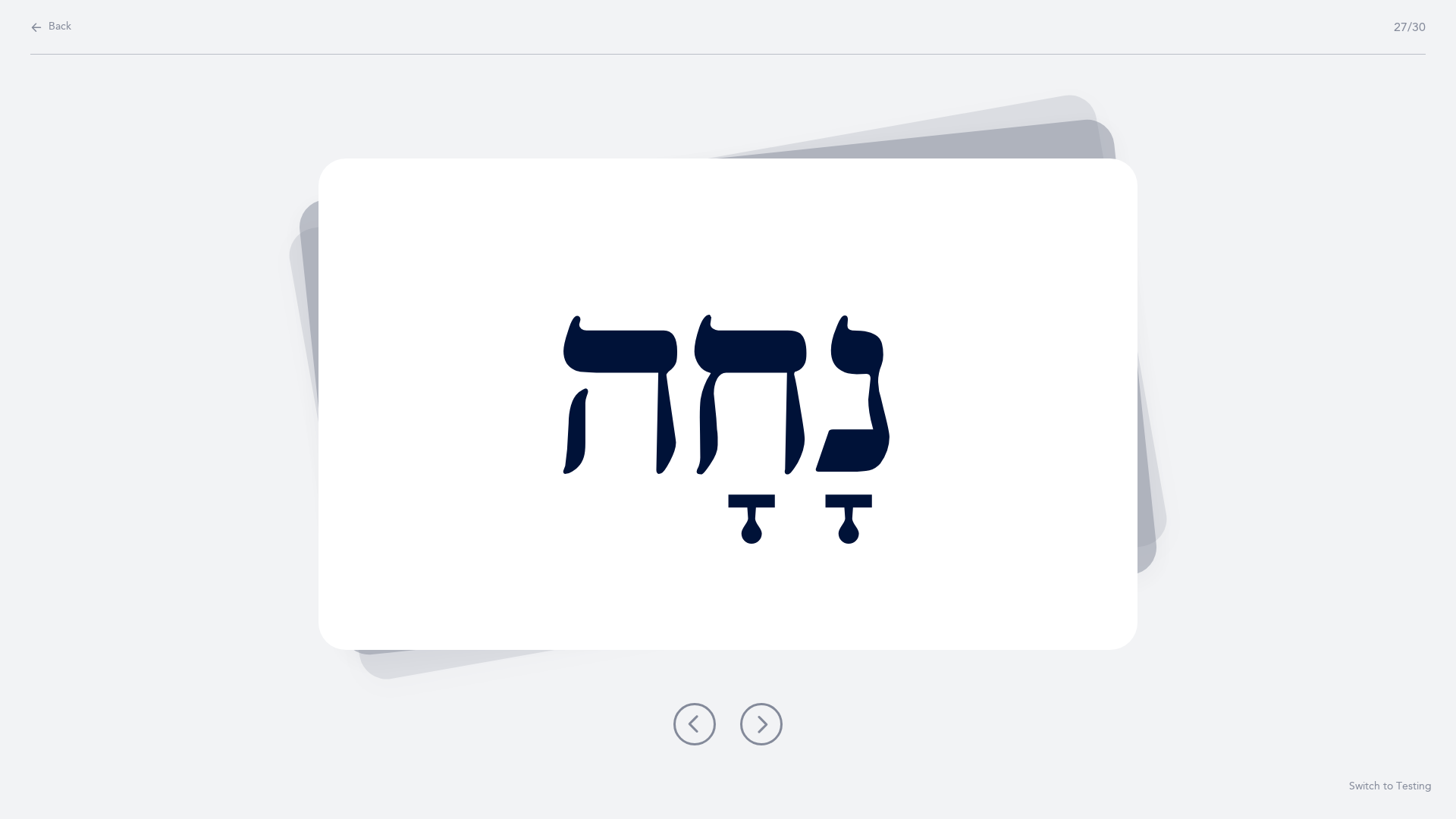
click at [768, 715] on icon at bounding box center [761, 724] width 18 height 18
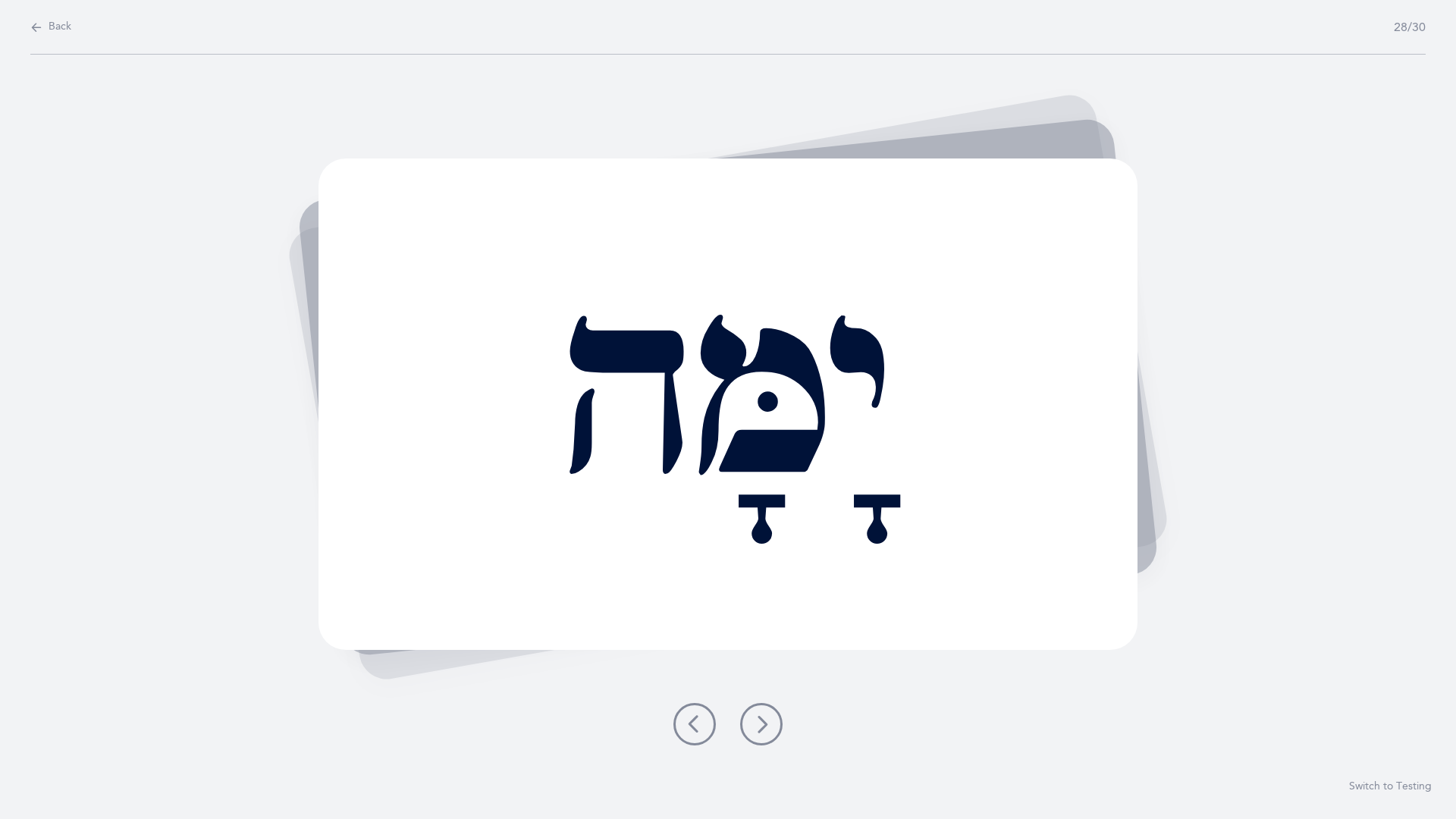
click at [774, 714] on button at bounding box center [761, 724] width 43 height 43
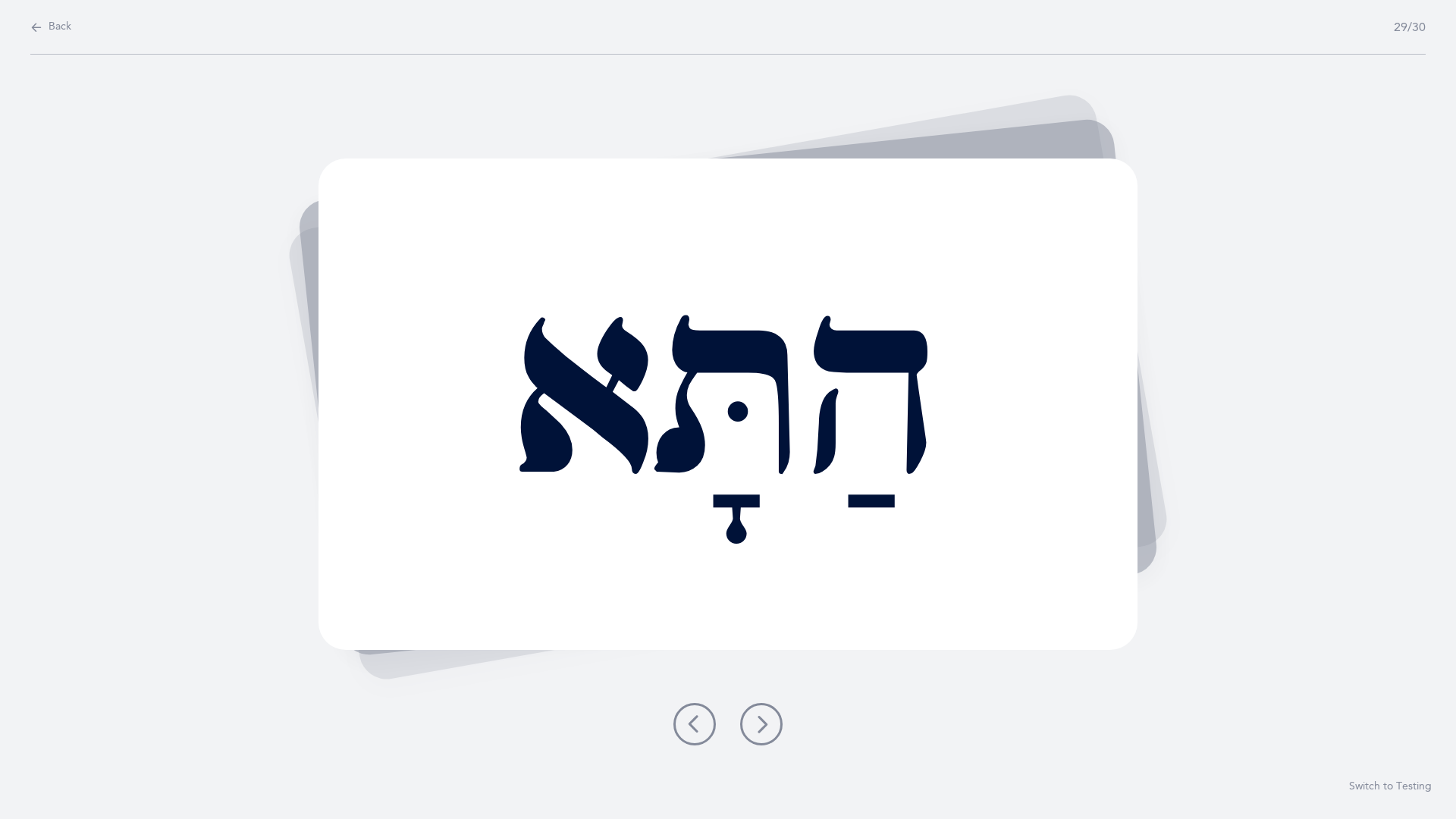
click at [772, 714] on button at bounding box center [761, 724] width 43 height 43
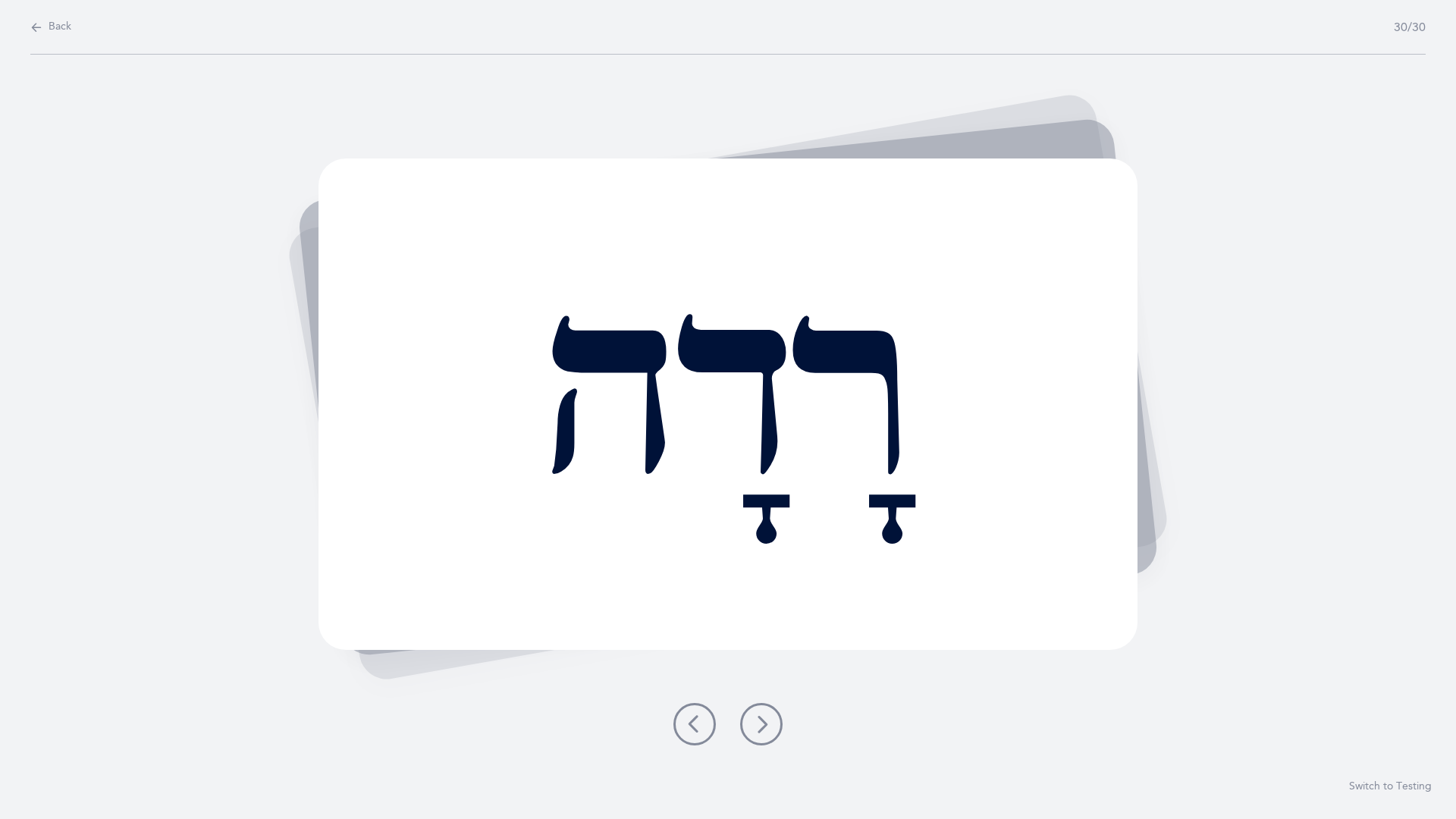
click at [755, 715] on icon at bounding box center [761, 724] width 18 height 18
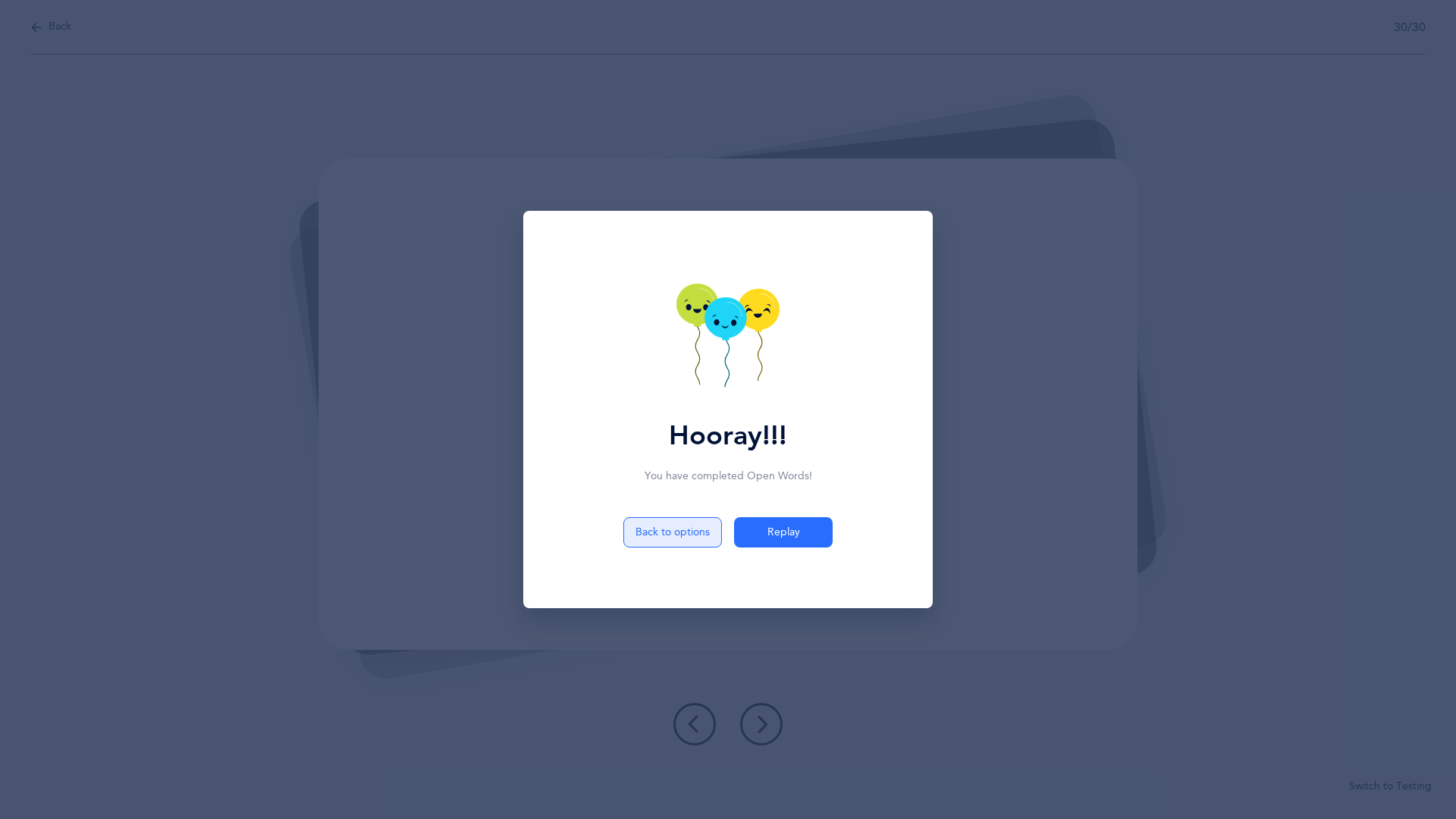
click at [675, 546] on button "Back to options" at bounding box center [673, 532] width 99 height 30
select select "2"
select select "28"
select select "2"
select select "single"
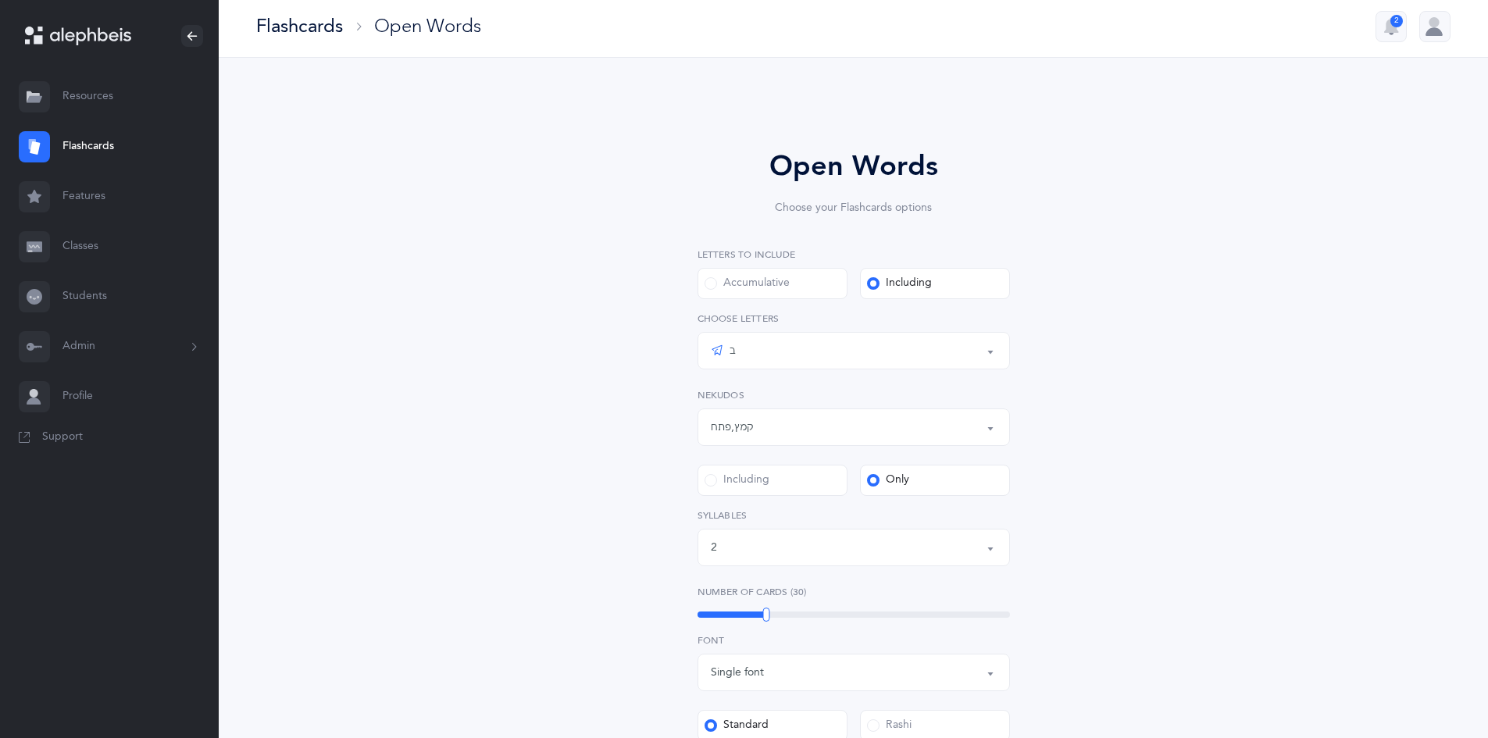
scroll to position [312, 0]
